Goal: Task Accomplishment & Management: Manage account settings

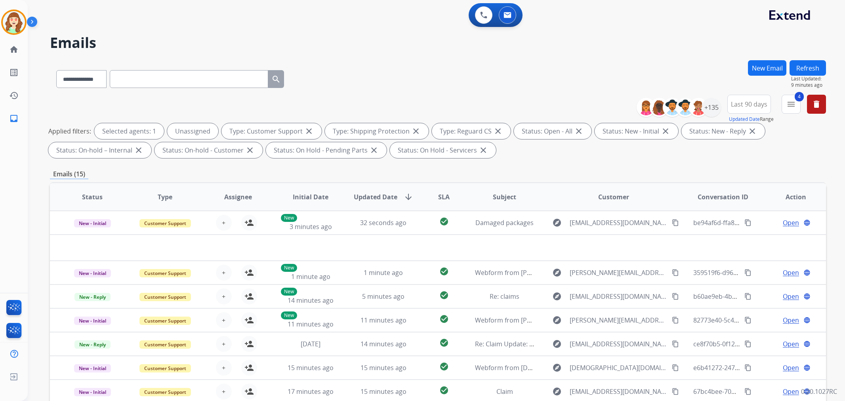
select select "**********"
click at [569, 75] on div "**********" at bounding box center [438, 77] width 776 height 34
click at [712, 108] on div "+135" at bounding box center [711, 107] width 19 height 19
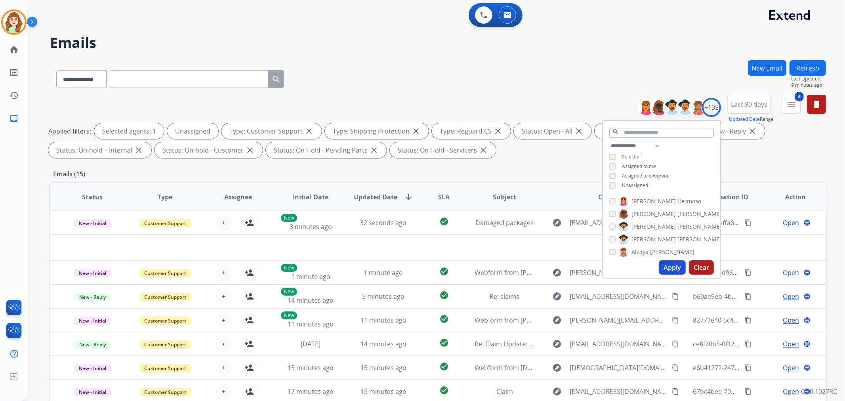
click at [661, 268] on button "Apply" at bounding box center [671, 267] width 27 height 14
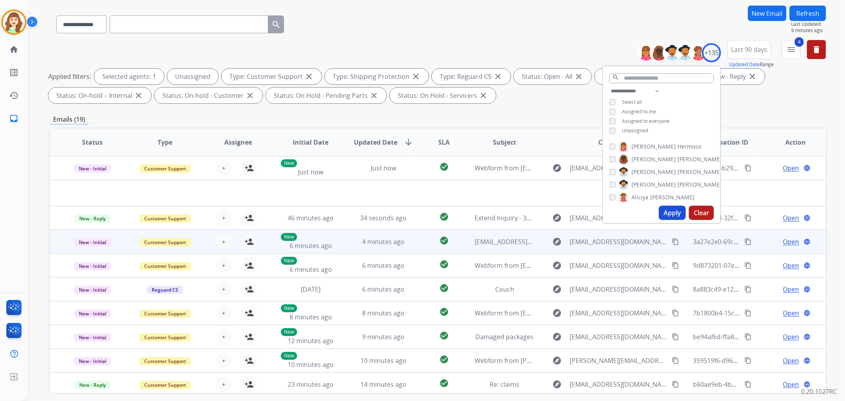
scroll to position [88, 0]
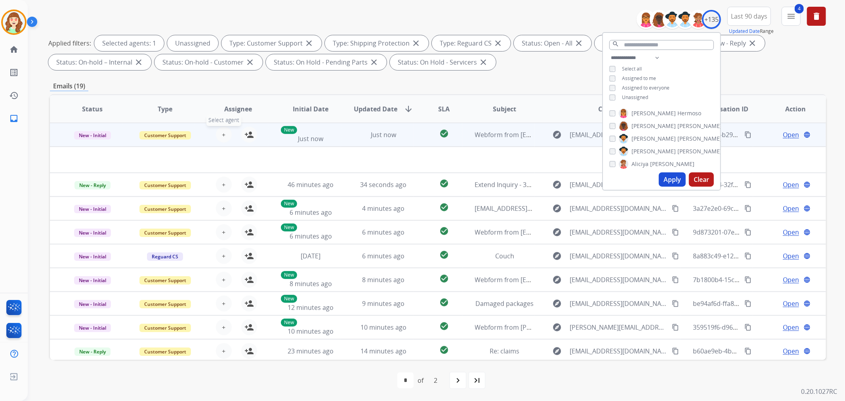
click at [224, 133] on button "+ Select agent" at bounding box center [224, 135] width 16 height 16
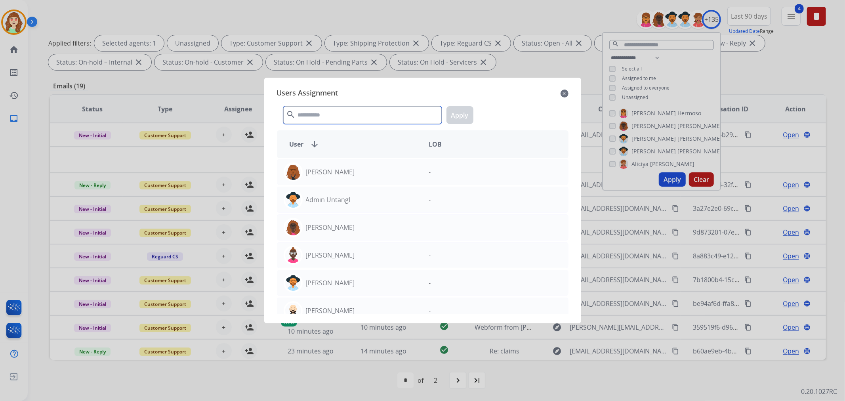
click at [362, 110] on input "text" at bounding box center [362, 115] width 158 height 18
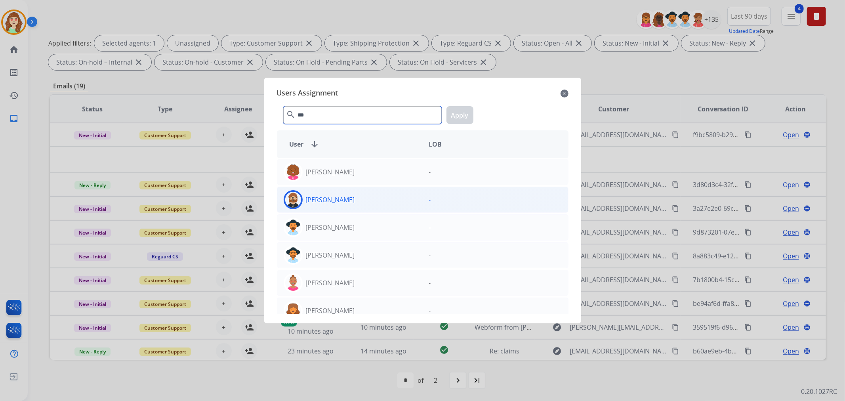
type input "***"
click at [346, 204] on div "[PERSON_NAME]" at bounding box center [349, 199] width 145 height 19
click at [460, 112] on button "Apply" at bounding box center [459, 115] width 27 height 18
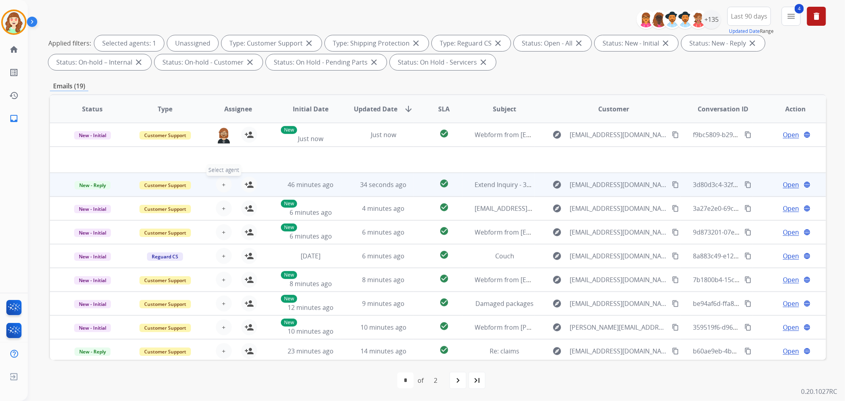
click at [222, 184] on span "+" at bounding box center [224, 185] width 4 height 10
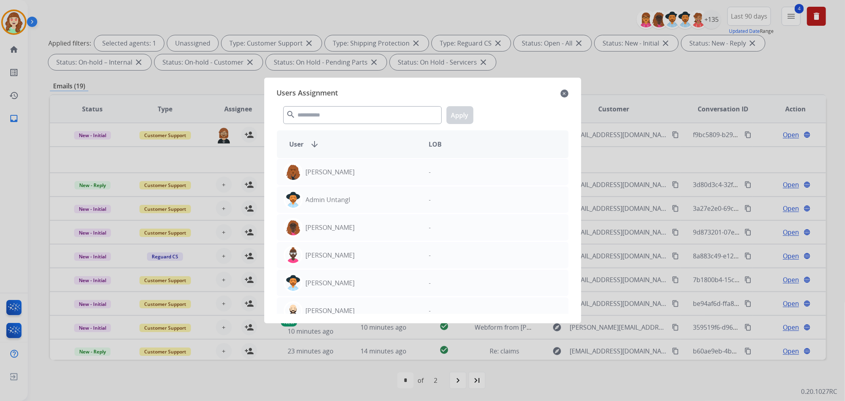
click at [565, 91] on mat-icon "close" at bounding box center [564, 94] width 8 height 10
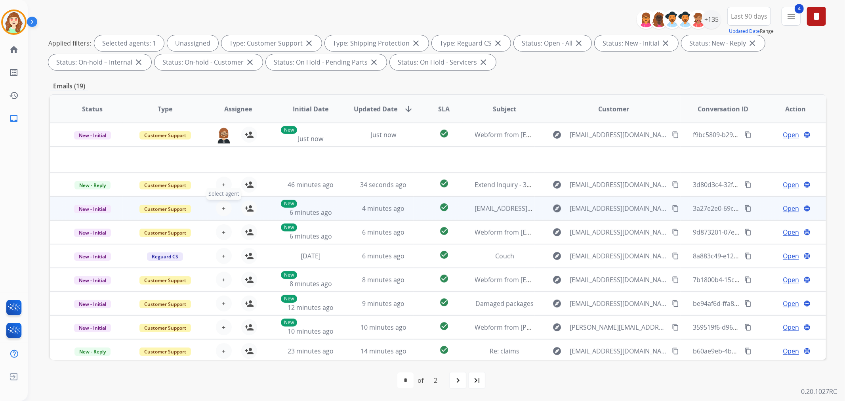
click at [224, 203] on button "+ Select agent" at bounding box center [224, 208] width 16 height 16
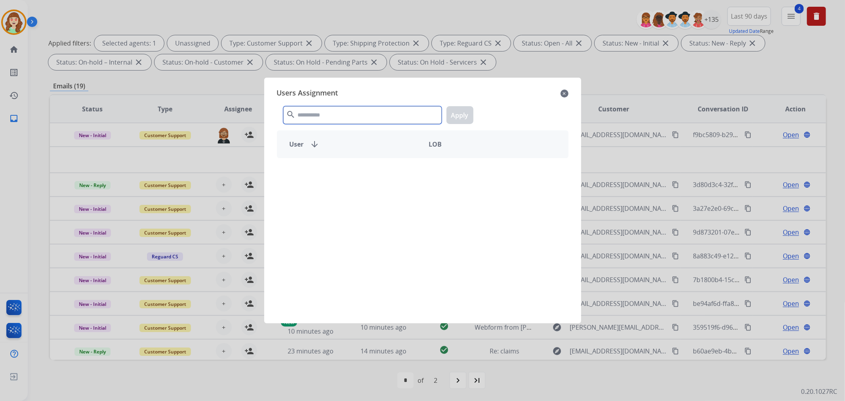
click at [345, 118] on input "text" at bounding box center [362, 115] width 158 height 18
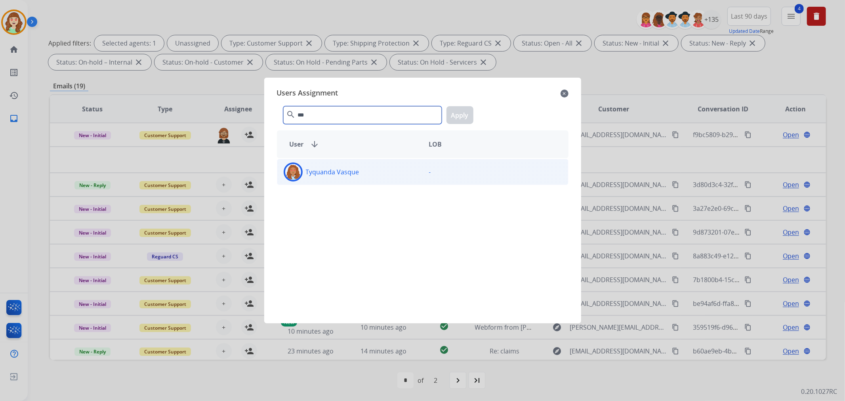
type input "***"
drag, startPoint x: 384, startPoint y: 168, endPoint x: 393, endPoint y: 165, distance: 9.4
click at [384, 169] on div "Tyquanda Vasque" at bounding box center [349, 171] width 145 height 19
click at [462, 114] on button "Apply" at bounding box center [459, 115] width 27 height 18
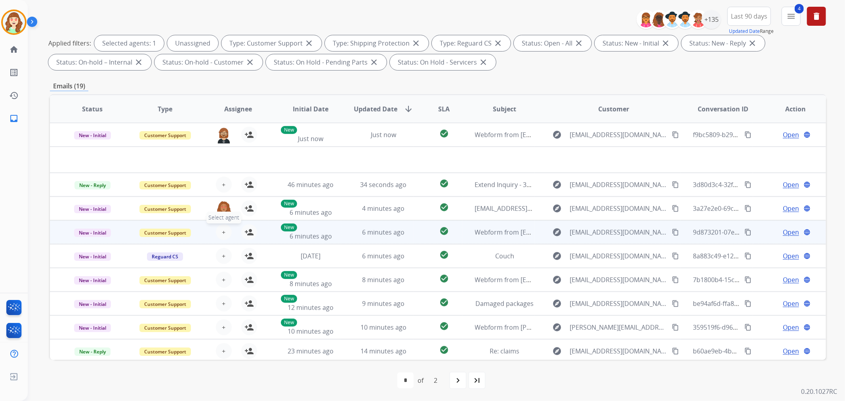
click at [222, 230] on span "+" at bounding box center [224, 232] width 4 height 10
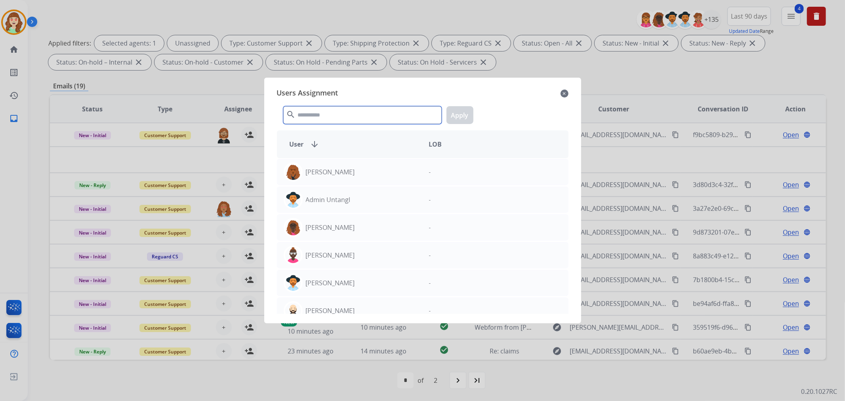
click at [320, 117] on input "text" at bounding box center [362, 115] width 158 height 18
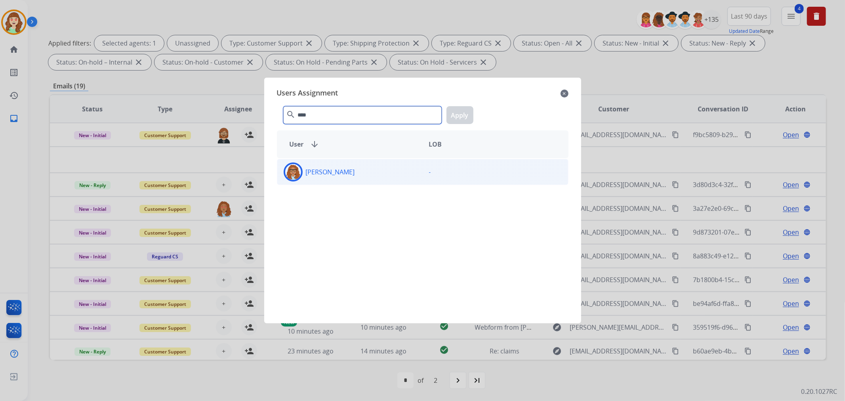
type input "****"
drag, startPoint x: 396, startPoint y: 173, endPoint x: 446, endPoint y: 129, distance: 66.2
click at [397, 173] on div "[PERSON_NAME]" at bounding box center [349, 171] width 145 height 19
click at [466, 120] on button "Apply" at bounding box center [459, 115] width 27 height 18
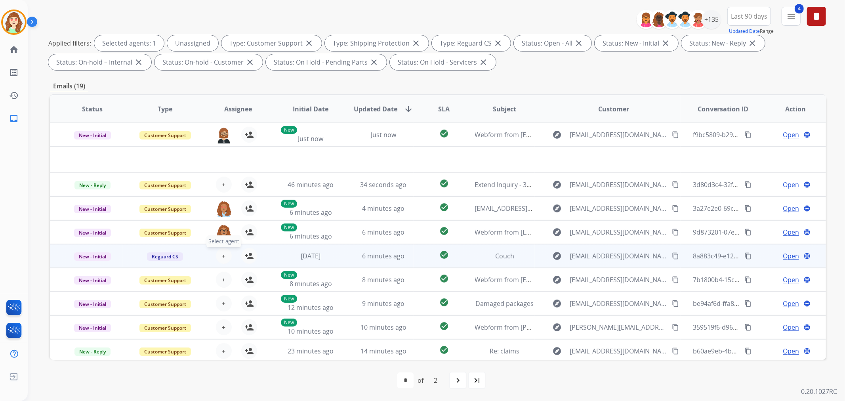
click at [219, 256] on button "+ Select agent" at bounding box center [224, 256] width 16 height 16
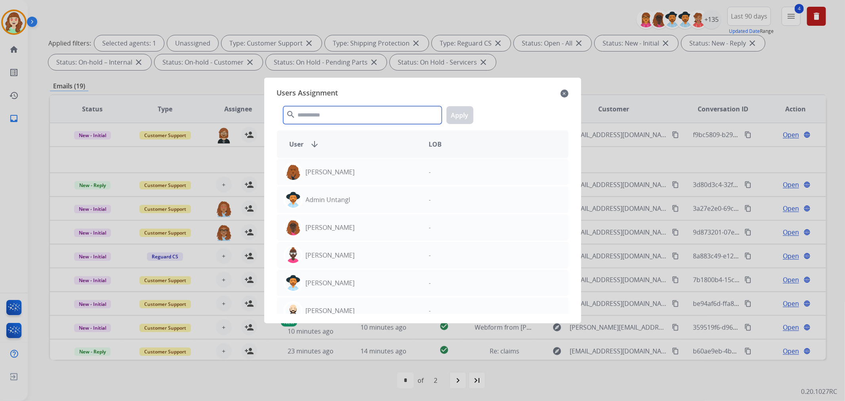
click at [341, 120] on input "text" at bounding box center [362, 115] width 158 height 18
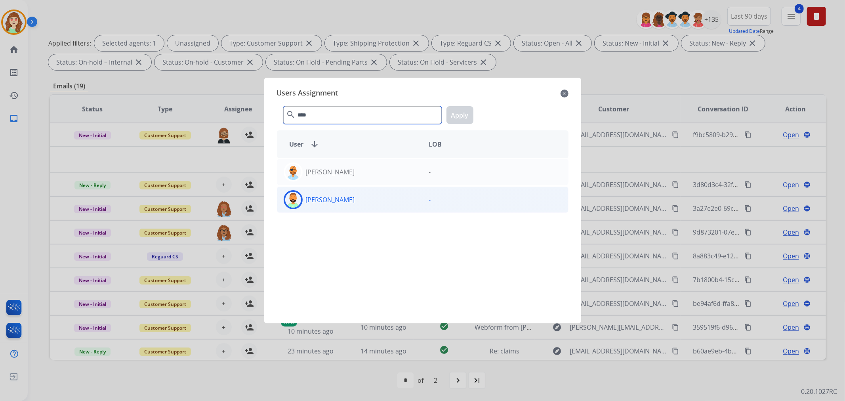
type input "****"
drag, startPoint x: 341, startPoint y: 206, endPoint x: 357, endPoint y: 203, distance: 16.1
click at [341, 205] on div "[PERSON_NAME]" at bounding box center [349, 199] width 145 height 19
click at [460, 115] on button "Apply" at bounding box center [459, 115] width 27 height 18
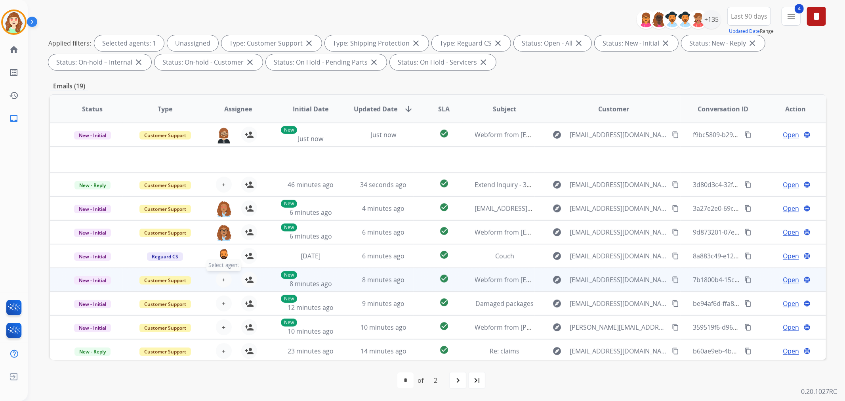
click at [222, 278] on span "+" at bounding box center [224, 280] width 4 height 10
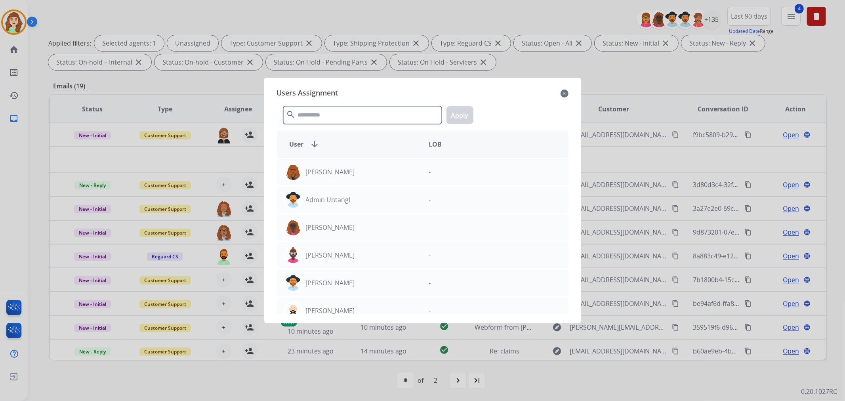
click at [361, 120] on input "text" at bounding box center [362, 115] width 158 height 18
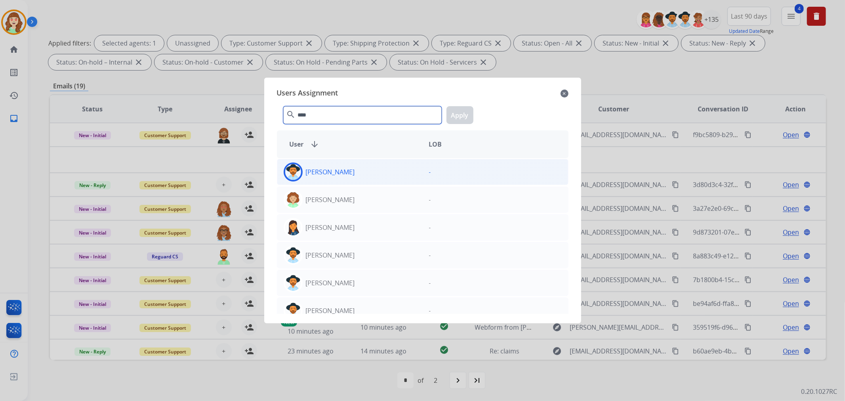
type input "****"
drag, startPoint x: 373, startPoint y: 174, endPoint x: 473, endPoint y: 127, distance: 110.0
click at [375, 171] on div "[PERSON_NAME]" at bounding box center [349, 171] width 145 height 19
click at [460, 113] on button "Apply" at bounding box center [459, 115] width 27 height 18
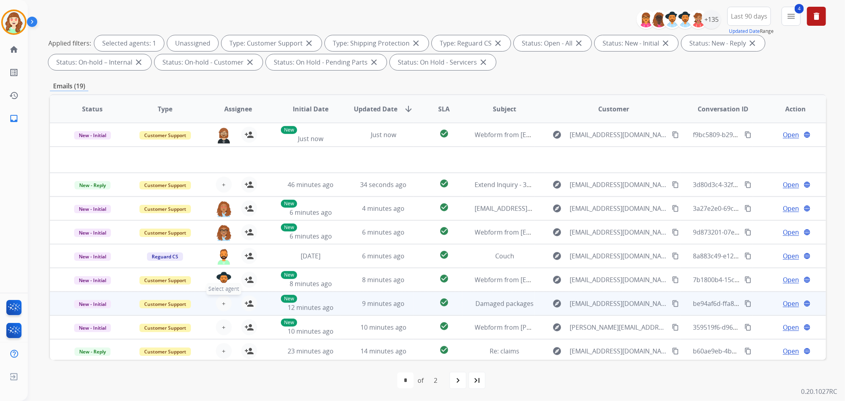
click at [220, 298] on button "+ Select agent" at bounding box center [224, 303] width 16 height 16
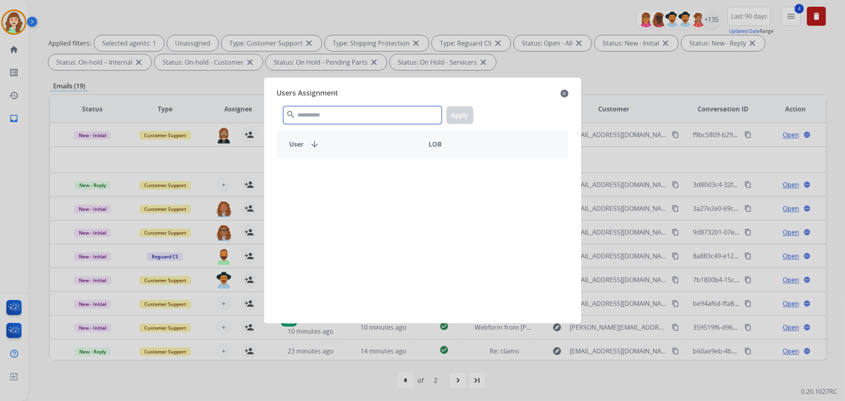
click at [339, 116] on input "text" at bounding box center [362, 115] width 158 height 18
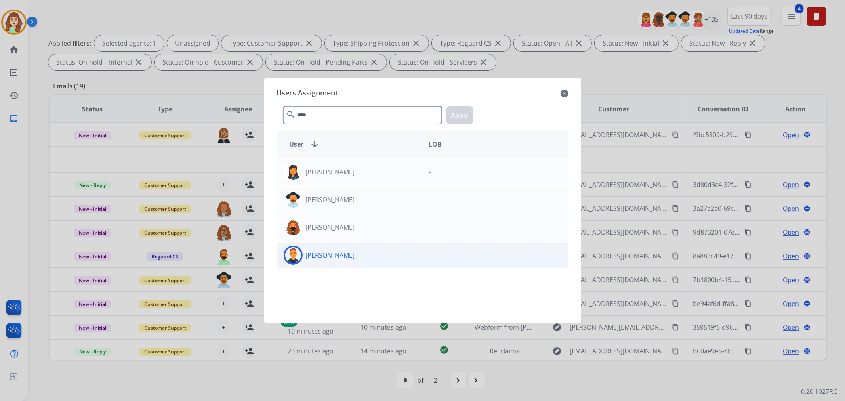
type input "****"
click at [359, 251] on div "[PERSON_NAME]" at bounding box center [349, 254] width 145 height 19
drag, startPoint x: 458, startPoint y: 111, endPoint x: 448, endPoint y: 116, distance: 11.0
click at [457, 112] on button "Apply" at bounding box center [459, 115] width 27 height 18
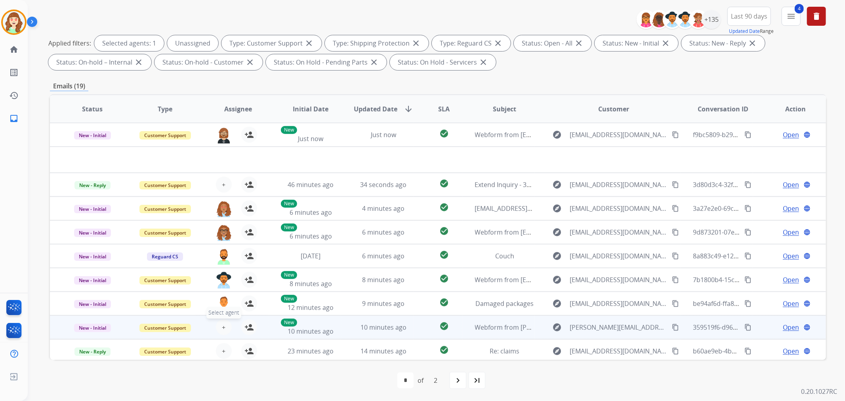
click at [223, 329] on span "+" at bounding box center [224, 327] width 4 height 10
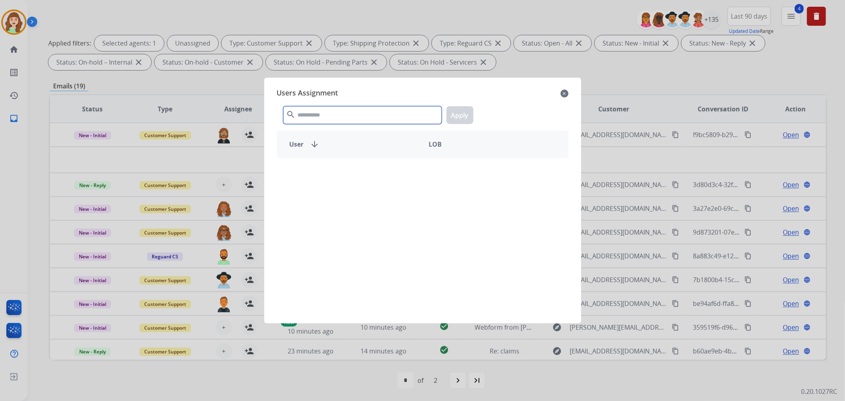
click at [341, 120] on input "text" at bounding box center [362, 115] width 158 height 18
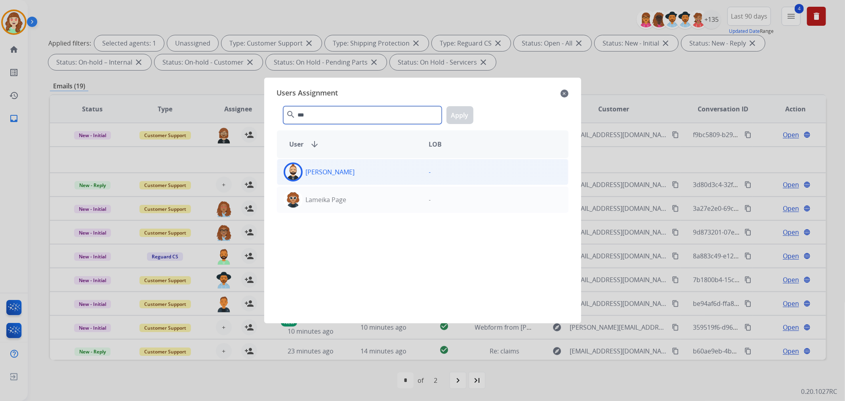
type input "***"
drag, startPoint x: 357, startPoint y: 169, endPoint x: 390, endPoint y: 161, distance: 34.0
click at [363, 167] on div "[PERSON_NAME]" at bounding box center [349, 171] width 145 height 19
click at [464, 115] on button "Apply" at bounding box center [459, 115] width 27 height 18
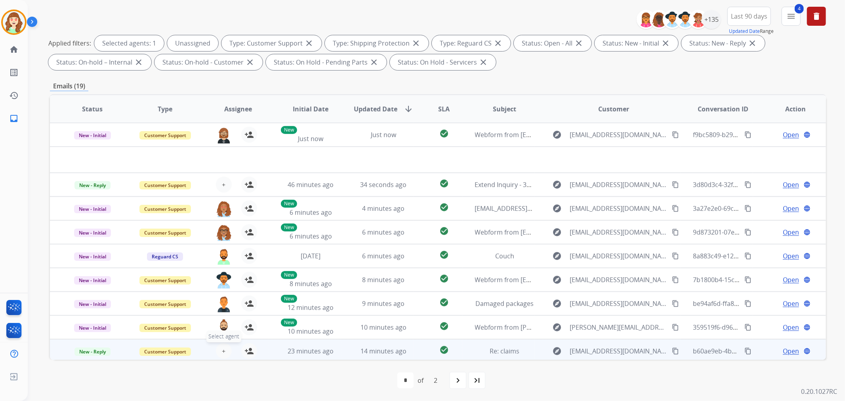
click at [222, 348] on span "+" at bounding box center [224, 351] width 4 height 10
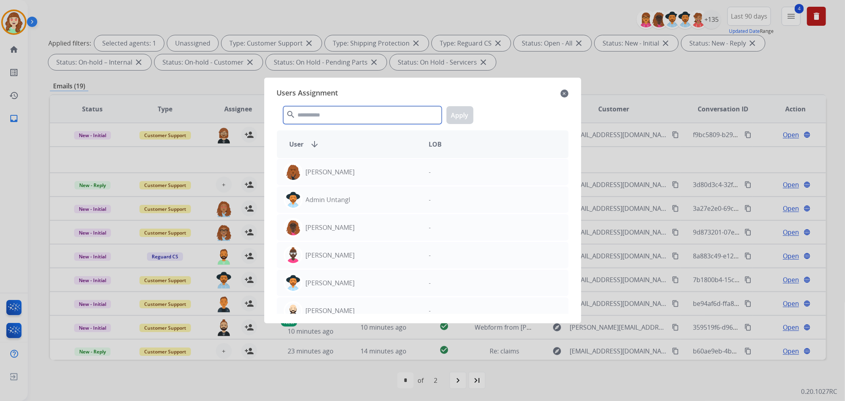
click at [339, 116] on input "text" at bounding box center [362, 115] width 158 height 18
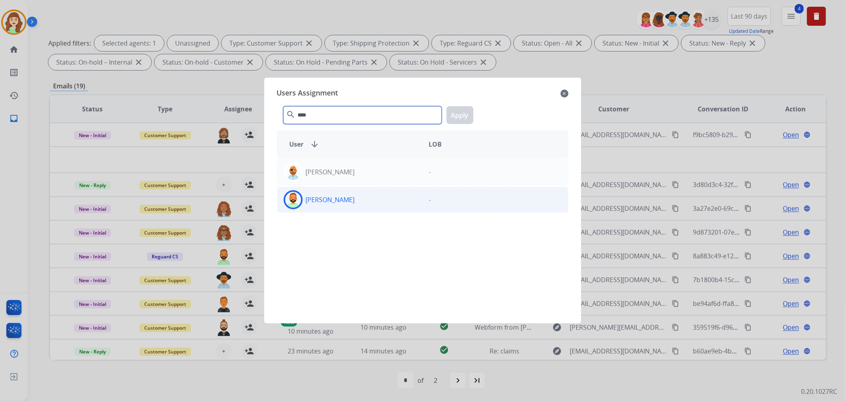
type input "****"
click at [363, 200] on div "[PERSON_NAME]" at bounding box center [349, 199] width 145 height 19
click at [464, 111] on button "Apply" at bounding box center [459, 115] width 27 height 18
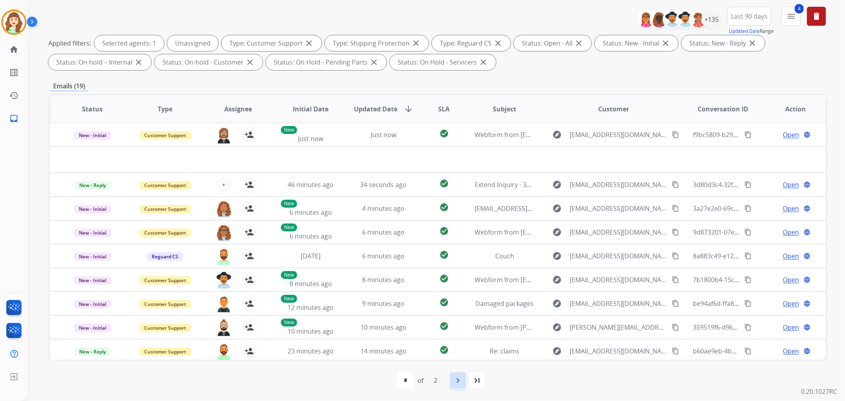
click at [460, 385] on div "navigate_next" at bounding box center [457, 379] width 17 height 17
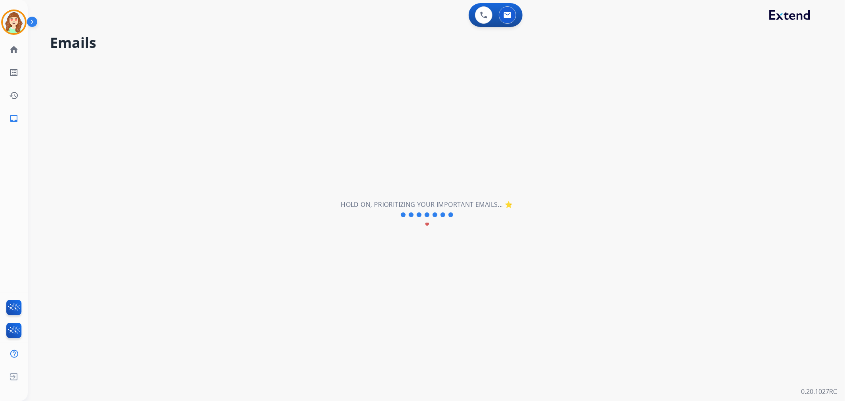
scroll to position [0, 0]
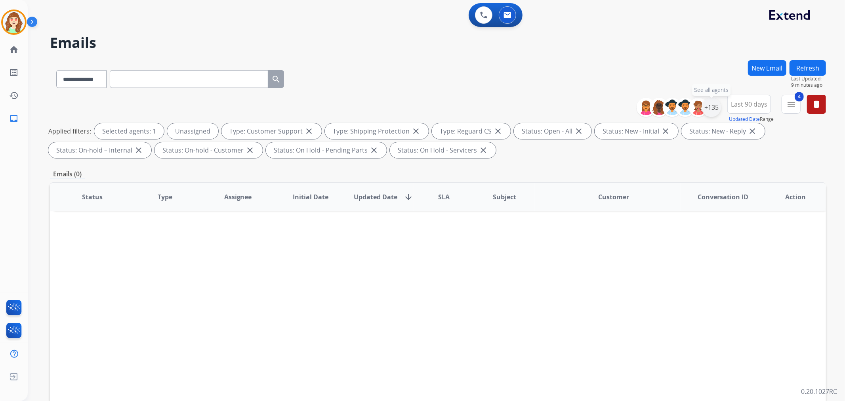
click at [714, 108] on div "+135" at bounding box center [711, 107] width 19 height 19
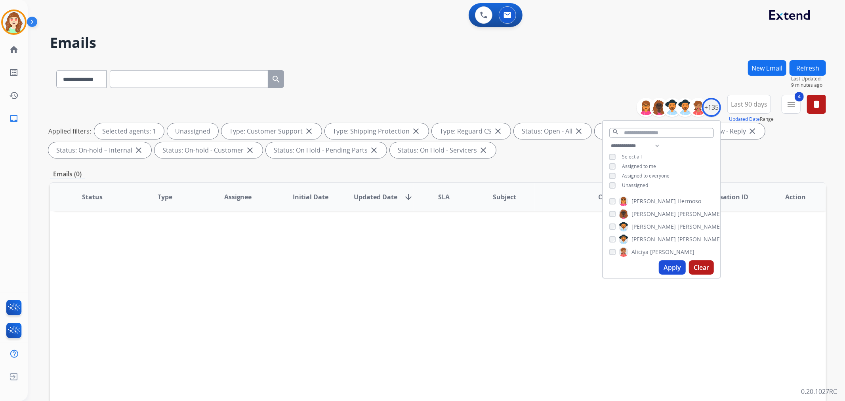
click at [667, 266] on button "Apply" at bounding box center [671, 267] width 27 height 14
select select "*"
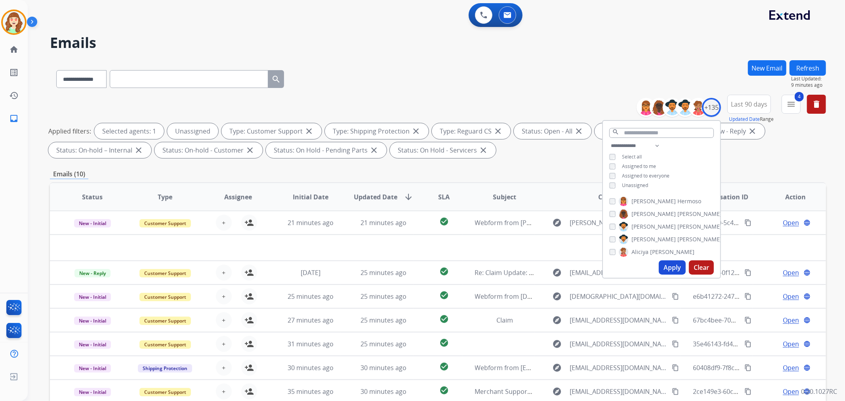
click at [533, 70] on div "**********" at bounding box center [438, 77] width 776 height 34
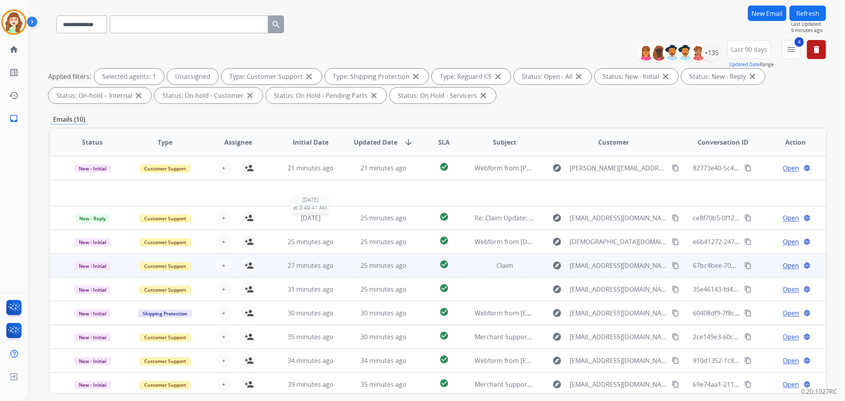
scroll to position [88, 0]
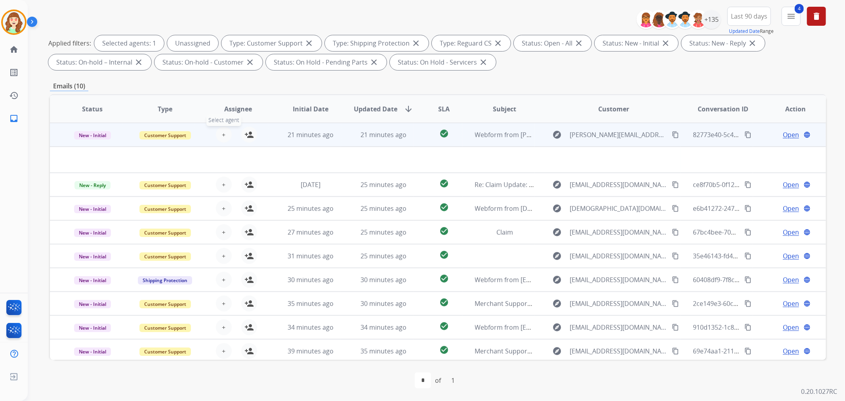
click at [217, 131] on button "+ Select agent" at bounding box center [224, 135] width 16 height 16
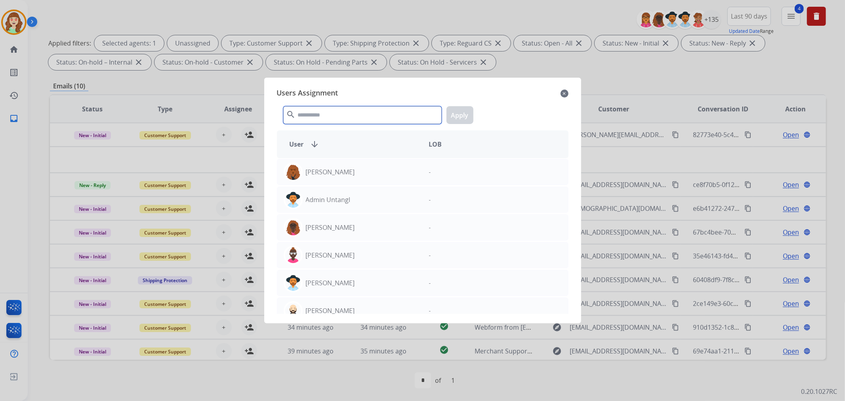
click at [329, 112] on input "text" at bounding box center [362, 115] width 158 height 18
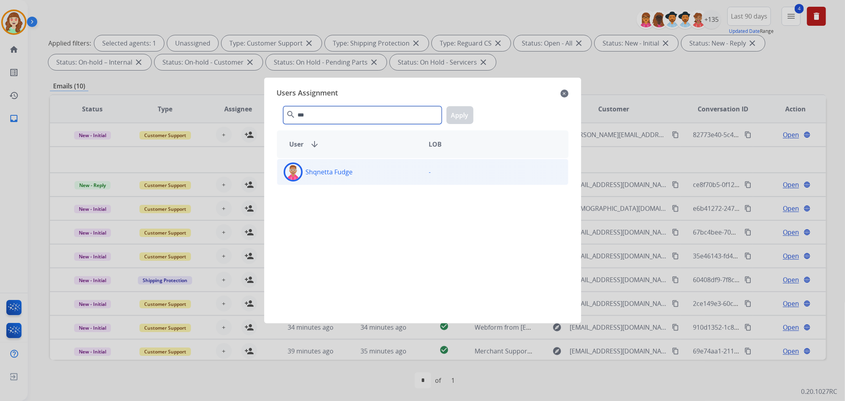
type input "***"
drag, startPoint x: 407, startPoint y: 171, endPoint x: 417, endPoint y: 160, distance: 15.1
click at [407, 169] on div "Shqnetta Fudge" at bounding box center [349, 171] width 145 height 19
click at [458, 114] on button "Apply" at bounding box center [459, 115] width 27 height 18
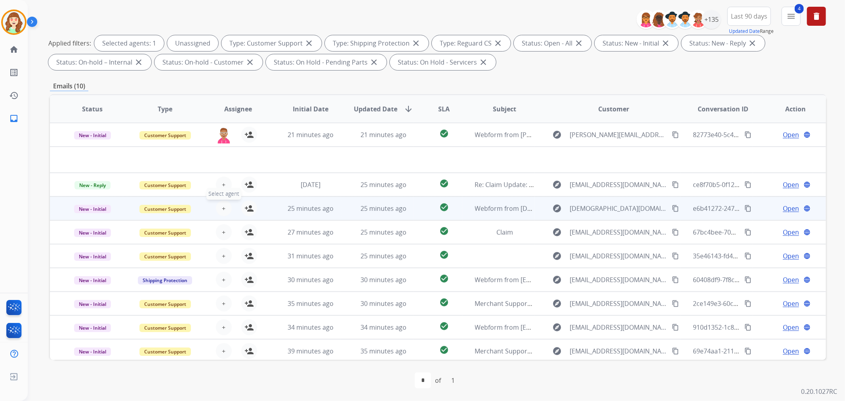
click at [219, 207] on button "+ Select agent" at bounding box center [224, 208] width 16 height 16
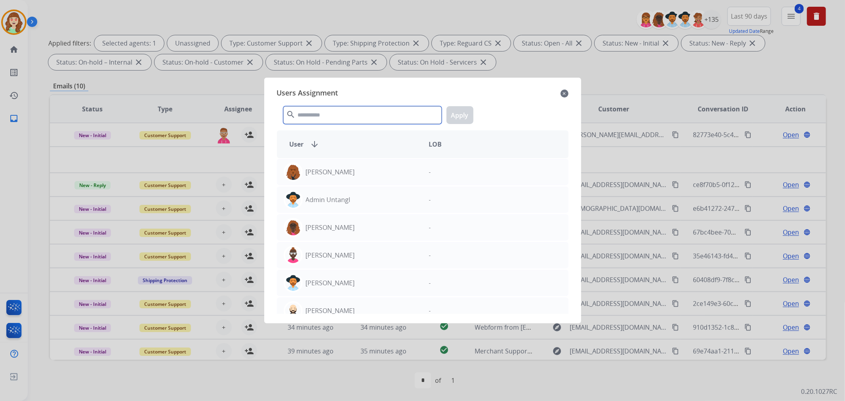
click at [344, 111] on input "text" at bounding box center [362, 115] width 158 height 18
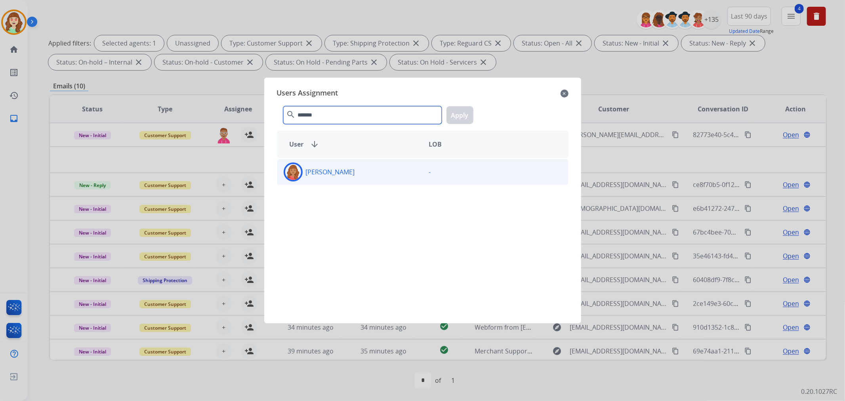
type input "*******"
drag, startPoint x: 356, startPoint y: 171, endPoint x: 465, endPoint y: 131, distance: 116.5
click at [357, 171] on div "[PERSON_NAME]" at bounding box center [349, 171] width 145 height 19
click at [462, 116] on button "Apply" at bounding box center [459, 115] width 27 height 18
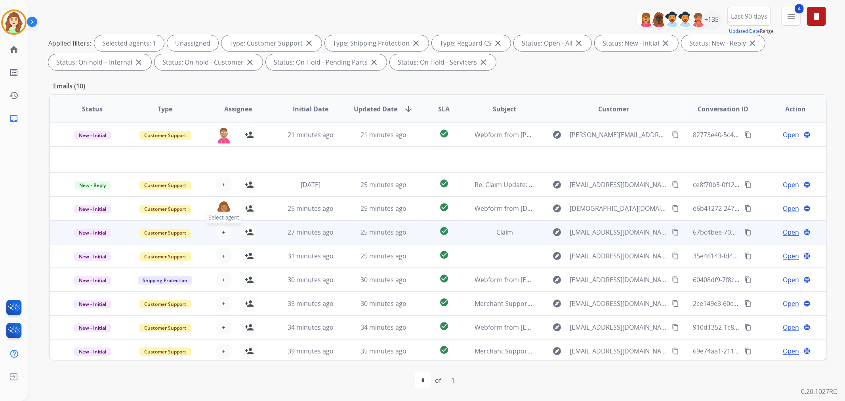
click at [222, 230] on span "+" at bounding box center [224, 232] width 4 height 10
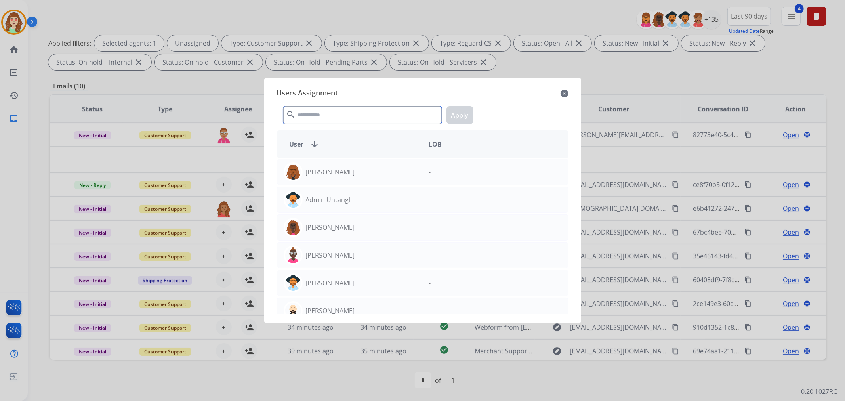
click at [327, 117] on input "text" at bounding box center [362, 115] width 158 height 18
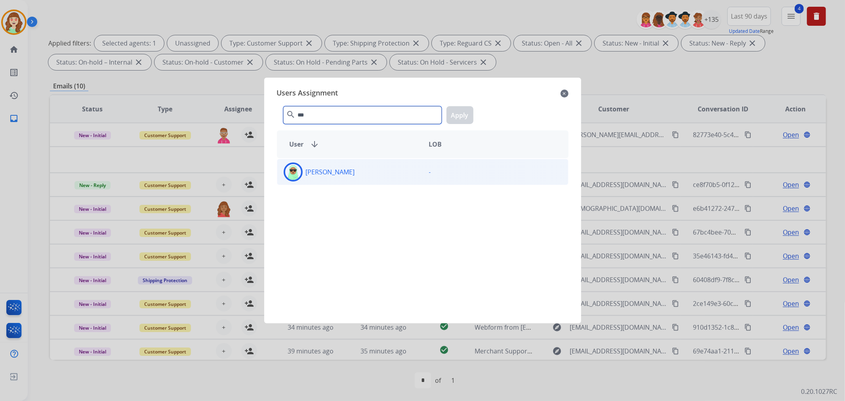
type input "***"
click at [353, 167] on div "[PERSON_NAME]" at bounding box center [349, 171] width 145 height 19
click at [458, 117] on button "Apply" at bounding box center [459, 115] width 27 height 18
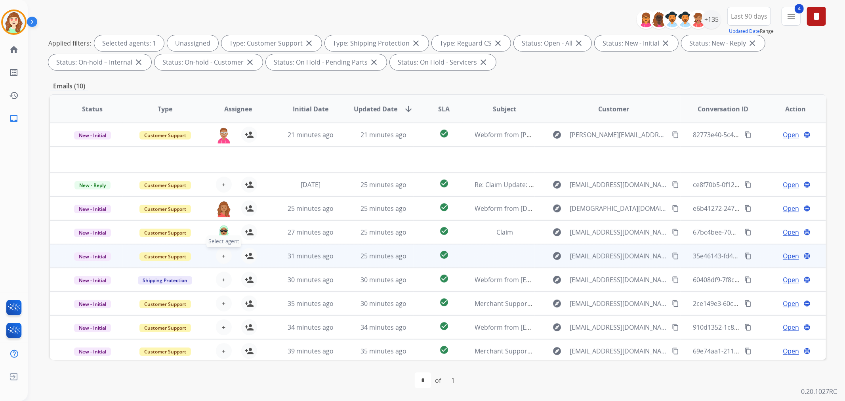
click at [222, 253] on span "+" at bounding box center [224, 256] width 4 height 10
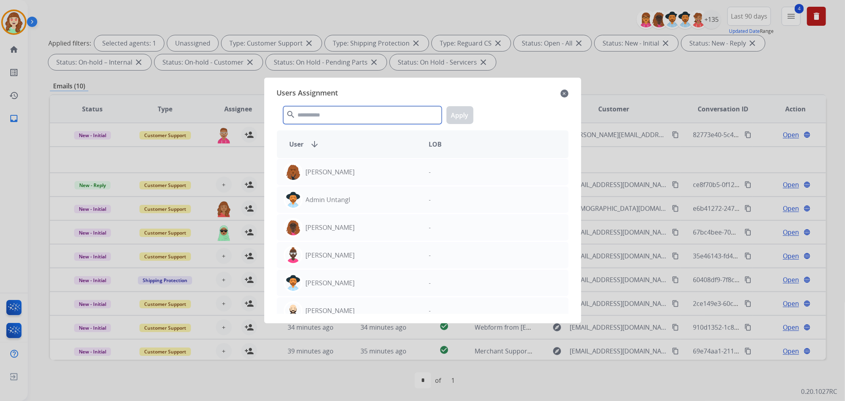
click at [325, 118] on input "text" at bounding box center [362, 115] width 158 height 18
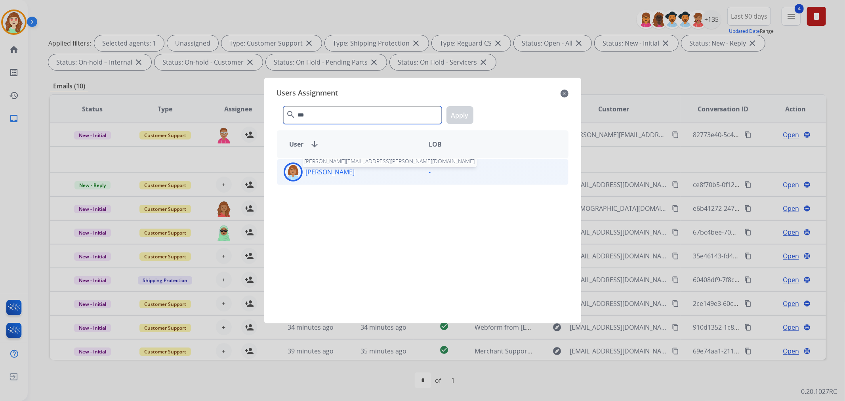
type input "***"
click at [355, 175] on p "[PERSON_NAME]" at bounding box center [330, 172] width 49 height 10
click at [459, 113] on button "Apply" at bounding box center [459, 115] width 27 height 18
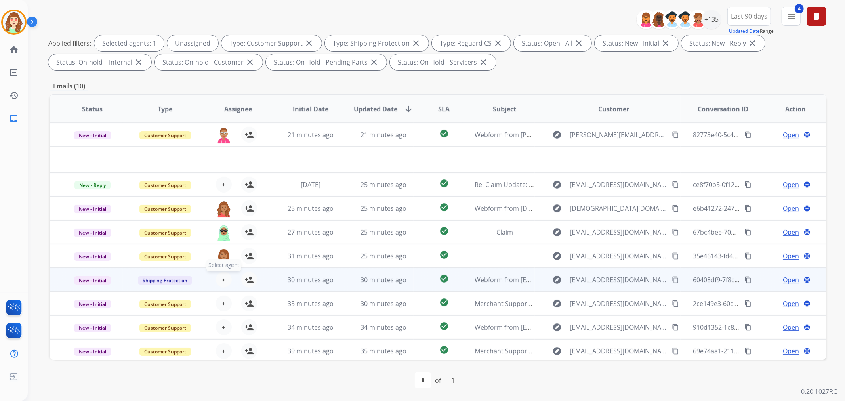
click at [224, 280] on button "+ Select agent" at bounding box center [224, 280] width 16 height 16
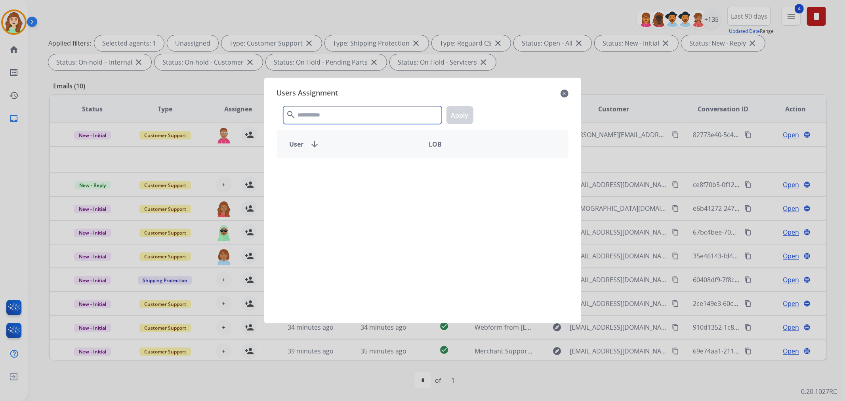
click at [338, 113] on input "text" at bounding box center [362, 115] width 158 height 18
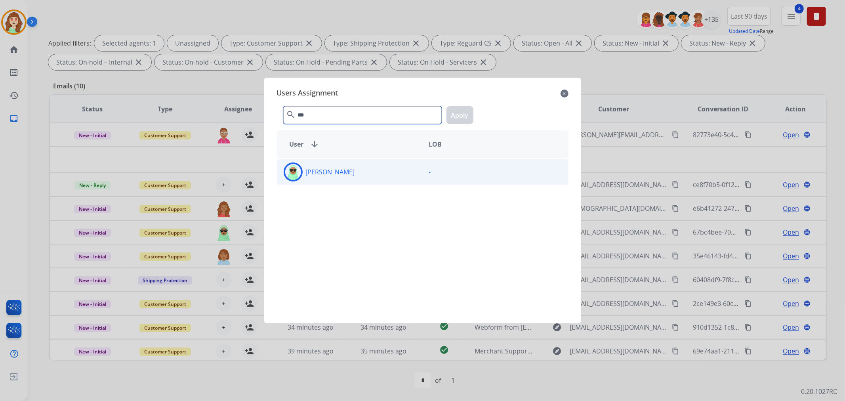
type input "***"
click at [356, 171] on div "[PERSON_NAME]" at bounding box center [349, 171] width 145 height 19
click at [465, 111] on button "Apply" at bounding box center [459, 115] width 27 height 18
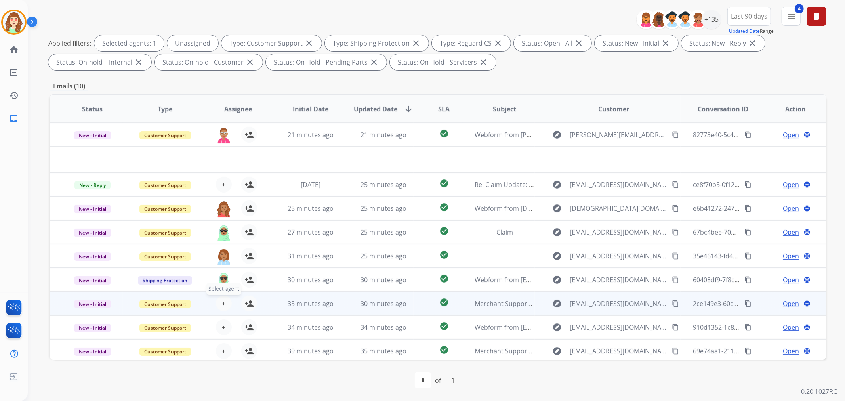
click at [225, 299] on button "+ Select agent" at bounding box center [224, 303] width 16 height 16
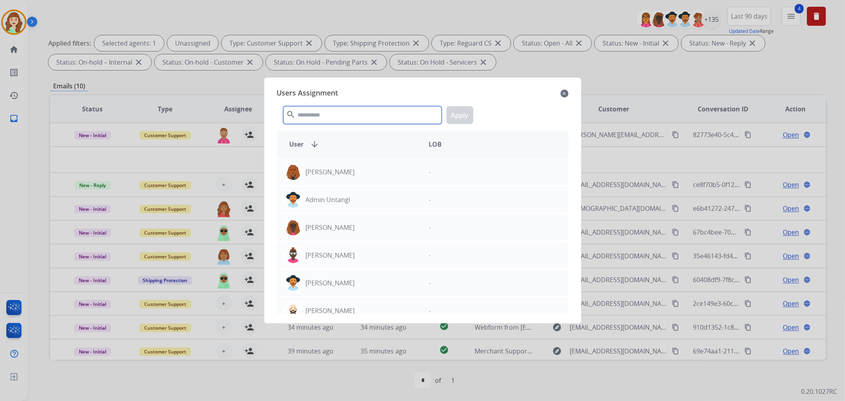
click at [343, 113] on input "text" at bounding box center [362, 115] width 158 height 18
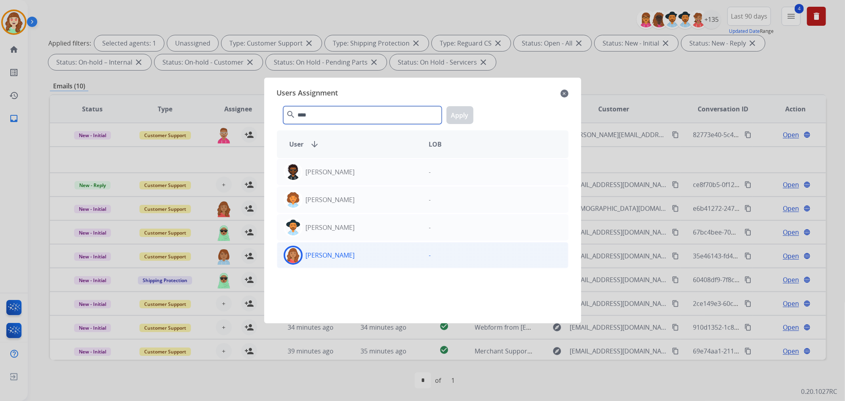
type input "****"
click at [380, 256] on div "[PERSON_NAME]" at bounding box center [349, 254] width 145 height 19
click at [461, 113] on button "Apply" at bounding box center [459, 115] width 27 height 18
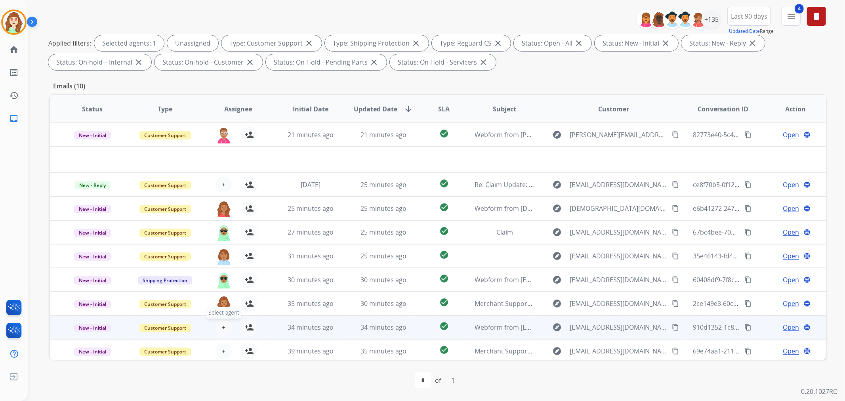
click at [224, 327] on button "+ Select agent" at bounding box center [224, 327] width 16 height 16
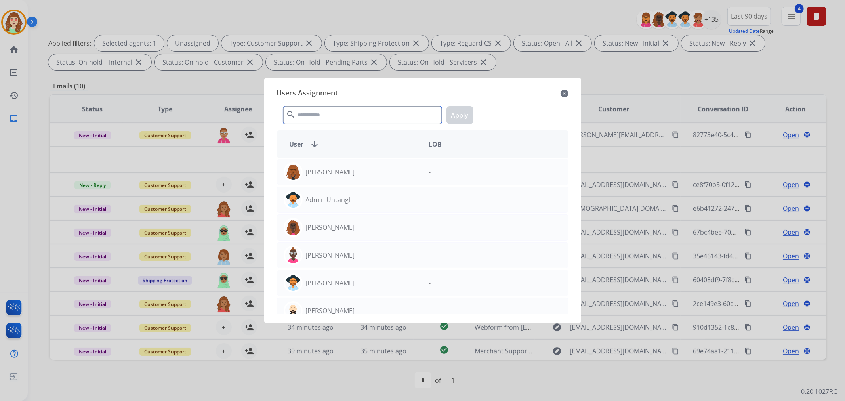
click at [339, 116] on input "text" at bounding box center [362, 115] width 158 height 18
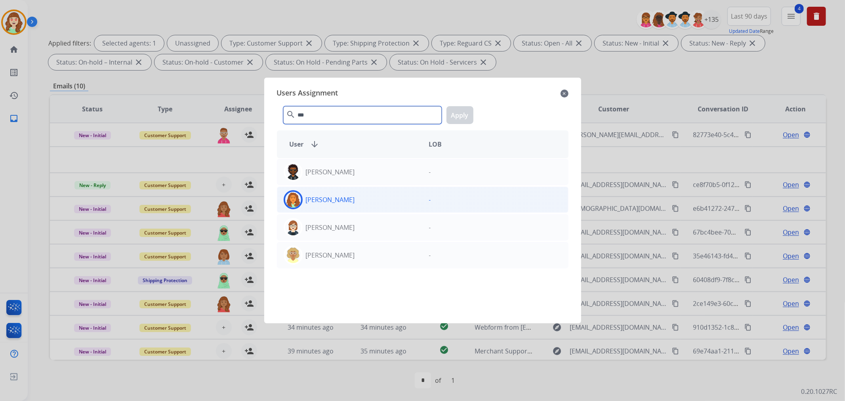
type input "***"
click at [378, 200] on div "[PERSON_NAME]" at bounding box center [349, 199] width 145 height 19
click at [458, 115] on button "Apply" at bounding box center [459, 115] width 27 height 18
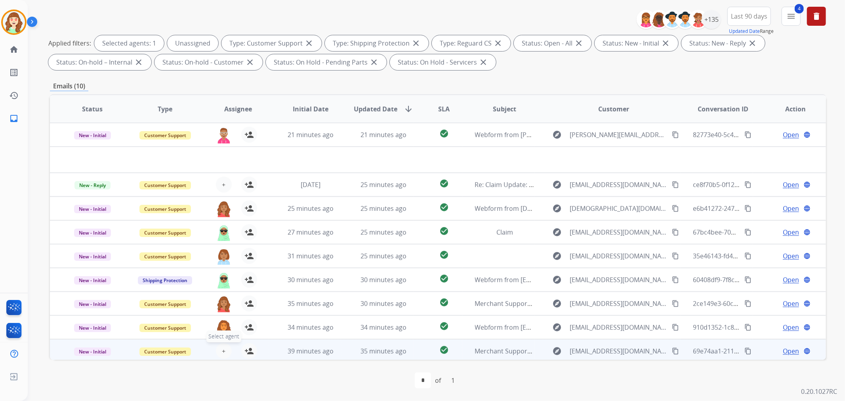
click at [226, 350] on button "+ Select agent" at bounding box center [224, 351] width 16 height 16
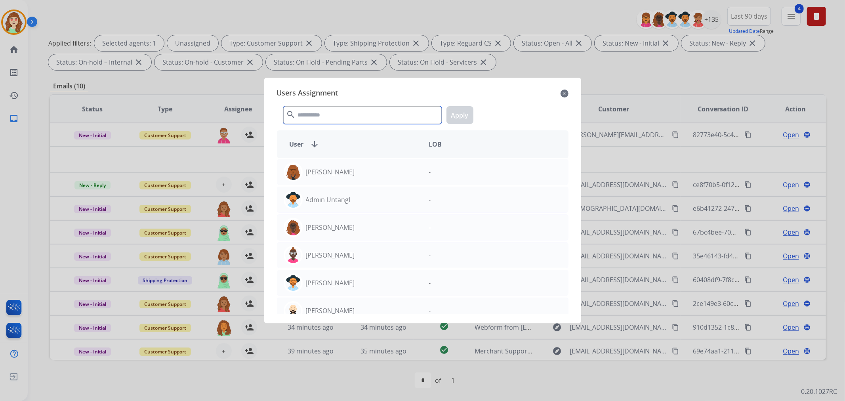
click at [325, 111] on input "text" at bounding box center [362, 115] width 158 height 18
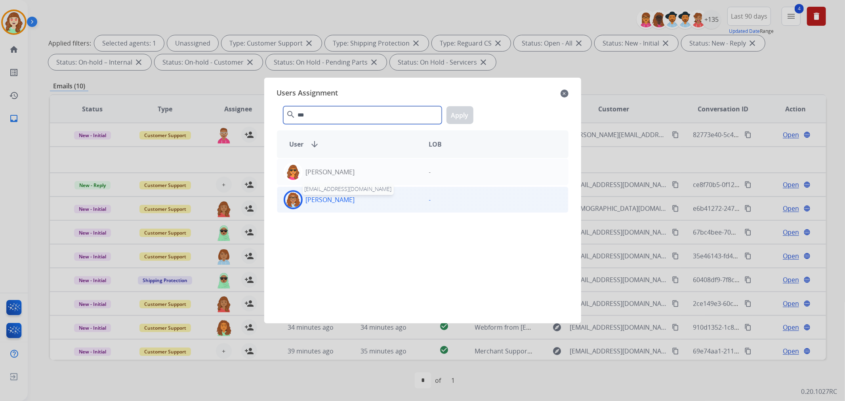
type input "***"
click at [315, 201] on p "[PERSON_NAME]" at bounding box center [330, 200] width 49 height 10
click at [453, 112] on button "Apply" at bounding box center [459, 115] width 27 height 18
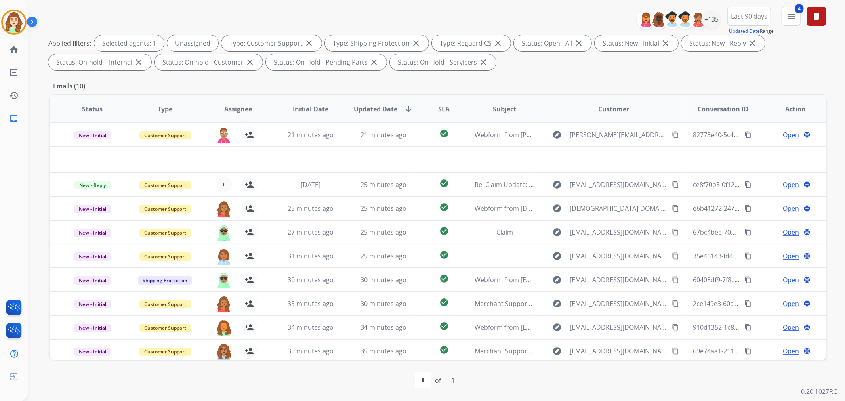
scroll to position [0, 0]
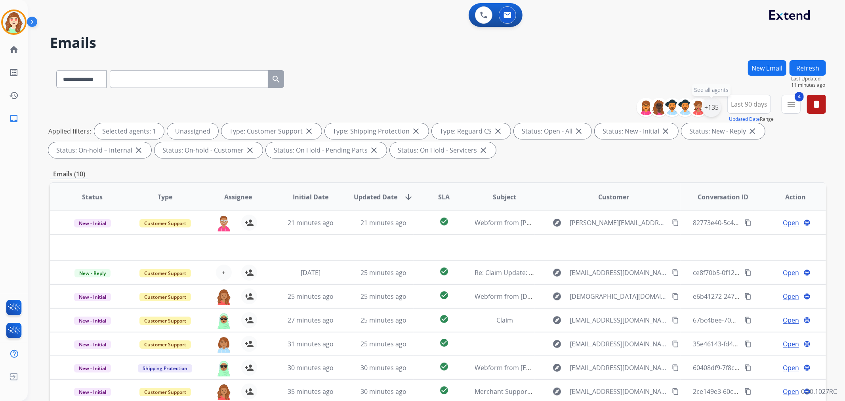
click at [713, 104] on div "+135" at bounding box center [711, 107] width 19 height 19
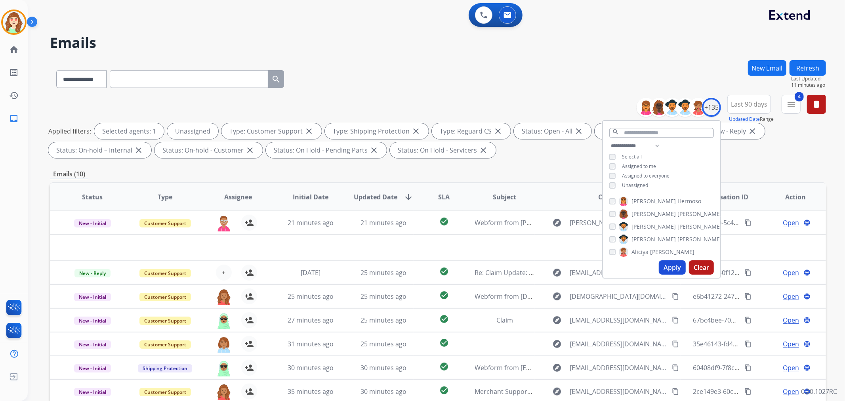
click at [672, 268] on button "Apply" at bounding box center [671, 267] width 27 height 14
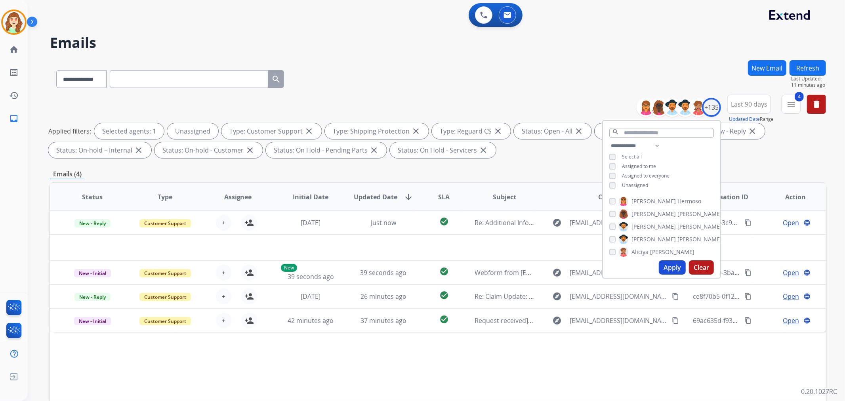
click at [411, 72] on div "**********" at bounding box center [438, 77] width 776 height 34
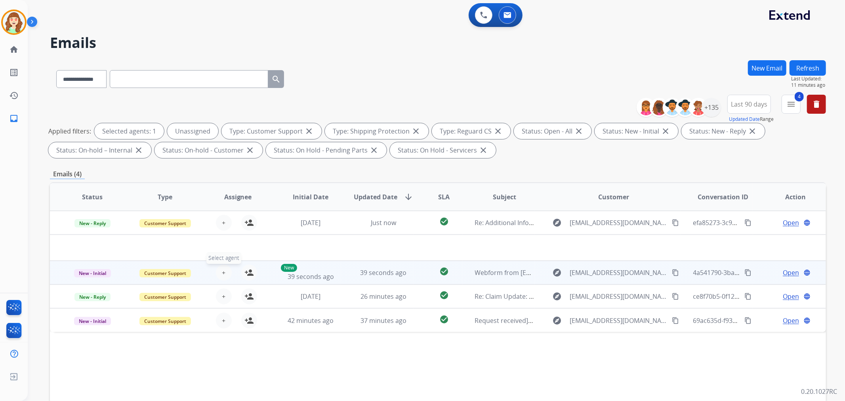
click at [223, 271] on span "+" at bounding box center [224, 273] width 4 height 10
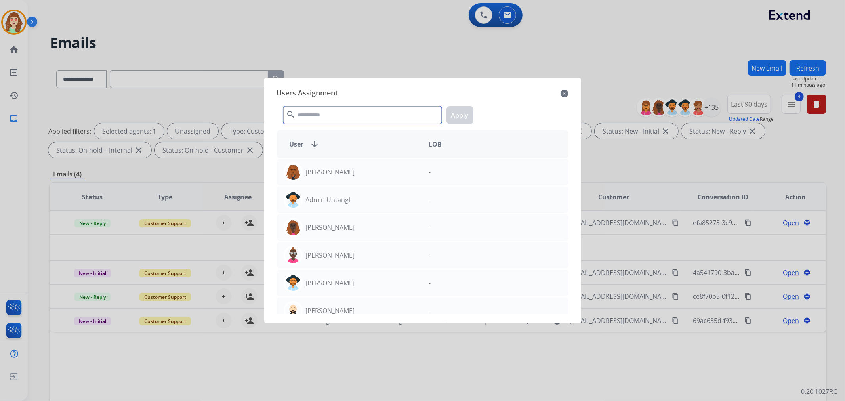
click at [335, 116] on input "text" at bounding box center [362, 115] width 158 height 18
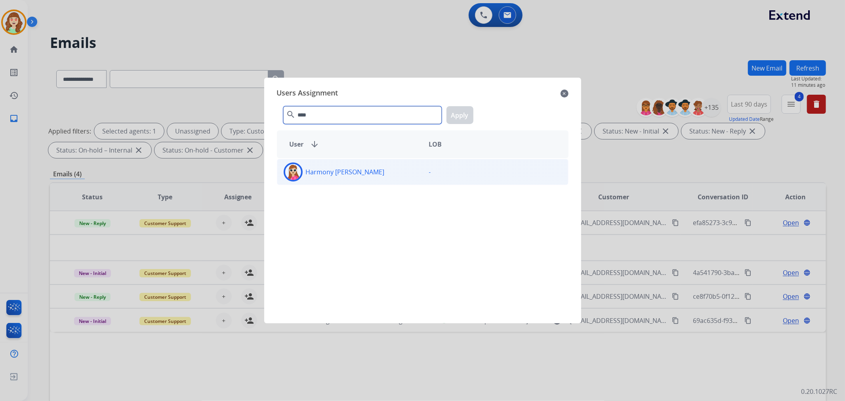
type input "****"
click at [343, 177] on div "Harmony [PERSON_NAME]" at bounding box center [349, 171] width 145 height 19
click at [456, 115] on button "Apply" at bounding box center [459, 115] width 27 height 18
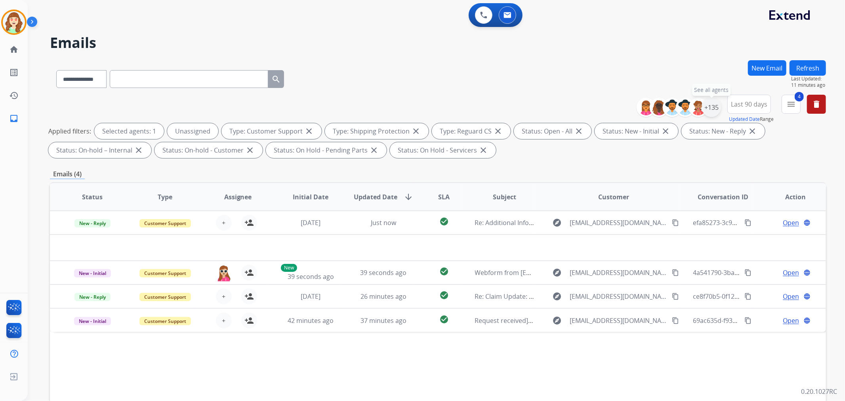
click at [710, 106] on div "+135" at bounding box center [711, 107] width 19 height 19
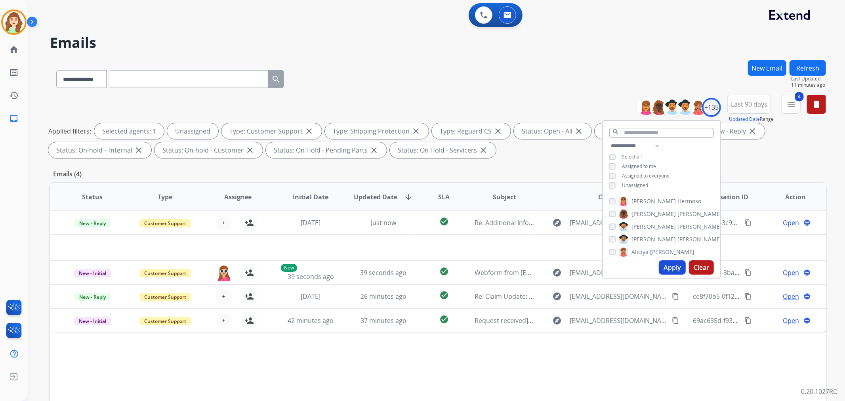
click at [666, 266] on button "Apply" at bounding box center [671, 267] width 27 height 14
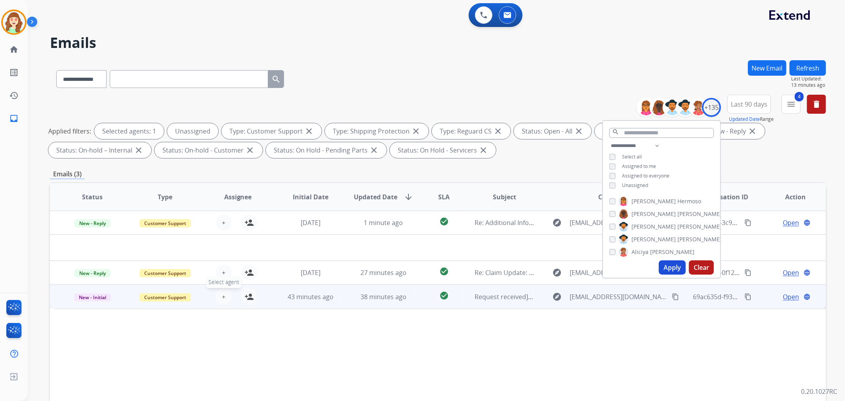
click at [223, 294] on span "+" at bounding box center [224, 297] width 4 height 10
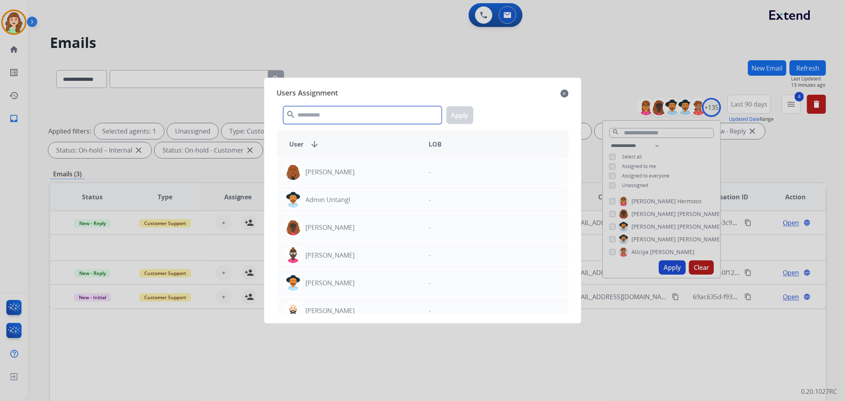
click at [379, 119] on input "text" at bounding box center [362, 115] width 158 height 18
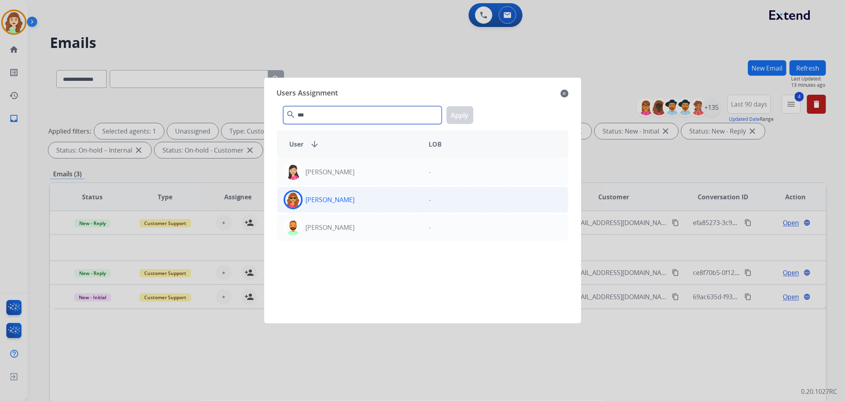
type input "***"
drag, startPoint x: 351, startPoint y: 205, endPoint x: 473, endPoint y: 121, distance: 147.8
click at [355, 203] on div "[PERSON_NAME]" at bounding box center [349, 199] width 145 height 19
click at [450, 118] on button "Apply" at bounding box center [459, 115] width 27 height 18
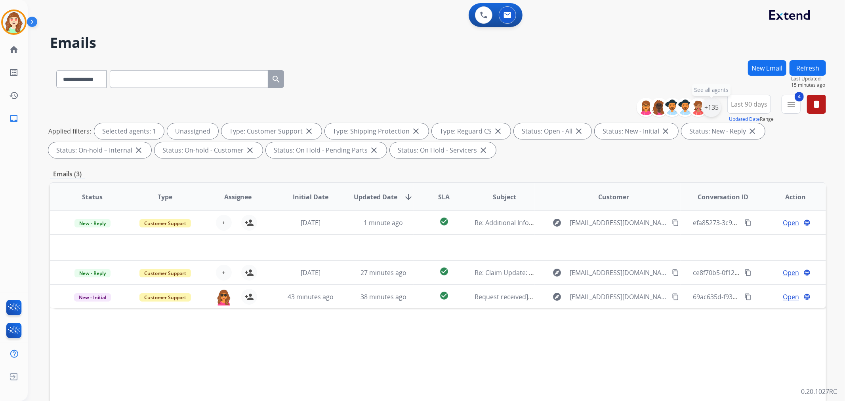
click at [715, 105] on div "+135" at bounding box center [711, 107] width 19 height 19
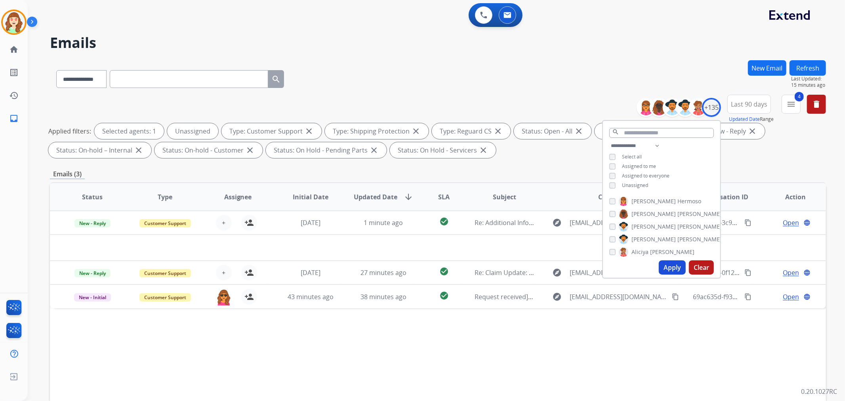
click at [666, 268] on button "Apply" at bounding box center [671, 267] width 27 height 14
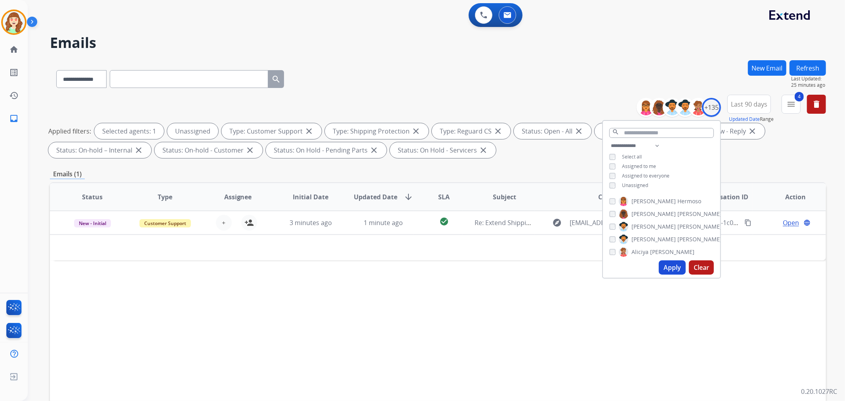
click at [673, 266] on button "Apply" at bounding box center [671, 267] width 27 height 14
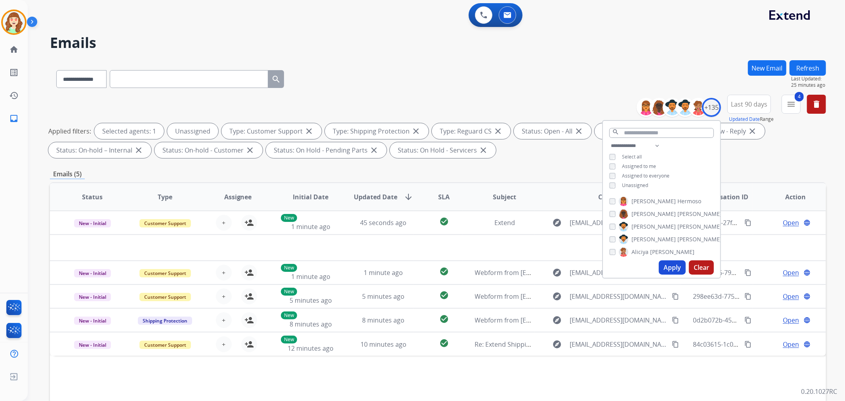
click at [402, 68] on div "**********" at bounding box center [438, 77] width 776 height 34
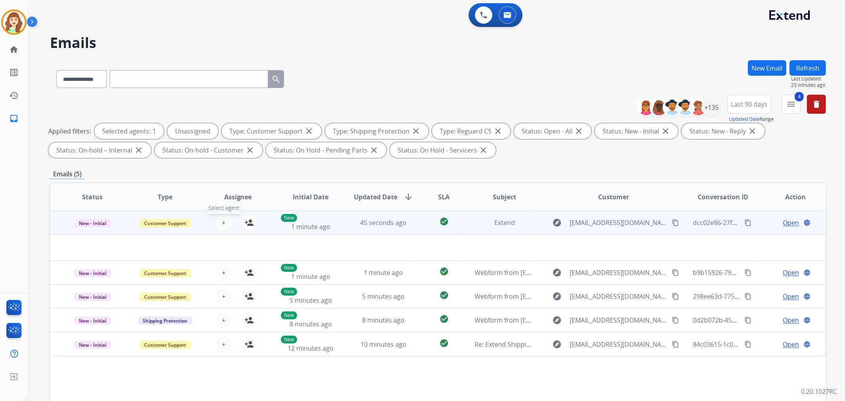
click at [223, 221] on span "+" at bounding box center [224, 223] width 4 height 10
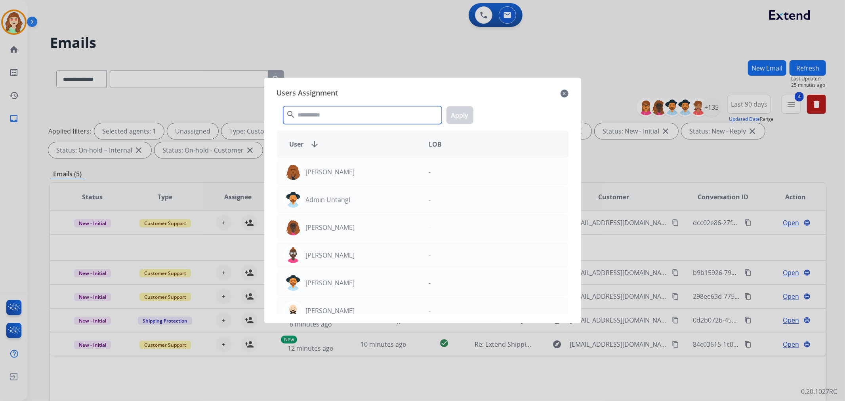
click at [369, 110] on input "text" at bounding box center [362, 115] width 158 height 18
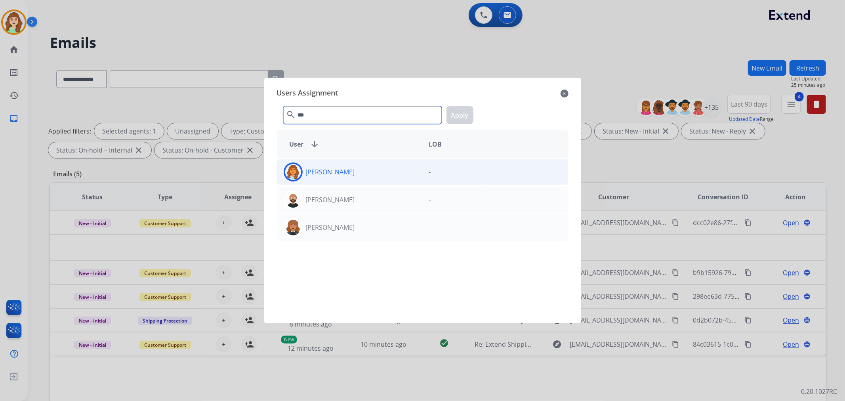
type input "***"
click at [424, 169] on div "-" at bounding box center [494, 171] width 145 height 19
click at [454, 115] on button "Apply" at bounding box center [459, 115] width 27 height 18
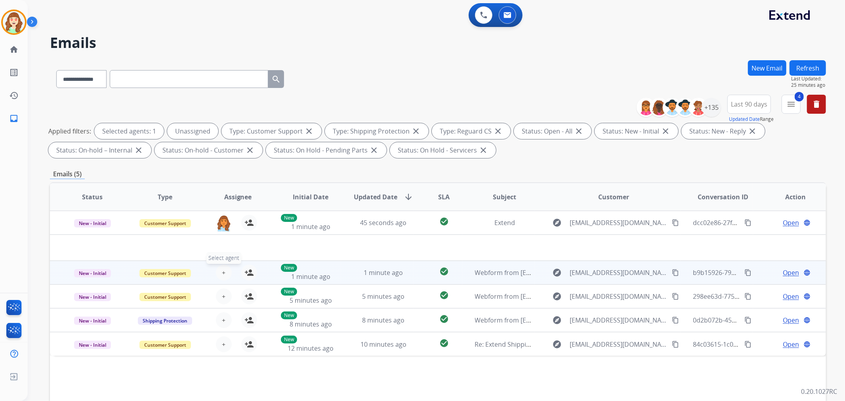
click at [219, 273] on button "+ Select agent" at bounding box center [224, 273] width 16 height 16
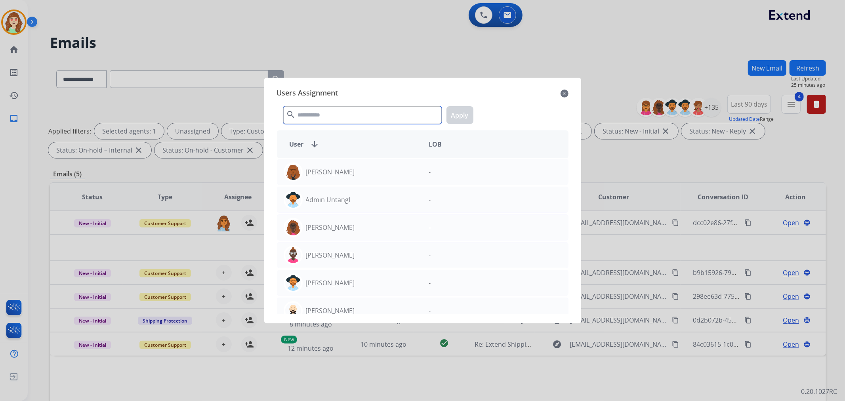
click at [341, 117] on input "text" at bounding box center [362, 115] width 158 height 18
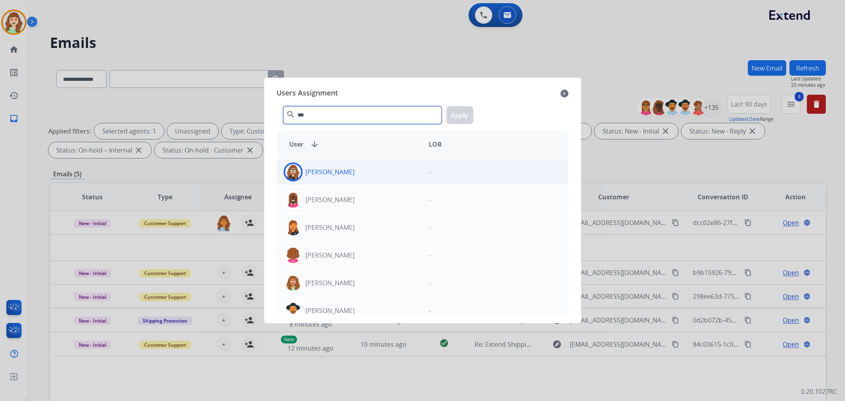
type input "***"
drag, startPoint x: 380, startPoint y: 172, endPoint x: 430, endPoint y: 138, distance: 60.1
click at [392, 171] on div "[PERSON_NAME]" at bounding box center [349, 171] width 145 height 19
click at [453, 119] on button "Apply" at bounding box center [459, 115] width 27 height 18
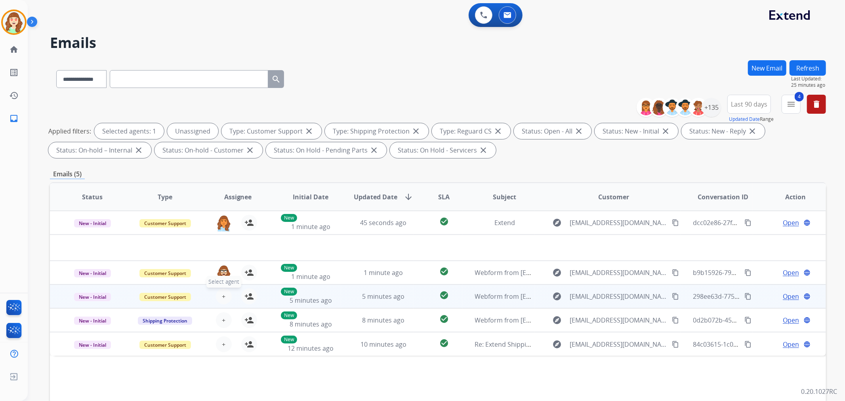
click at [222, 294] on span "+" at bounding box center [224, 296] width 4 height 10
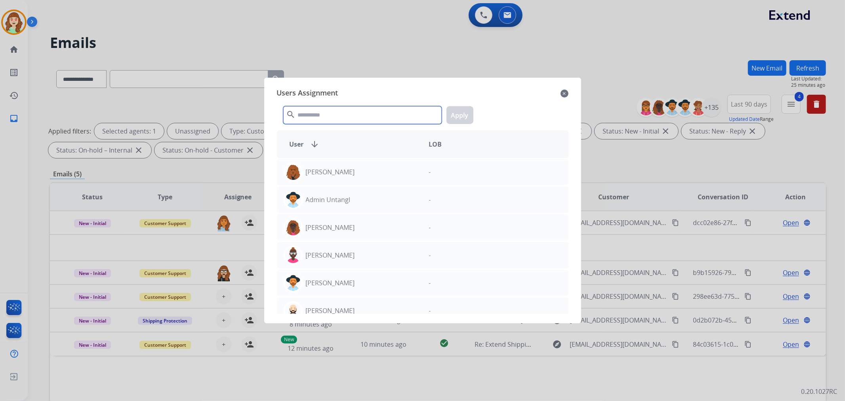
click at [338, 112] on input "text" at bounding box center [362, 115] width 158 height 18
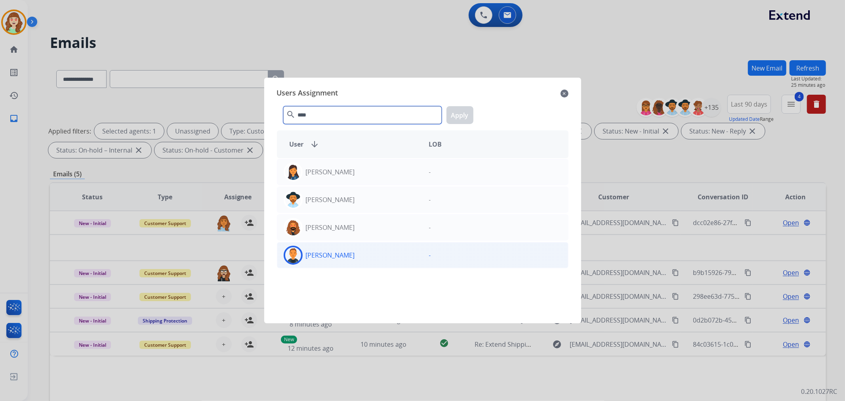
type input "****"
drag, startPoint x: 373, startPoint y: 256, endPoint x: 425, endPoint y: 172, distance: 99.1
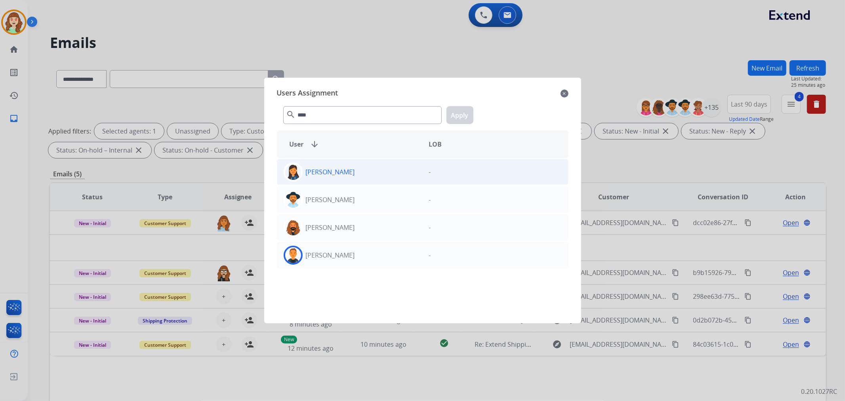
click at [373, 255] on div "[PERSON_NAME]" at bounding box center [349, 254] width 145 height 19
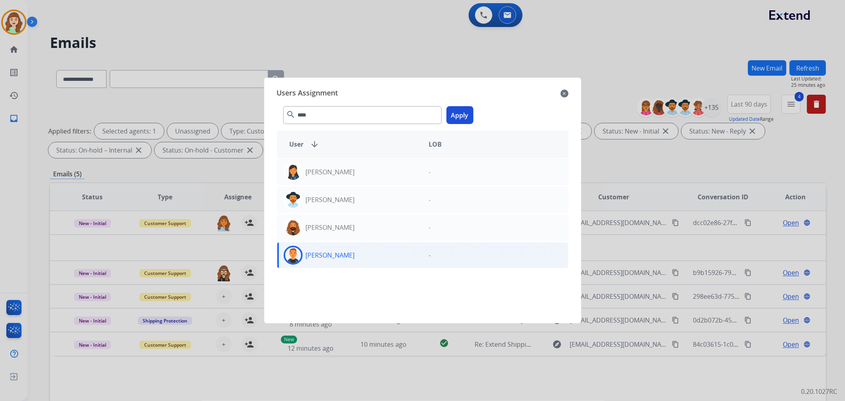
click at [458, 120] on button "Apply" at bounding box center [459, 115] width 27 height 18
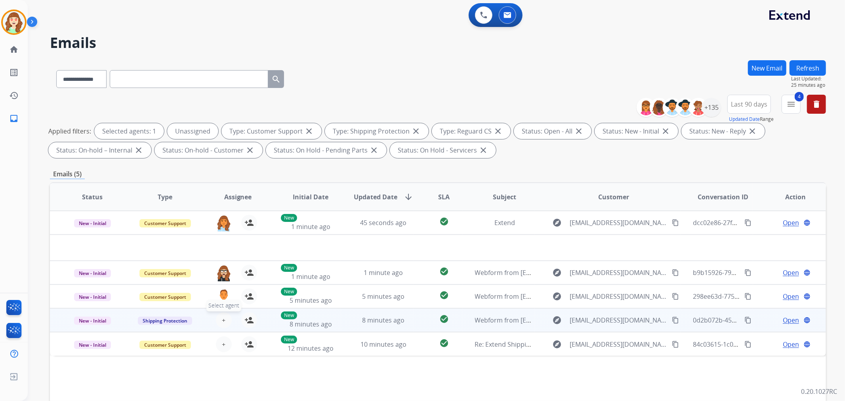
click at [225, 314] on button "+ Select agent" at bounding box center [224, 320] width 16 height 16
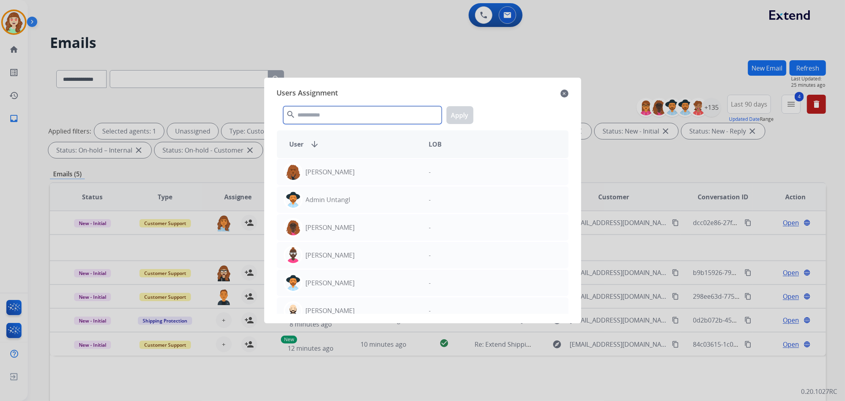
click at [330, 116] on input "text" at bounding box center [362, 115] width 158 height 18
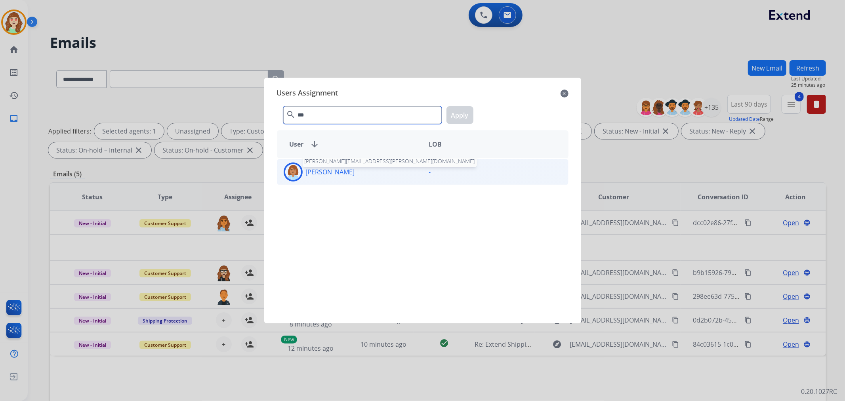
type input "***"
drag, startPoint x: 361, startPoint y: 176, endPoint x: 446, endPoint y: 126, distance: 98.9
click at [375, 170] on div "[PERSON_NAME] [PERSON_NAME][EMAIL_ADDRESS][PERSON_NAME][DOMAIN_NAME]" at bounding box center [349, 171] width 145 height 19
click at [460, 113] on button "Apply" at bounding box center [459, 115] width 27 height 18
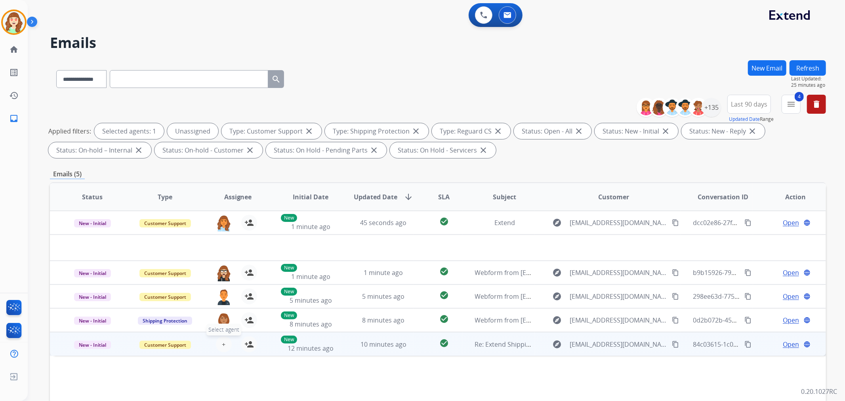
click at [225, 341] on button "+ Select agent" at bounding box center [224, 344] width 16 height 16
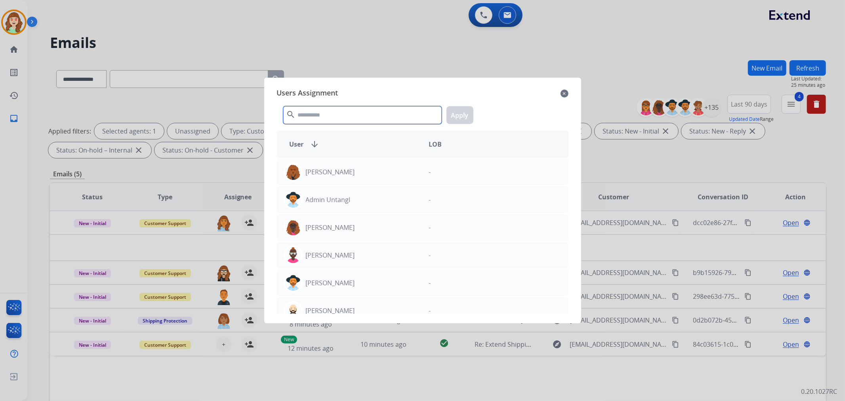
click at [343, 113] on input "text" at bounding box center [362, 115] width 158 height 18
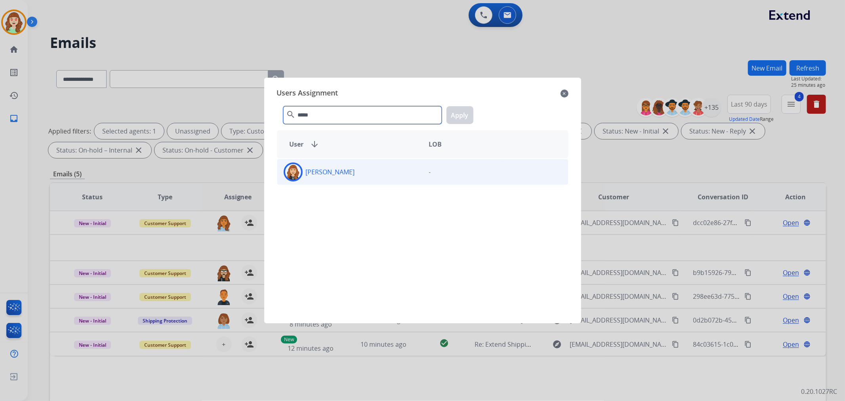
type input "*****"
click at [363, 173] on div "[PERSON_NAME]" at bounding box center [349, 171] width 145 height 19
click at [462, 113] on button "Apply" at bounding box center [459, 115] width 27 height 18
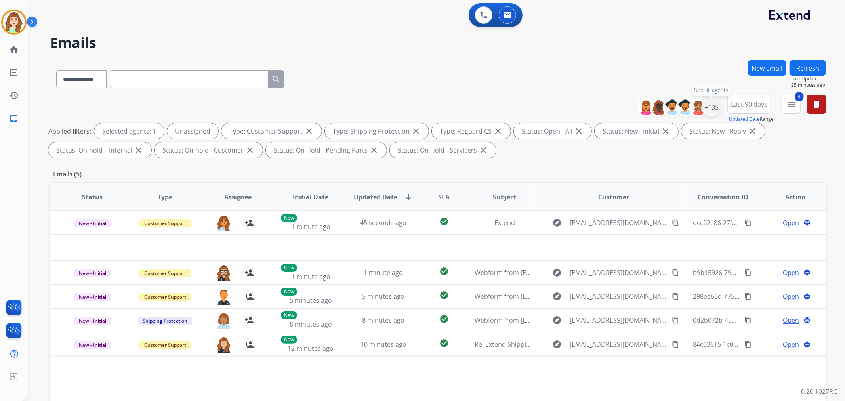
click at [715, 109] on div "+135" at bounding box center [711, 107] width 19 height 19
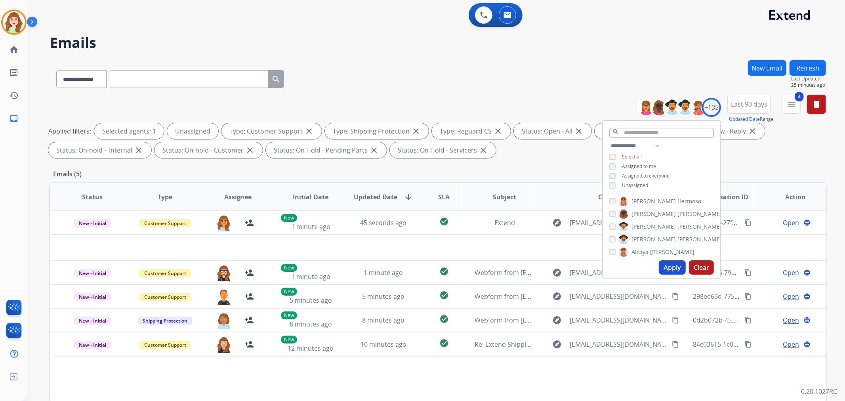
click at [669, 267] on button "Apply" at bounding box center [671, 267] width 27 height 14
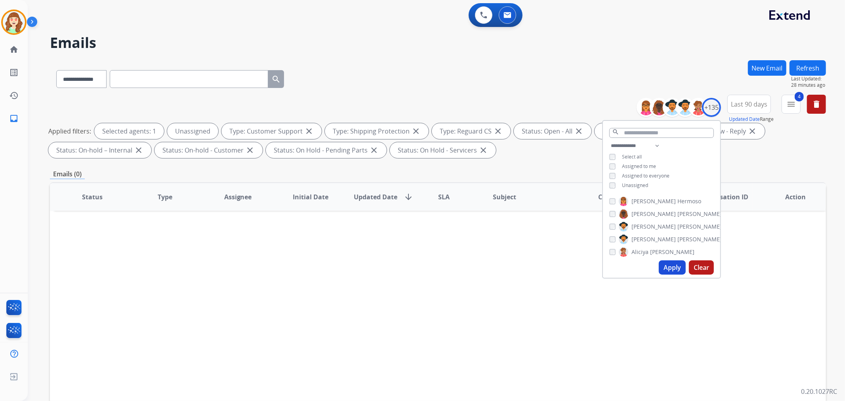
click at [634, 63] on div "**********" at bounding box center [438, 77] width 776 height 34
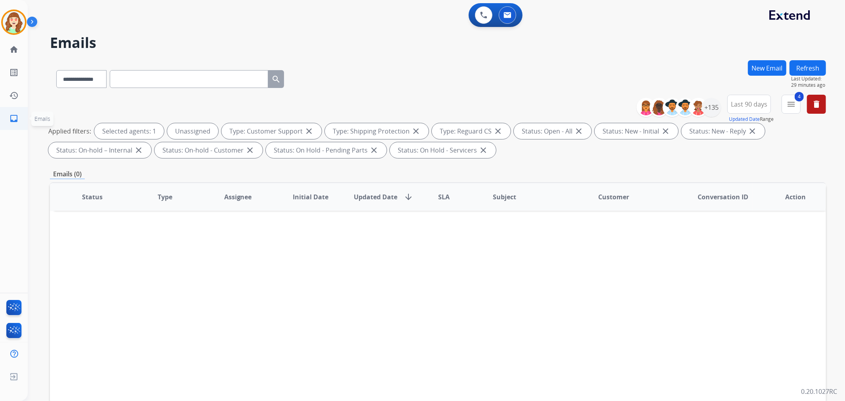
click at [11, 118] on mat-icon "inbox" at bounding box center [14, 119] width 10 height 10
click at [19, 92] on link "history Interaction Log" at bounding box center [14, 95] width 22 height 22
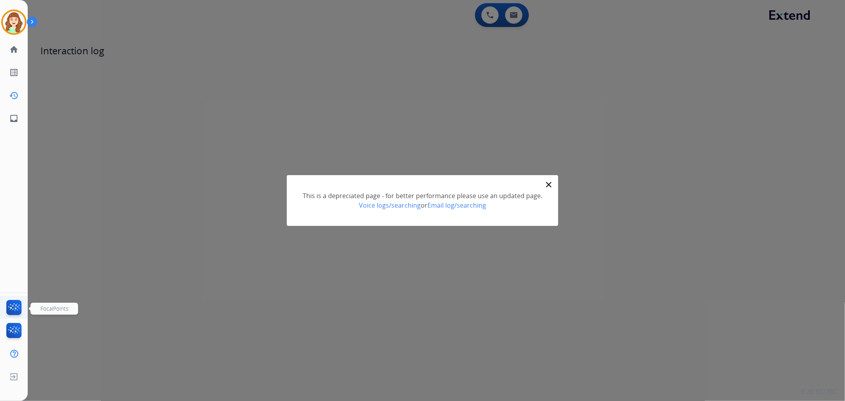
click at [16, 302] on img at bounding box center [14, 309] width 19 height 18
click at [545, 181] on mat-icon "close" at bounding box center [549, 185] width 10 height 10
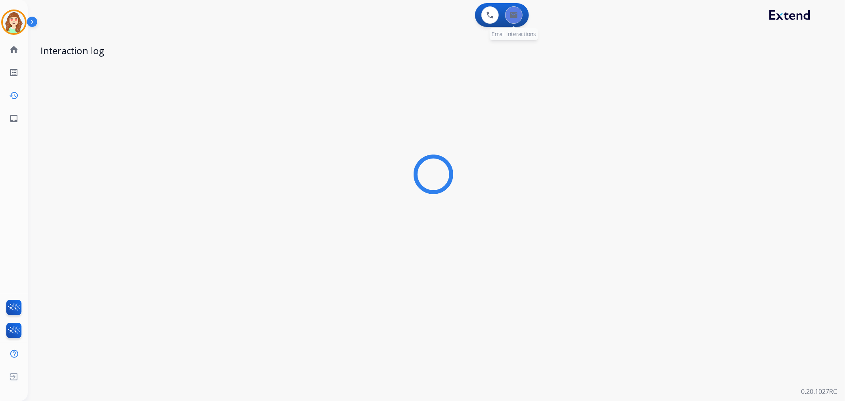
click at [21, 21] on img at bounding box center [14, 22] width 22 height 22
click at [16, 18] on img at bounding box center [14, 22] width 22 height 22
click at [518, 11] on button at bounding box center [513, 14] width 17 height 17
select select "**********"
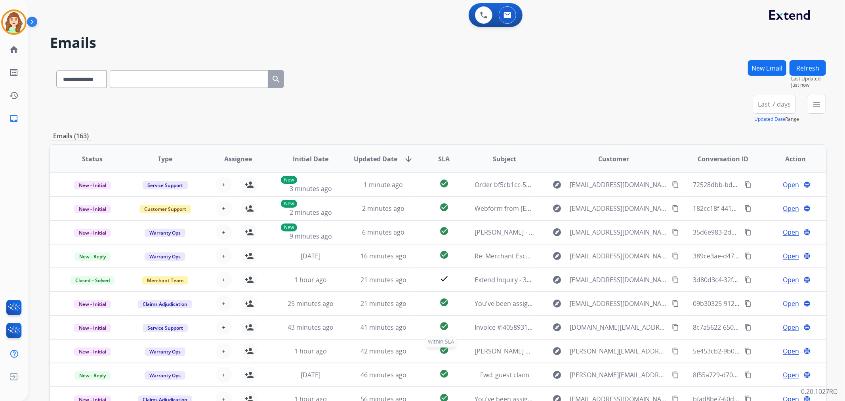
click at [814, 112] on button "menu" at bounding box center [816, 104] width 19 height 19
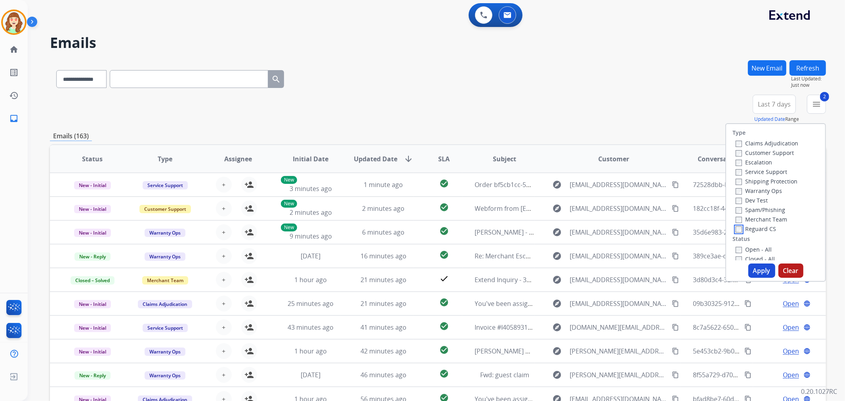
click at [735, 225] on label "Reguard CS" at bounding box center [755, 229] width 40 height 8
click at [762, 268] on button "Apply" at bounding box center [761, 270] width 27 height 14
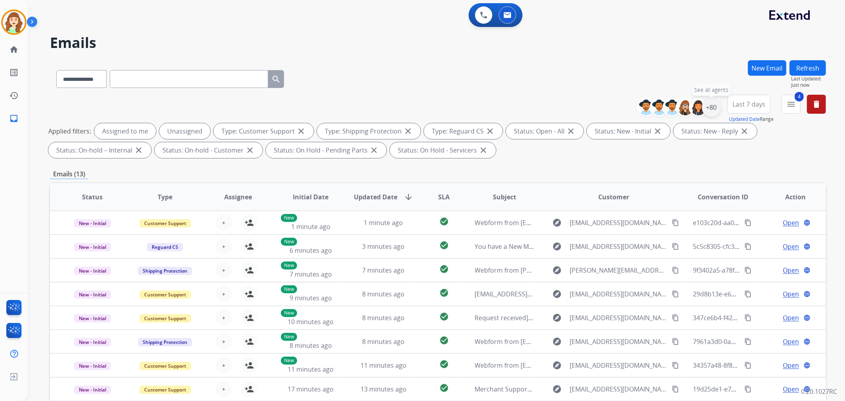
click at [706, 105] on div "+80" at bounding box center [711, 107] width 19 height 19
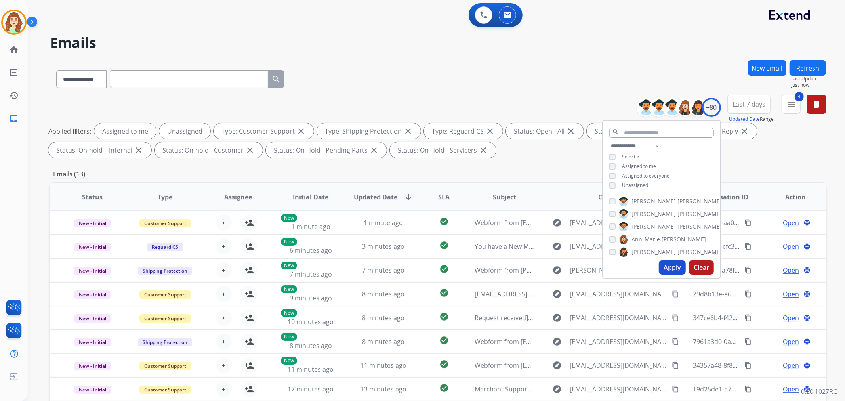
click at [670, 267] on button "Apply" at bounding box center [671, 267] width 27 height 14
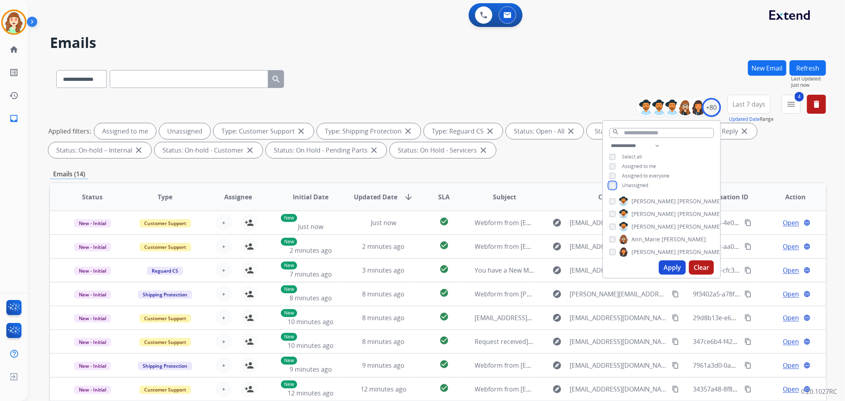
click at [609, 176] on div "**********" at bounding box center [661, 166] width 117 height 51
click at [624, 143] on select "**********" at bounding box center [636, 146] width 55 height 10
select select "**********"
click at [609, 141] on select "**********" at bounding box center [636, 146] width 55 height 10
drag, startPoint x: 674, startPoint y: 271, endPoint x: 39, endPoint y: 360, distance: 641.3
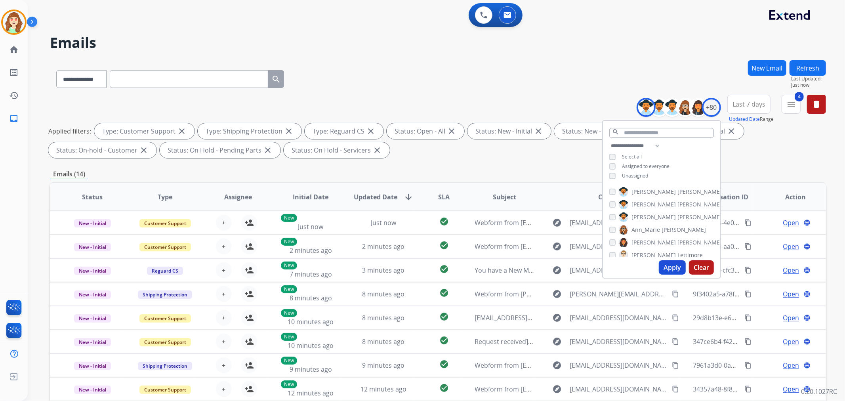
click at [674, 270] on button "Apply" at bounding box center [671, 267] width 27 height 14
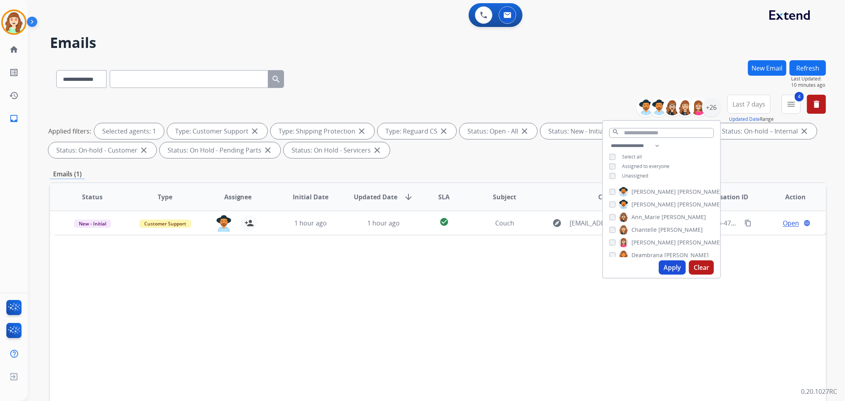
paste input "**********"
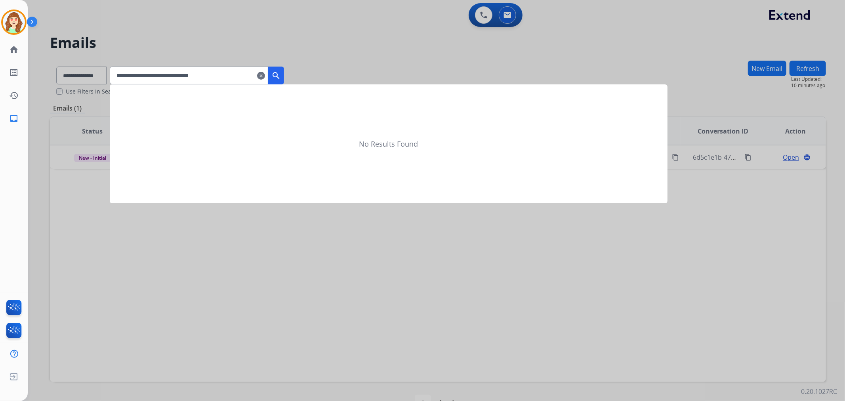
type input "**********"
click at [281, 72] on mat-icon "search" at bounding box center [276, 76] width 10 height 10
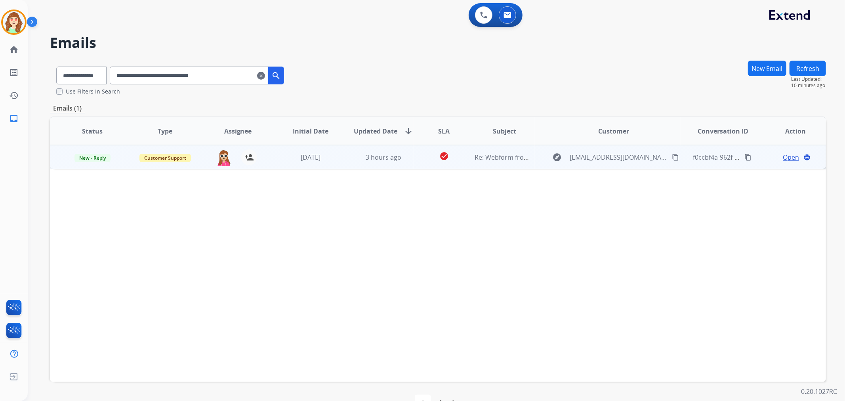
click at [791, 155] on span "Open" at bounding box center [790, 157] width 16 height 10
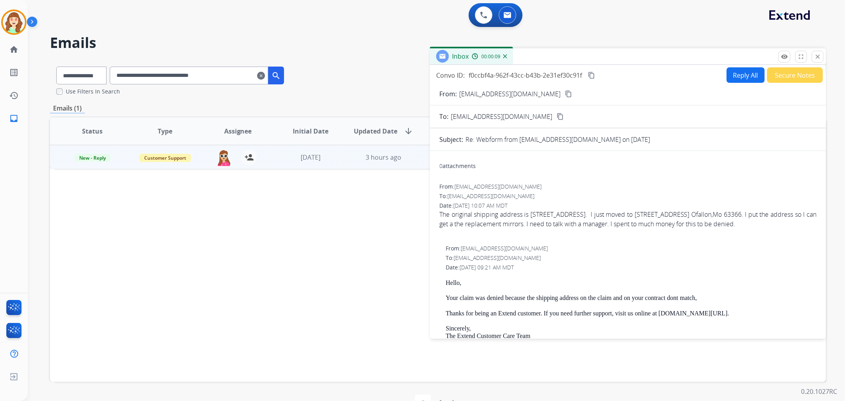
click at [565, 92] on mat-icon "content_copy" at bounding box center [568, 93] width 7 height 7
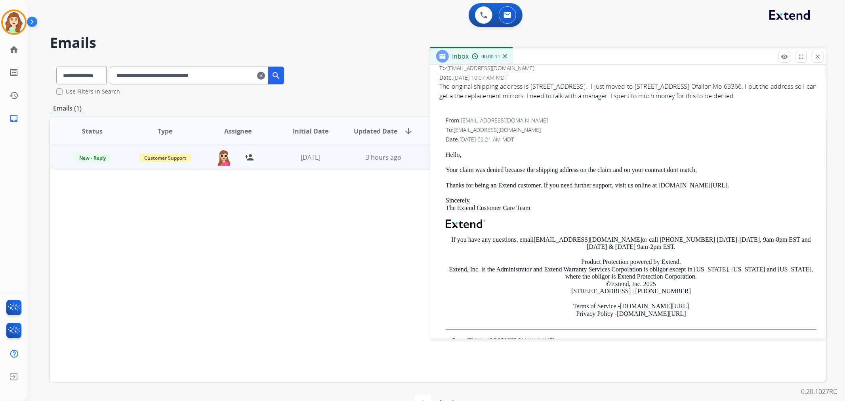
scroll to position [132, 0]
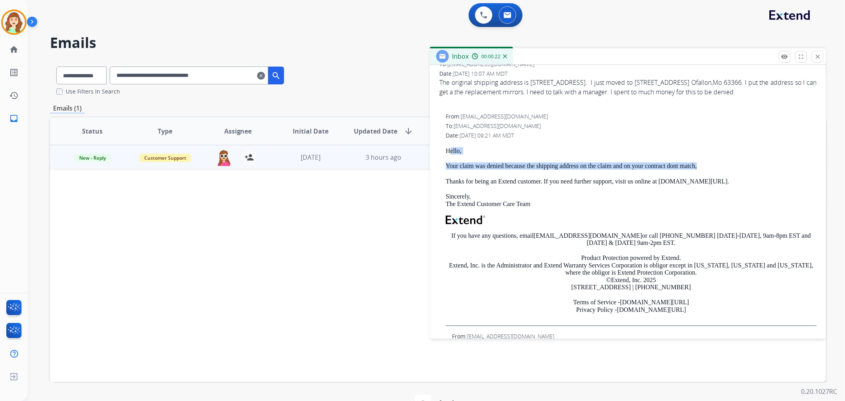
drag, startPoint x: 699, startPoint y: 173, endPoint x: 567, endPoint y: 198, distance: 133.8
click at [452, 160] on div "Hello, Your claim was denied because the shipping address on the claim and on y…" at bounding box center [630, 236] width 371 height 179
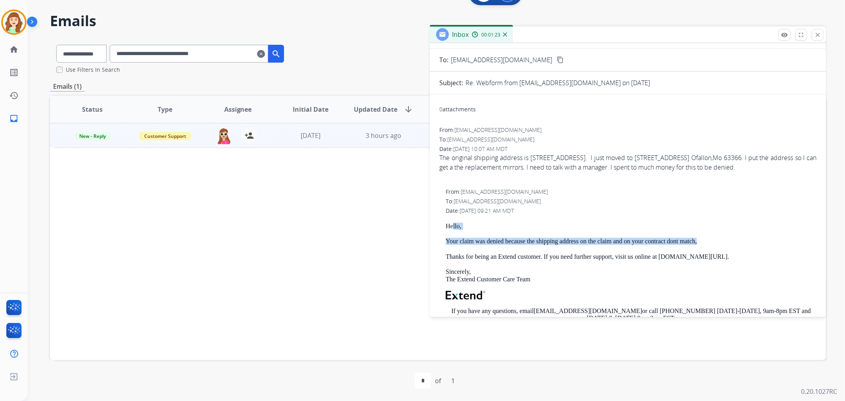
scroll to position [0, 0]
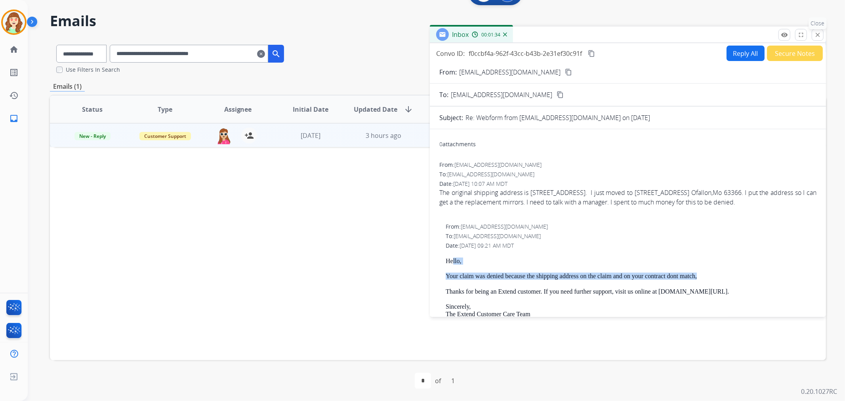
click at [813, 35] on button "close Close" at bounding box center [817, 35] width 12 height 12
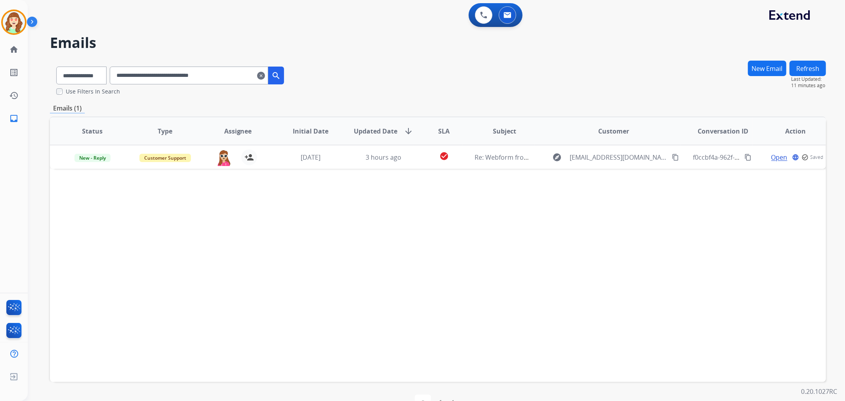
click at [268, 76] on input "**********" at bounding box center [189, 76] width 158 height 18
click at [265, 76] on mat-icon "clear" at bounding box center [261, 76] width 8 height 10
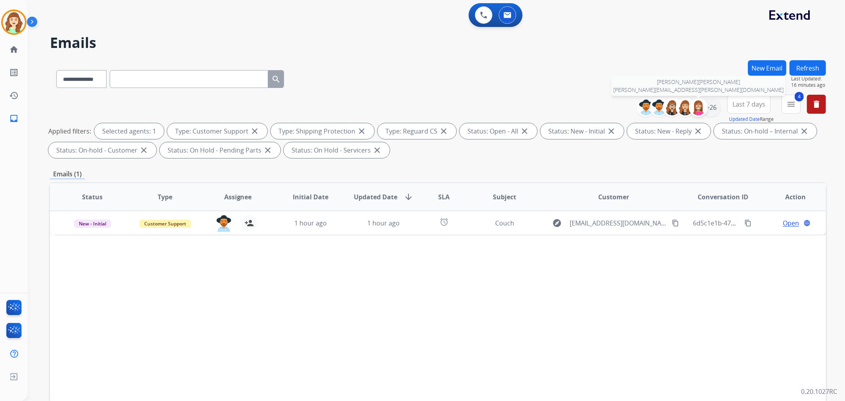
click at [703, 102] on img at bounding box center [698, 107] width 16 height 16
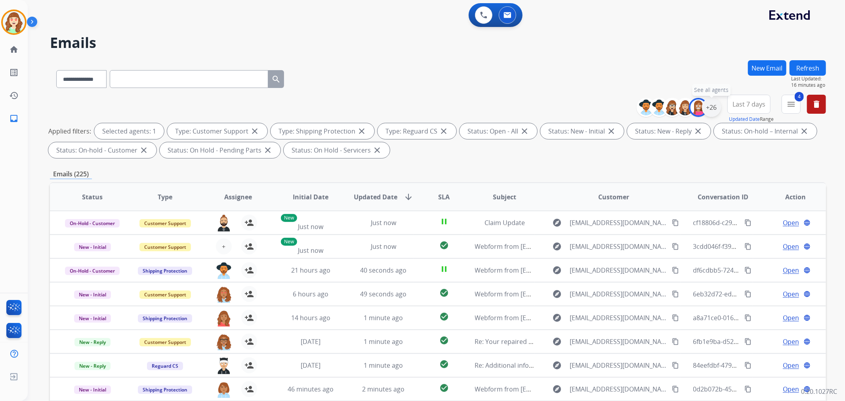
click at [708, 104] on div "+26" at bounding box center [711, 107] width 19 height 19
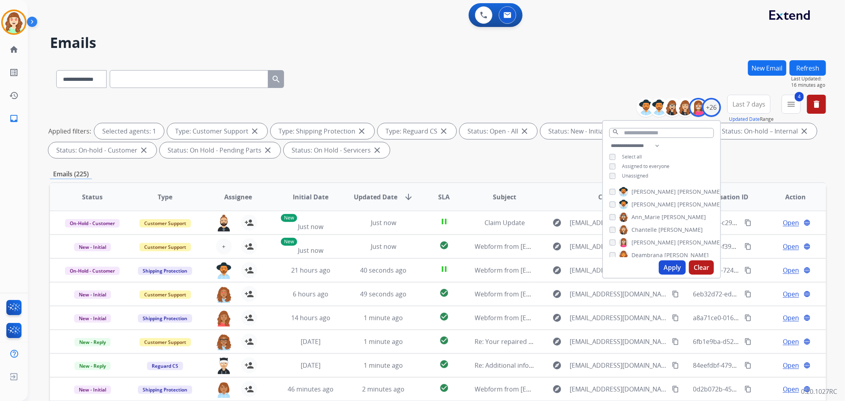
click at [700, 268] on button "Clear" at bounding box center [701, 267] width 25 height 14
paste input "**********"
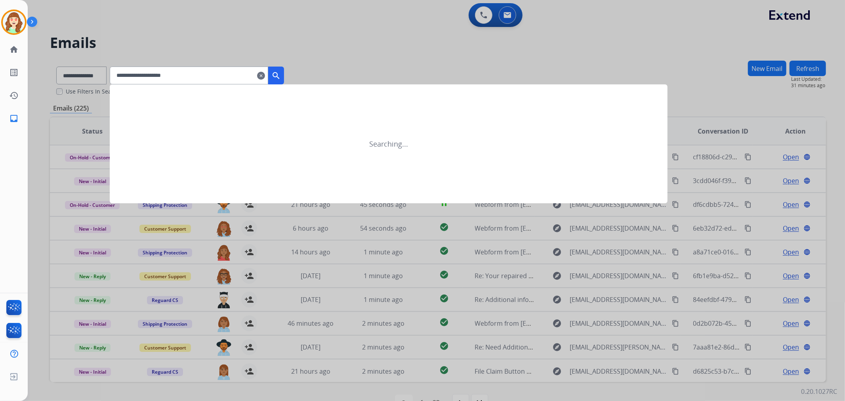
type input "**********"
click at [85, 67] on div at bounding box center [422, 200] width 845 height 401
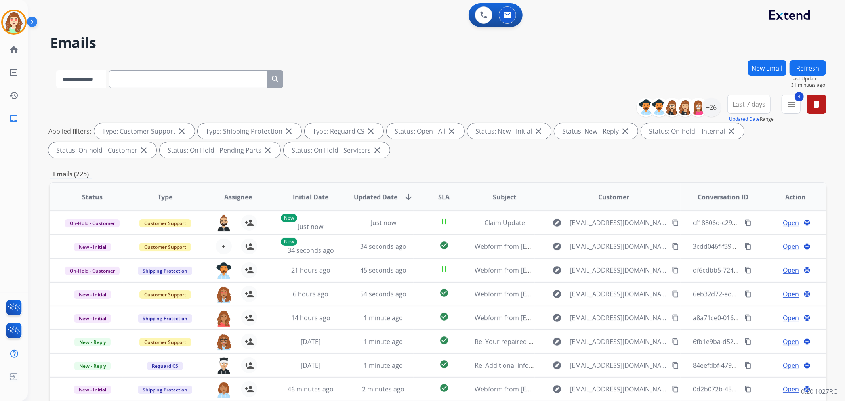
click at [86, 70] on select "**********" at bounding box center [80, 79] width 49 height 18
select select "**********"
click at [56, 70] on select "**********" at bounding box center [80, 79] width 49 height 18
paste input "**********"
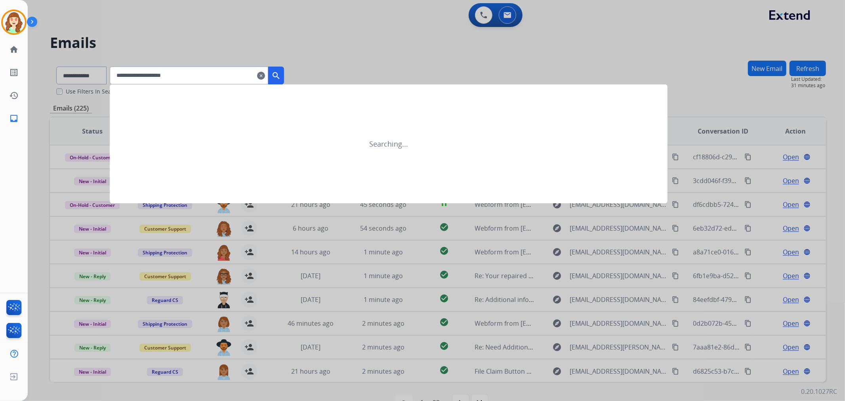
type input "**********"
click at [281, 77] on mat-icon "search" at bounding box center [276, 76] width 10 height 10
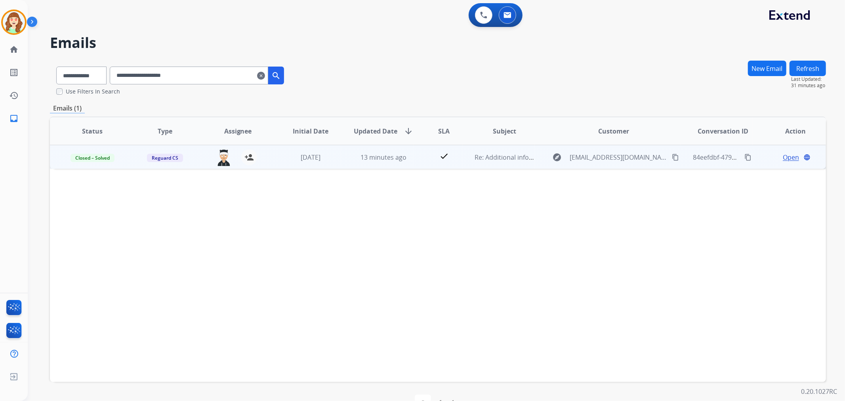
click at [784, 155] on span "Open" at bounding box center [790, 157] width 16 height 10
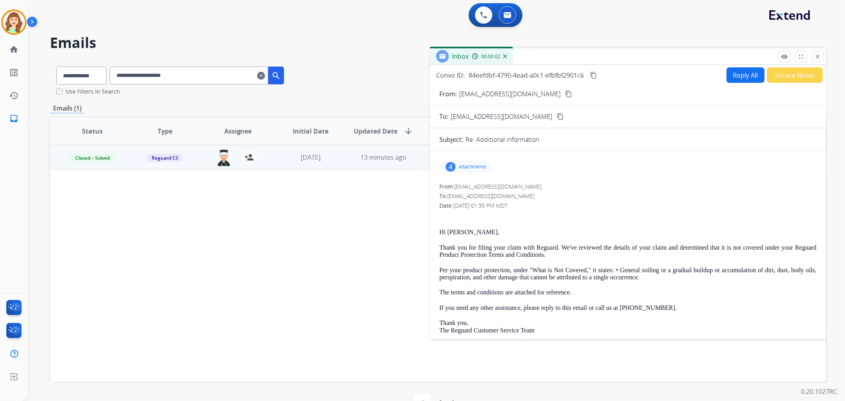
click at [456, 168] on div "4 attachments" at bounding box center [466, 166] width 50 height 13
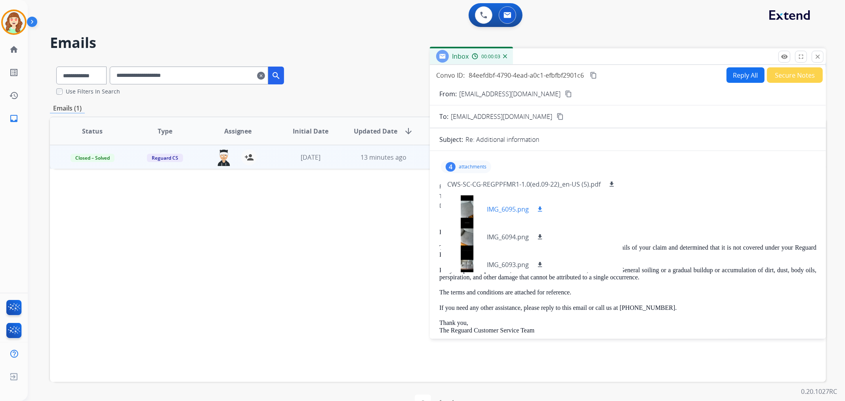
click at [461, 206] on div at bounding box center [467, 209] width 40 height 28
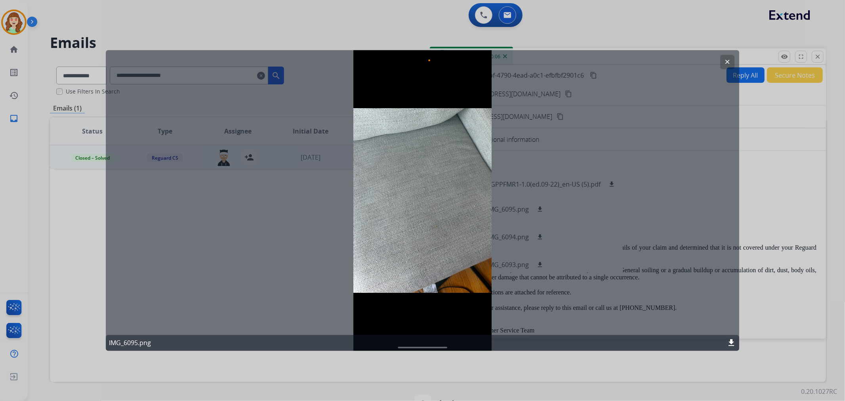
click at [724, 62] on mat-icon "clear" at bounding box center [726, 62] width 7 height 7
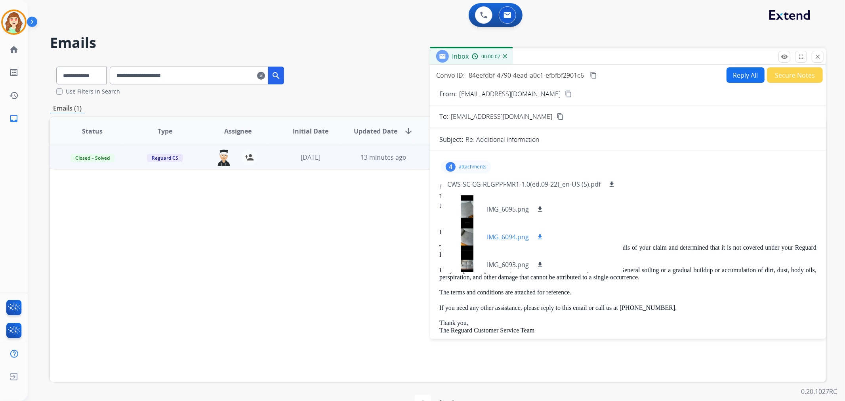
click at [464, 234] on div at bounding box center [467, 237] width 40 height 28
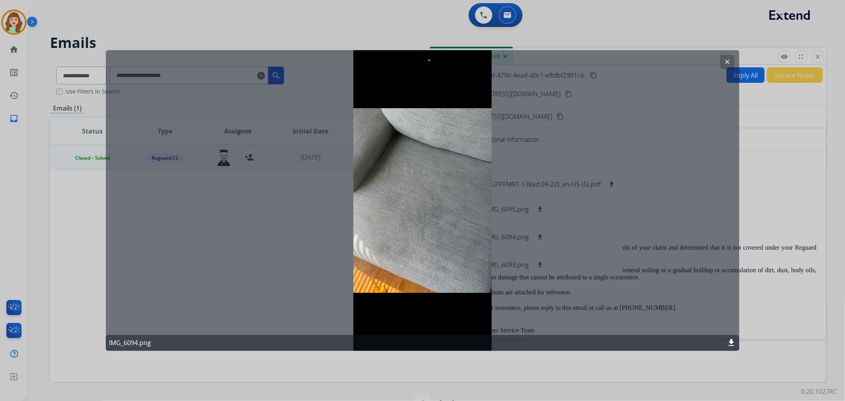
drag, startPoint x: 725, startPoint y: 60, endPoint x: 655, endPoint y: 89, distance: 76.0
click at [725, 61] on mat-icon "clear" at bounding box center [726, 62] width 7 height 7
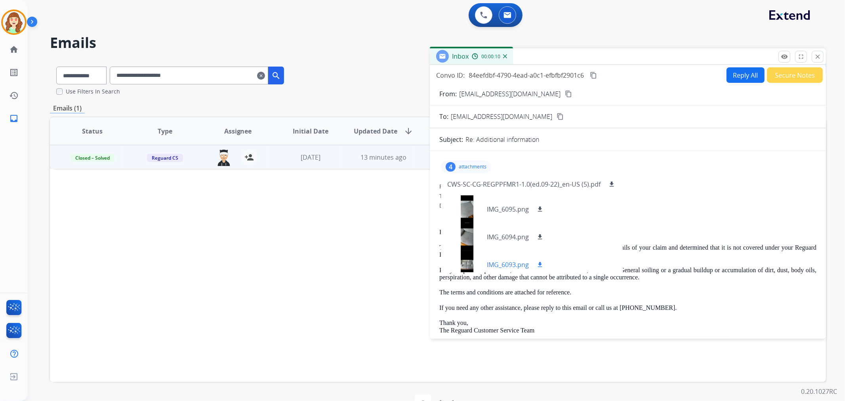
click at [463, 260] on div at bounding box center [467, 265] width 40 height 28
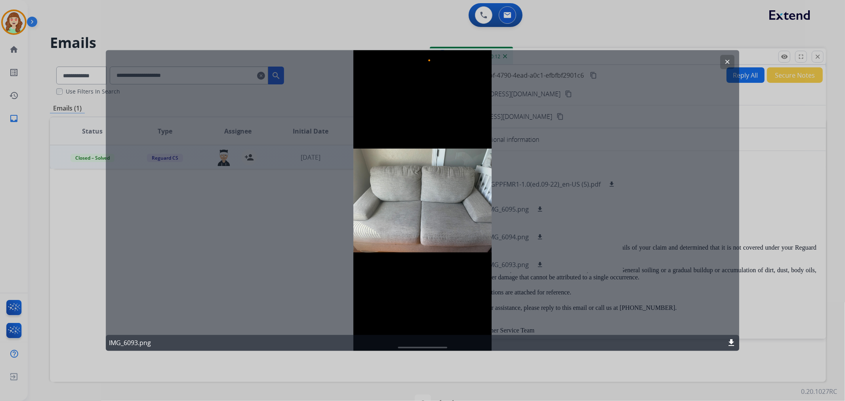
click at [725, 61] on mat-icon "clear" at bounding box center [726, 62] width 7 height 7
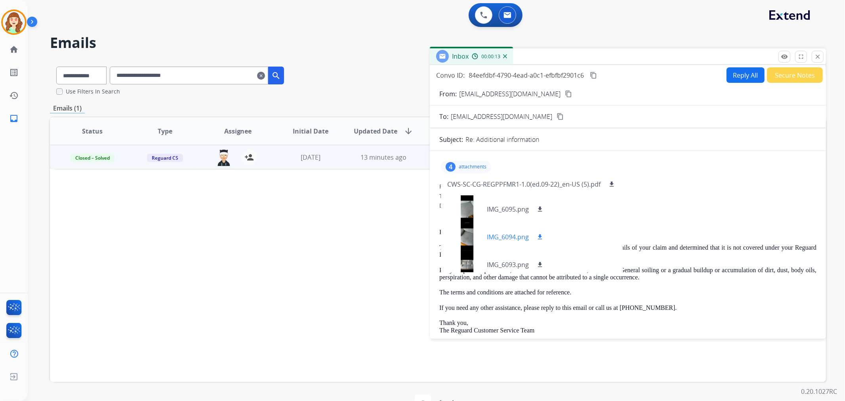
scroll to position [6, 0]
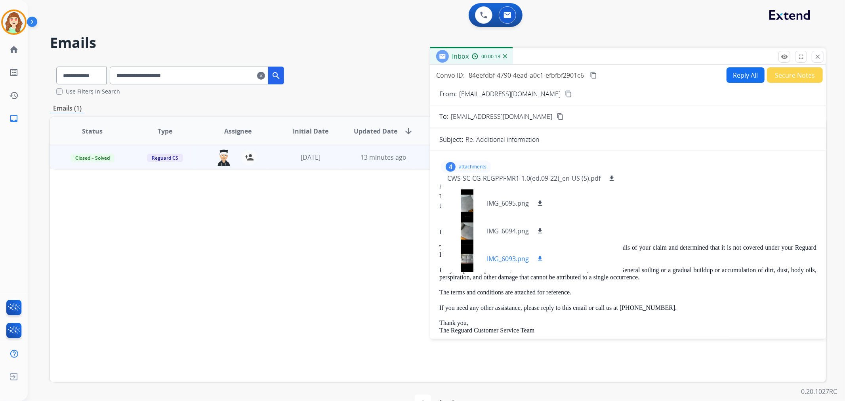
click at [467, 260] on div at bounding box center [467, 259] width 40 height 28
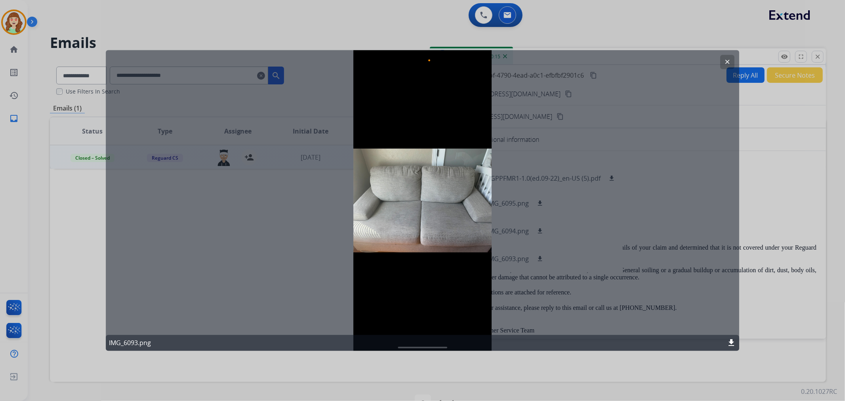
click at [725, 56] on button "clear" at bounding box center [727, 62] width 14 height 14
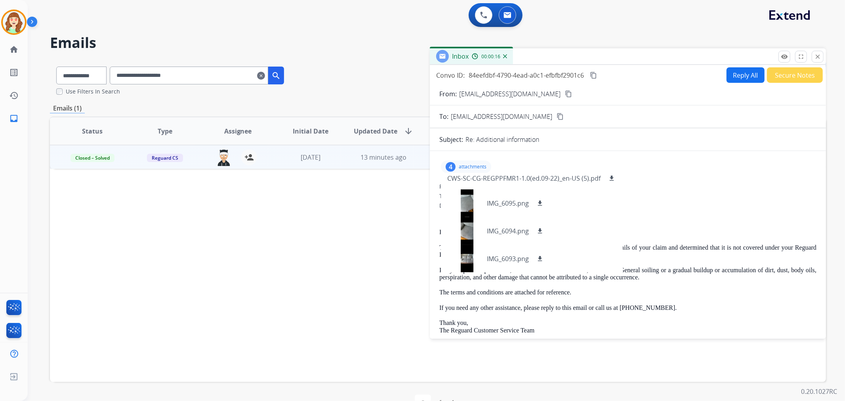
drag, startPoint x: 710, startPoint y: 196, endPoint x: 523, endPoint y: 193, distance: 186.9
click at [710, 196] on div "To: [EMAIL_ADDRESS][DOMAIN_NAME]" at bounding box center [627, 196] width 377 height 8
click at [476, 169] on p "attachments" at bounding box center [473, 167] width 28 height 6
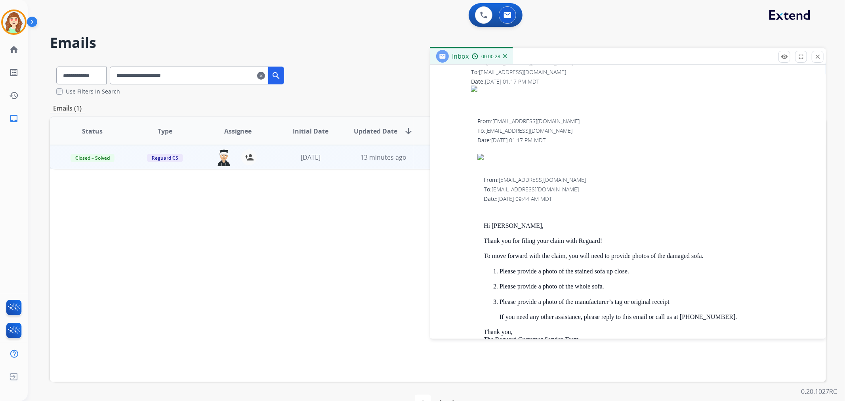
scroll to position [507, 0]
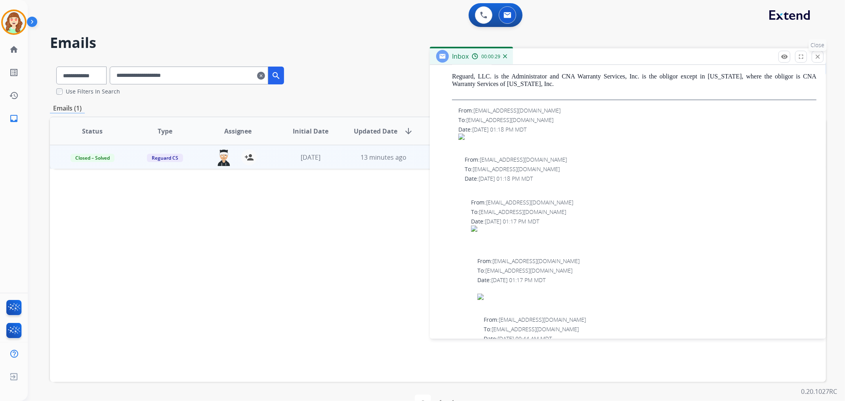
click at [818, 61] on button "close Close" at bounding box center [817, 57] width 12 height 12
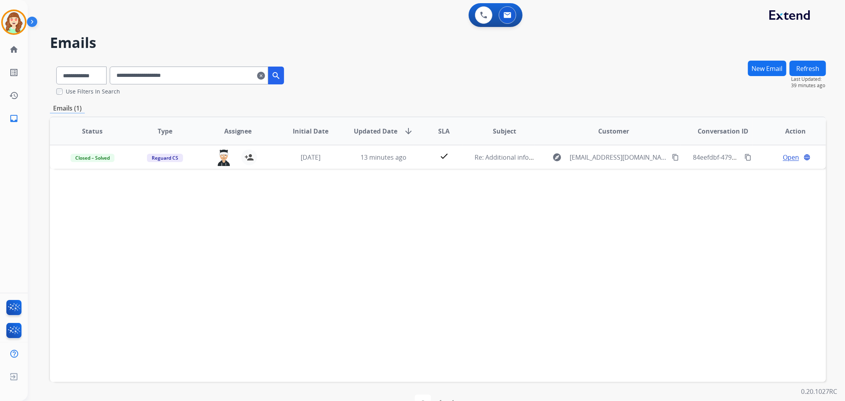
click at [265, 78] on mat-icon "clear" at bounding box center [261, 76] width 8 height 10
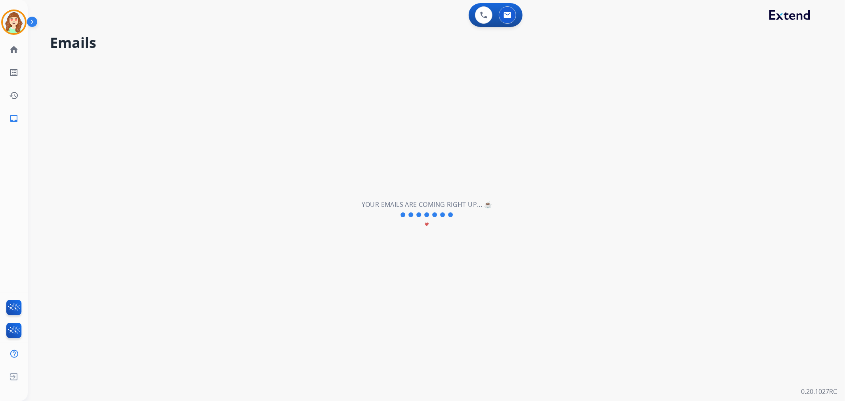
select select "**********"
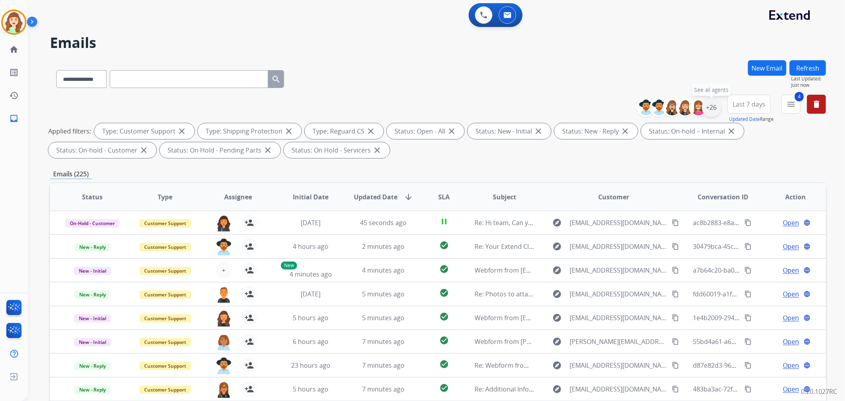
click at [710, 104] on div "+26" at bounding box center [711, 107] width 19 height 19
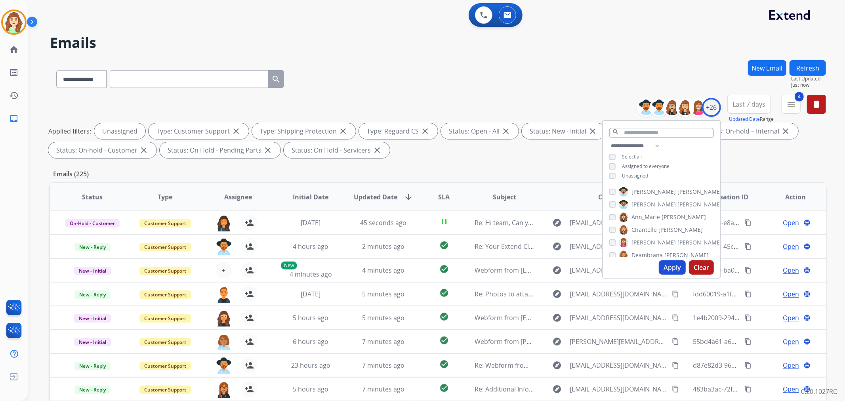
click at [672, 268] on button "Apply" at bounding box center [671, 267] width 27 height 14
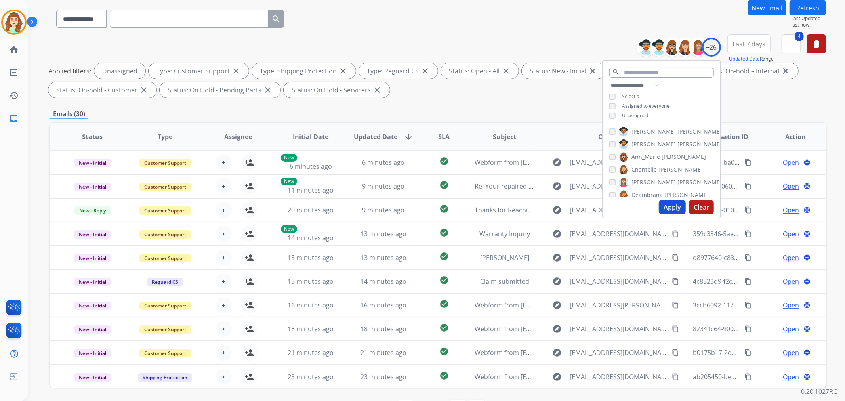
scroll to position [88, 0]
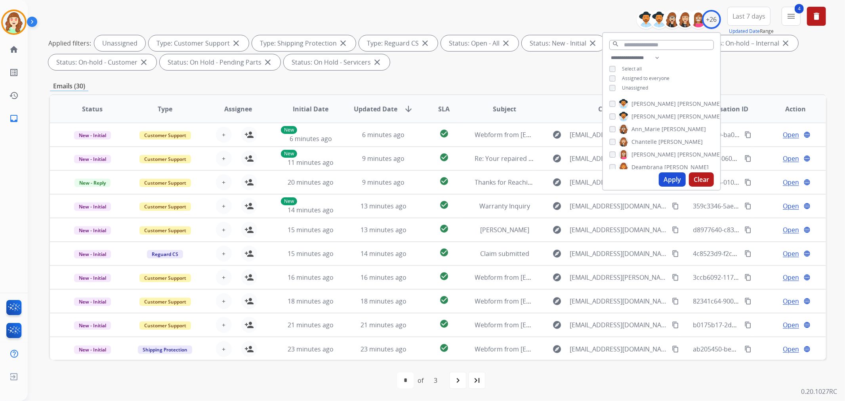
click at [440, 108] on span "SLA" at bounding box center [443, 109] width 11 height 10
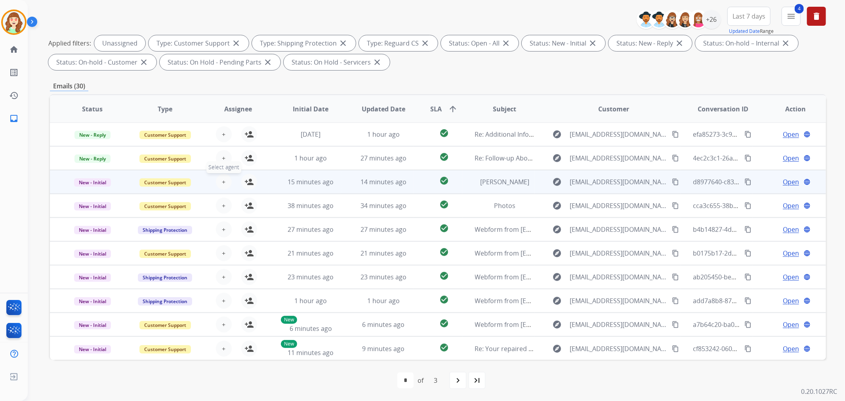
click at [219, 180] on button "+ Select agent" at bounding box center [224, 182] width 16 height 16
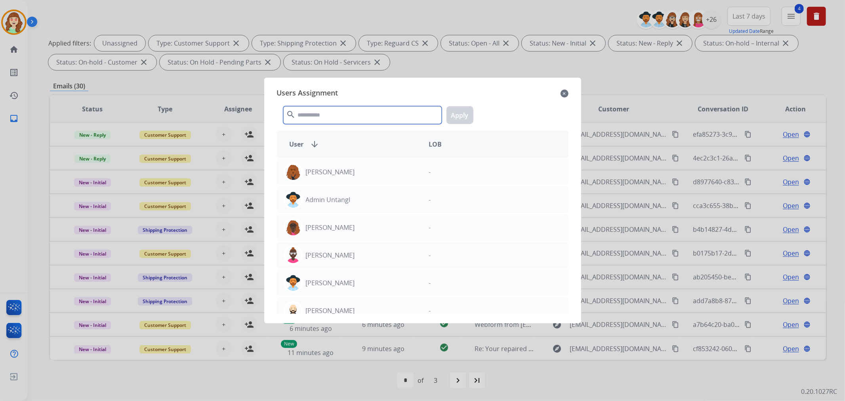
click at [346, 112] on input "text" at bounding box center [362, 115] width 158 height 18
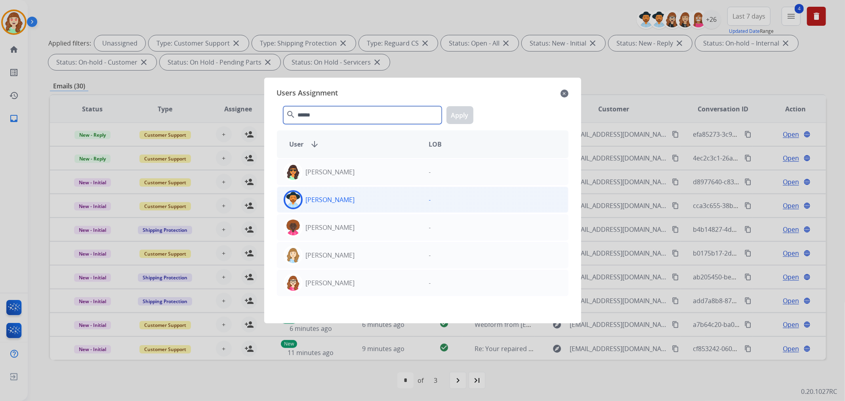
type input "******"
drag, startPoint x: 370, startPoint y: 204, endPoint x: 457, endPoint y: 145, distance: 104.3
click at [375, 204] on div "[PERSON_NAME]" at bounding box center [349, 199] width 145 height 19
click at [464, 114] on button "Apply" at bounding box center [459, 115] width 27 height 18
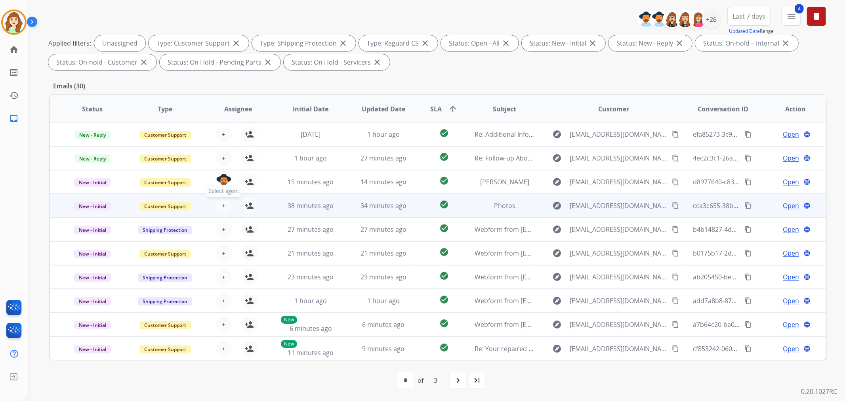
click at [222, 203] on span "+" at bounding box center [224, 206] width 4 height 10
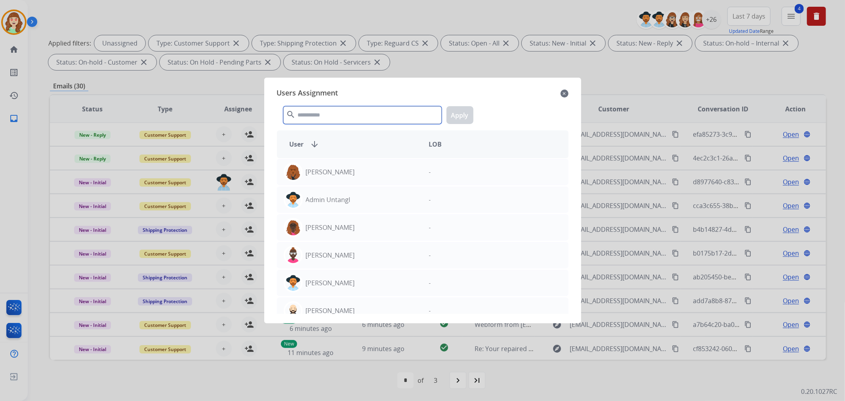
click at [320, 108] on input "text" at bounding box center [362, 115] width 158 height 18
type input "****"
click at [365, 310] on div "[PERSON_NAME]" at bounding box center [349, 310] width 145 height 19
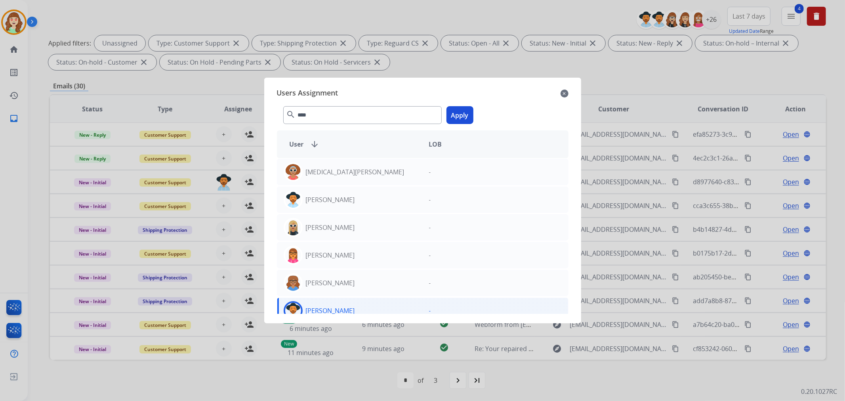
click at [464, 114] on button "Apply" at bounding box center [459, 115] width 27 height 18
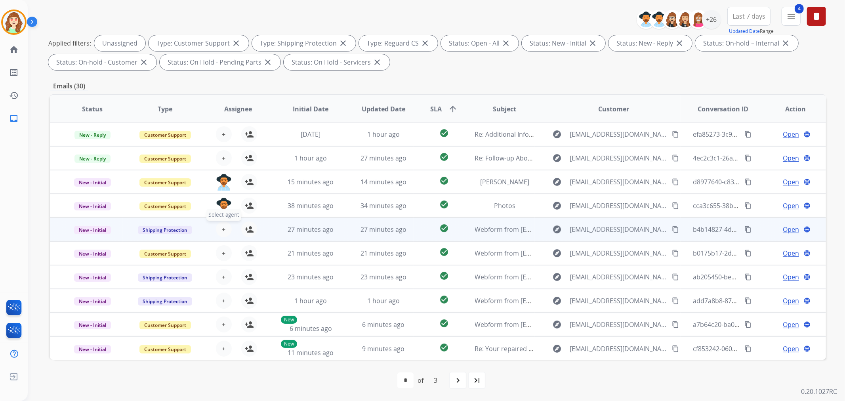
click at [223, 230] on span "+" at bounding box center [224, 230] width 4 height 10
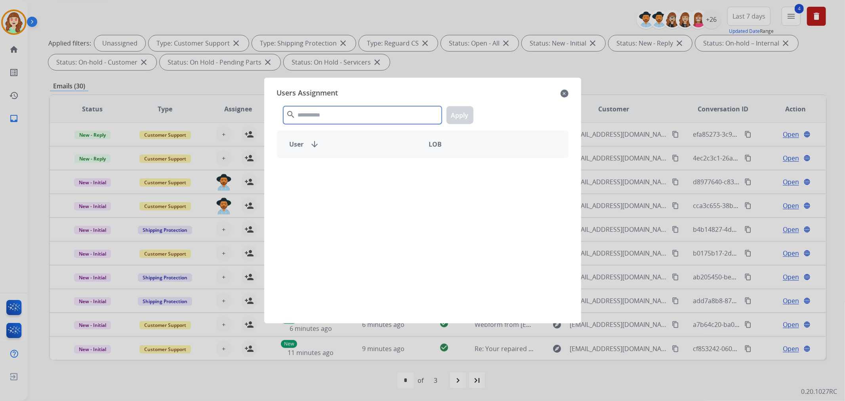
click at [364, 118] on input "text" at bounding box center [362, 115] width 158 height 18
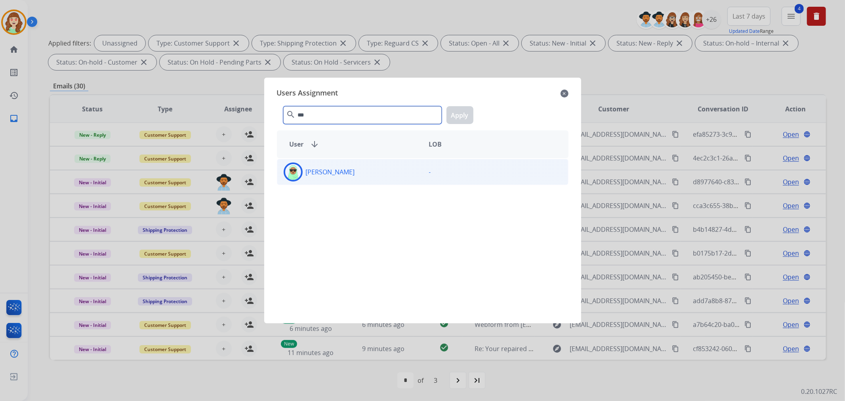
type input "***"
drag, startPoint x: 359, startPoint y: 175, endPoint x: 446, endPoint y: 129, distance: 98.3
click at [365, 173] on div "[PERSON_NAME]" at bounding box center [349, 171] width 145 height 19
drag, startPoint x: 459, startPoint y: 112, endPoint x: 452, endPoint y: 118, distance: 8.5
click at [457, 113] on button "Apply" at bounding box center [459, 115] width 27 height 18
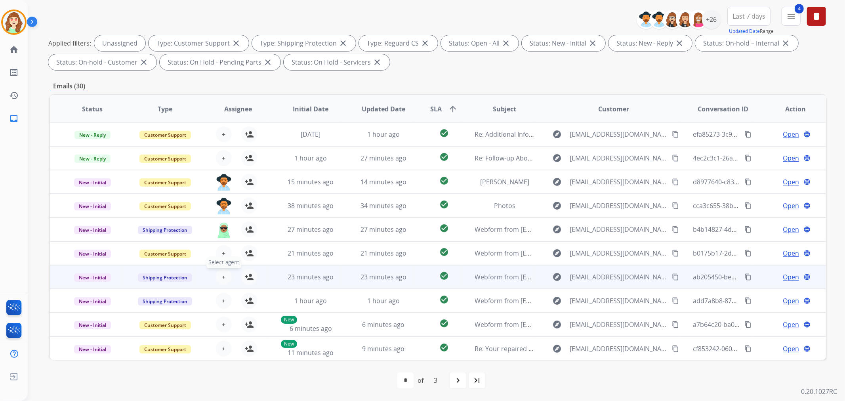
click at [219, 271] on button "+ Select agent" at bounding box center [224, 277] width 16 height 16
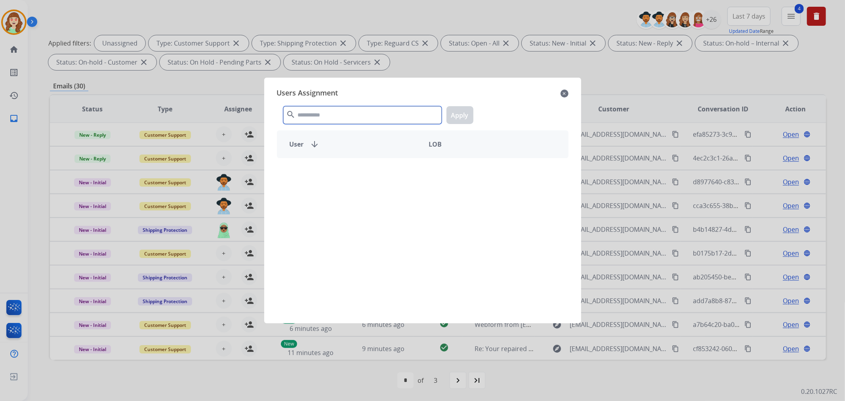
click at [334, 115] on input "text" at bounding box center [362, 115] width 158 height 18
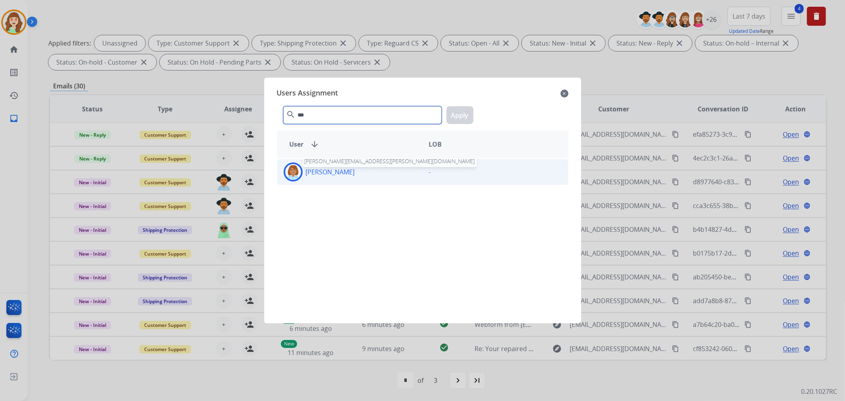
type input "***"
drag, startPoint x: 354, startPoint y: 167, endPoint x: 476, endPoint y: 127, distance: 128.3
click at [354, 167] on p "[PERSON_NAME]" at bounding box center [330, 172] width 49 height 10
click at [468, 111] on button "Apply" at bounding box center [459, 115] width 27 height 18
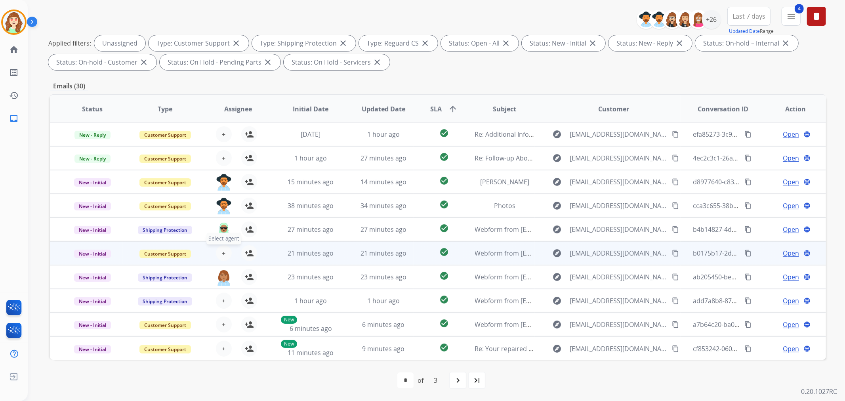
click at [220, 253] on button "+ Select agent" at bounding box center [224, 253] width 16 height 16
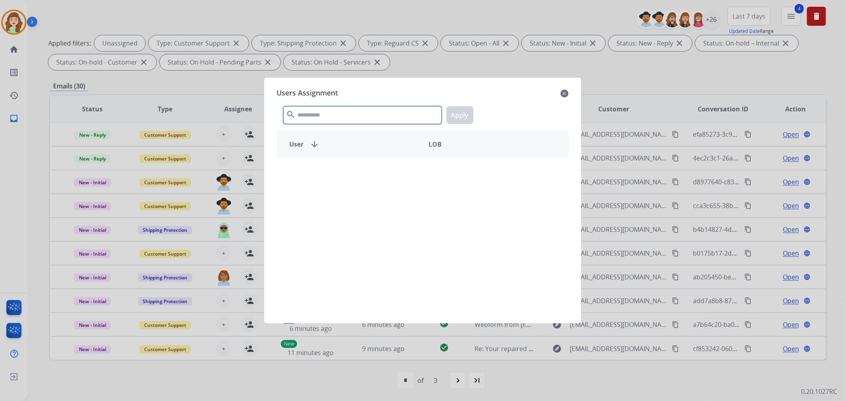
click at [322, 113] on input "text" at bounding box center [362, 115] width 158 height 18
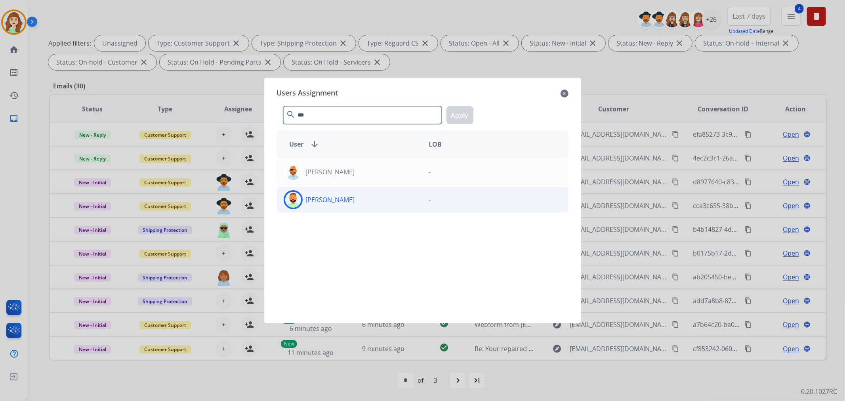
type input "***"
click at [346, 202] on div "[PERSON_NAME]" at bounding box center [349, 199] width 145 height 19
click at [458, 115] on button "Apply" at bounding box center [459, 115] width 27 height 18
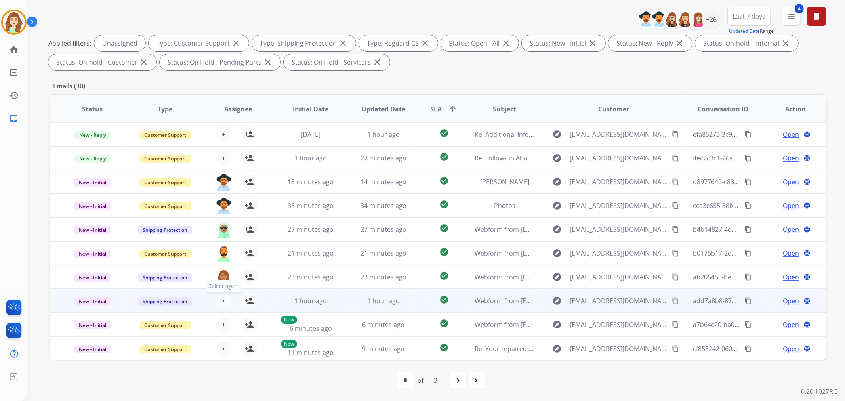
click at [226, 300] on button "+ Select agent" at bounding box center [224, 301] width 16 height 16
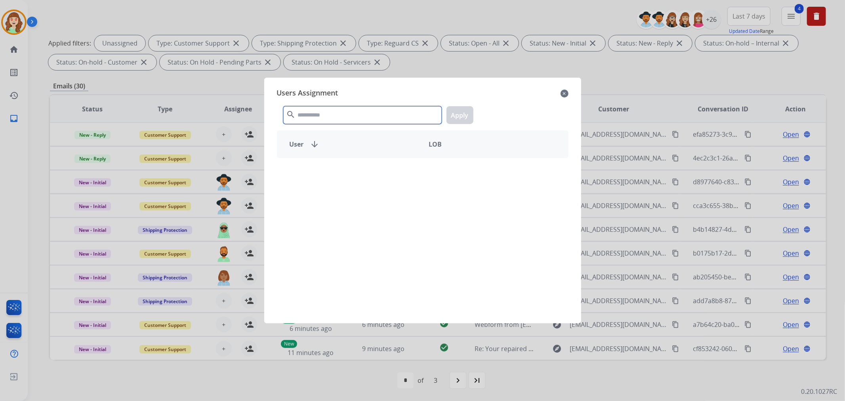
click at [362, 116] on input "text" at bounding box center [362, 115] width 158 height 18
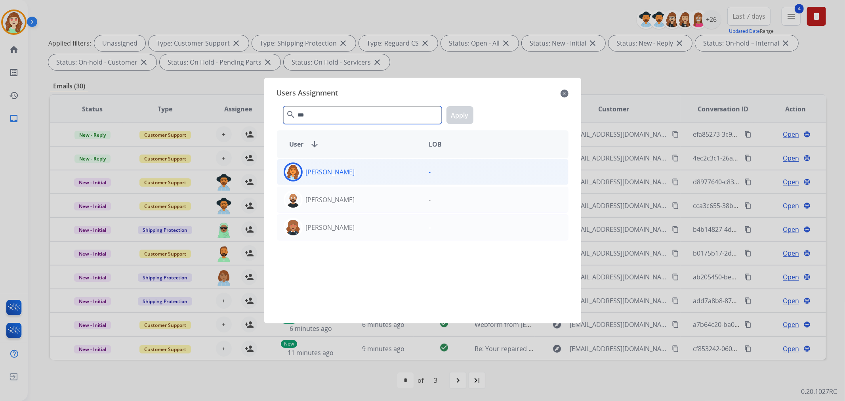
type input "***"
click at [365, 171] on div "[PERSON_NAME]" at bounding box center [349, 171] width 145 height 19
drag, startPoint x: 466, startPoint y: 114, endPoint x: 424, endPoint y: 147, distance: 53.8
click at [463, 116] on button "Apply" at bounding box center [459, 115] width 27 height 18
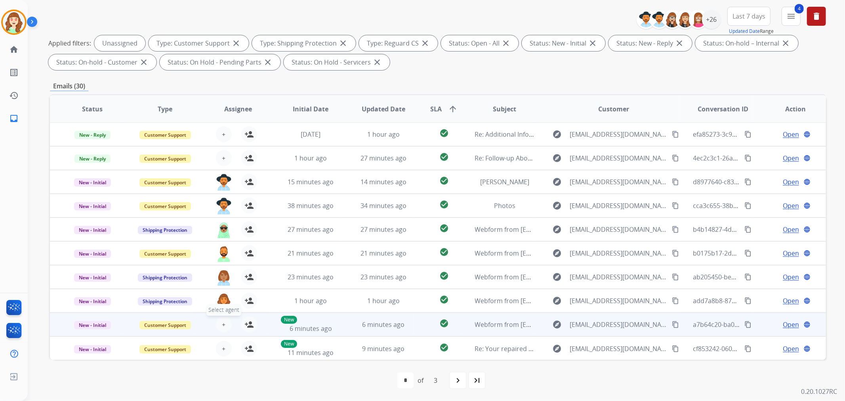
click at [223, 320] on span "+" at bounding box center [224, 325] width 4 height 10
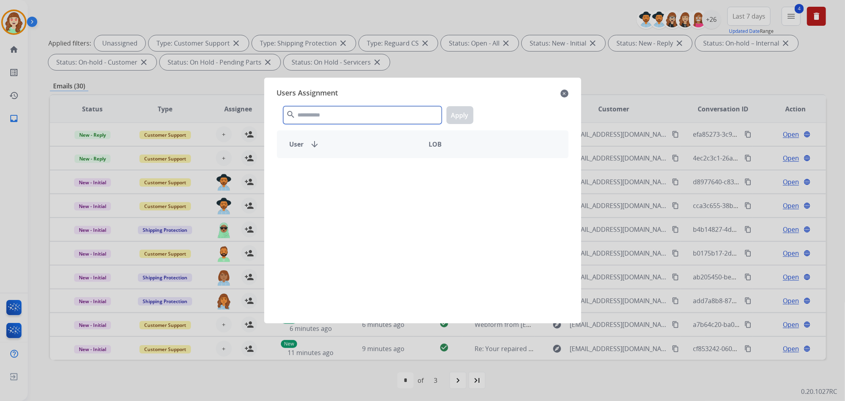
click at [346, 117] on input "text" at bounding box center [362, 115] width 158 height 18
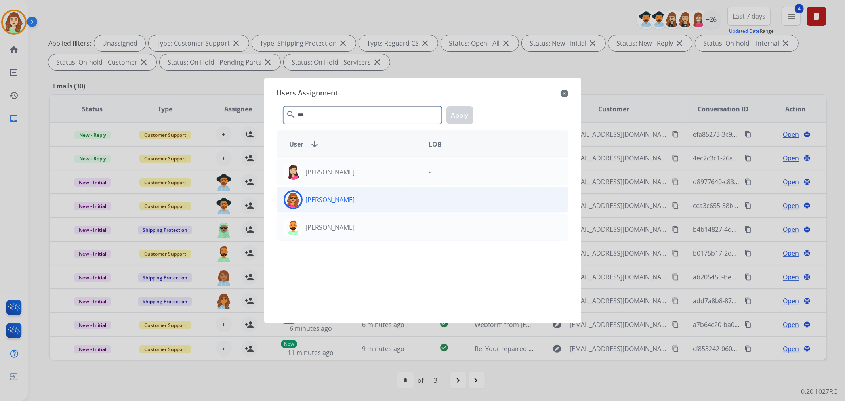
type input "***"
drag, startPoint x: 381, startPoint y: 203, endPoint x: 443, endPoint y: 135, distance: 91.9
click at [388, 194] on div "[PERSON_NAME]" at bounding box center [349, 199] width 145 height 19
click at [456, 116] on button "Apply" at bounding box center [459, 115] width 27 height 18
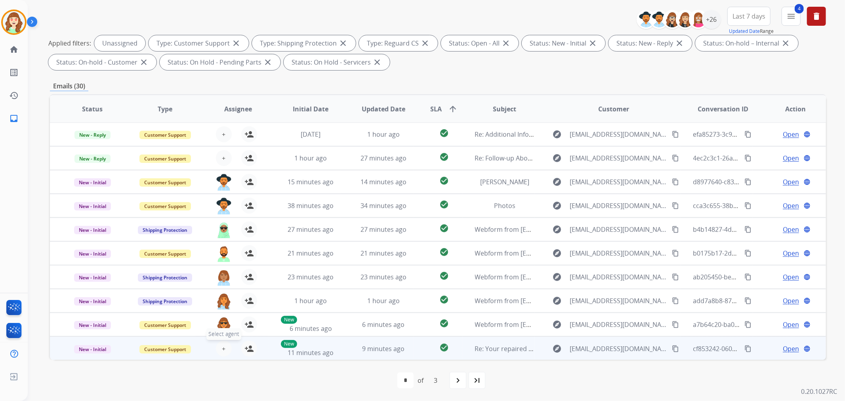
click at [217, 344] on button "+ Select agent" at bounding box center [224, 349] width 16 height 16
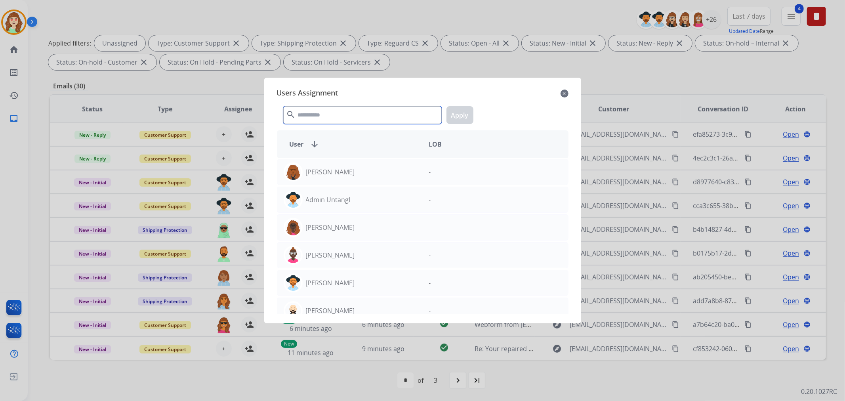
click at [316, 120] on input "text" at bounding box center [362, 115] width 158 height 18
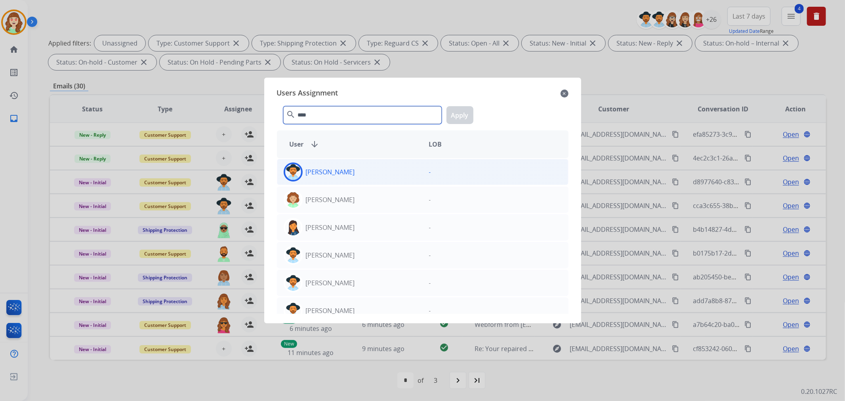
type input "****"
click at [373, 179] on div "[PERSON_NAME]" at bounding box center [349, 171] width 145 height 19
drag, startPoint x: 464, startPoint y: 110, endPoint x: 440, endPoint y: 133, distance: 33.9
click at [464, 112] on button "Apply" at bounding box center [459, 115] width 27 height 18
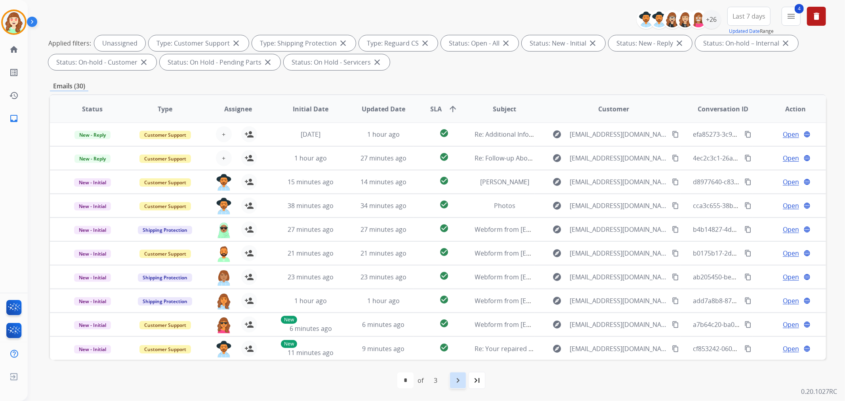
click at [457, 379] on mat-icon "navigate_next" at bounding box center [458, 380] width 10 height 10
select select "*"
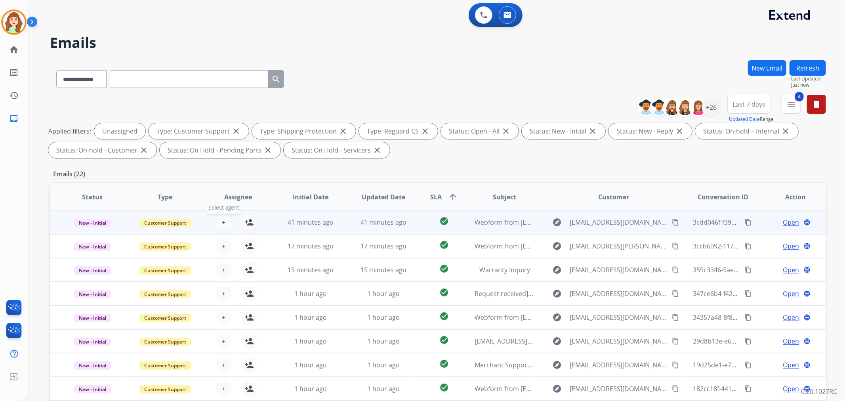
click at [222, 217] on span "+" at bounding box center [224, 222] width 4 height 10
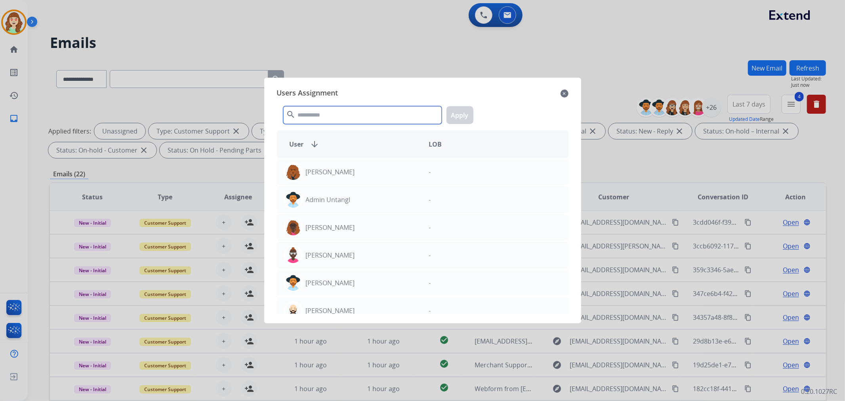
click at [363, 116] on input "text" at bounding box center [362, 115] width 158 height 18
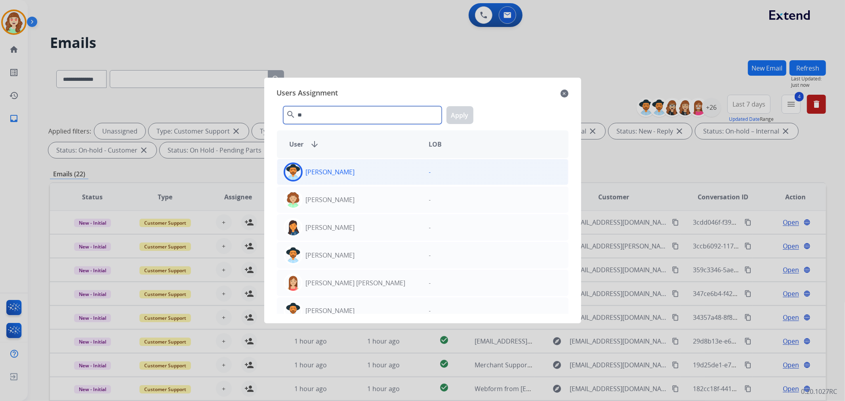
type input "**"
drag, startPoint x: 358, startPoint y: 175, endPoint x: 365, endPoint y: 171, distance: 8.3
click at [360, 173] on div "[PERSON_NAME]" at bounding box center [349, 171] width 145 height 19
click at [458, 113] on button "Apply" at bounding box center [459, 115] width 27 height 18
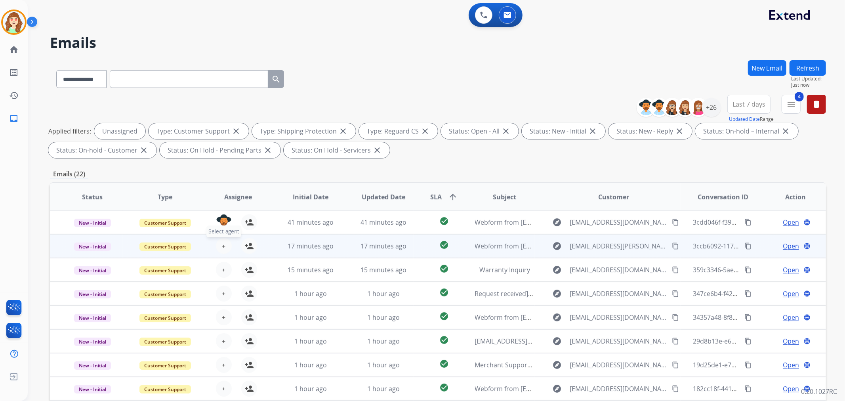
click at [222, 242] on span "+" at bounding box center [224, 246] width 4 height 10
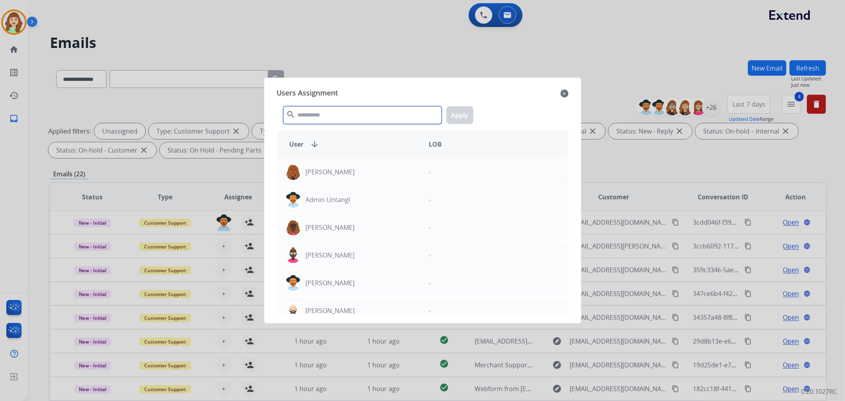
click at [358, 112] on input "text" at bounding box center [362, 115] width 158 height 18
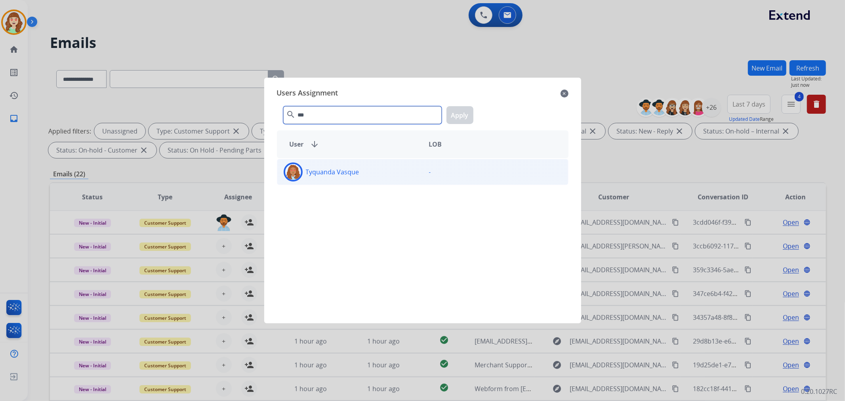
type input "***"
drag, startPoint x: 383, startPoint y: 173, endPoint x: 473, endPoint y: 105, distance: 113.0
click at [384, 173] on div "Tyquanda Vasque" at bounding box center [349, 171] width 145 height 19
click at [461, 112] on button "Apply" at bounding box center [459, 115] width 27 height 18
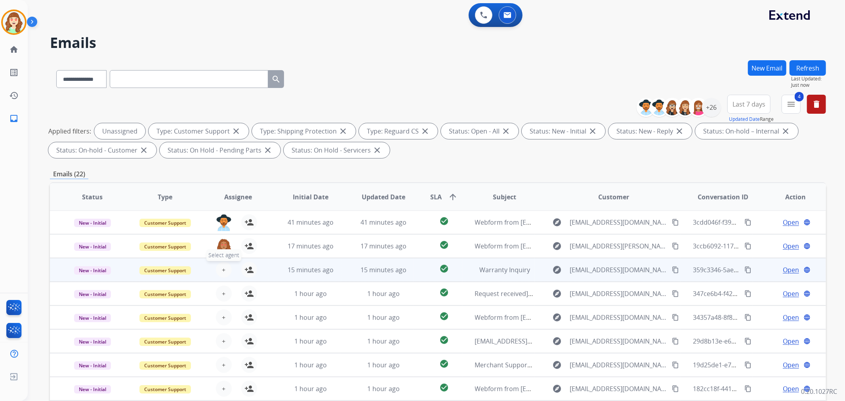
click at [222, 272] on span "+" at bounding box center [224, 270] width 4 height 10
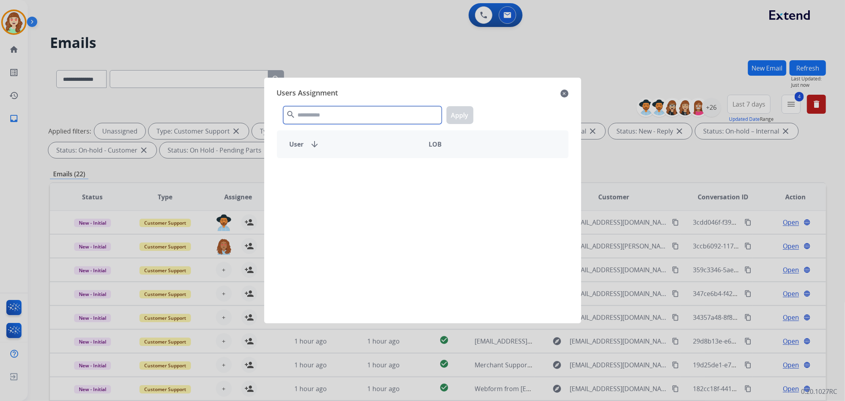
click at [339, 108] on input "text" at bounding box center [362, 115] width 158 height 18
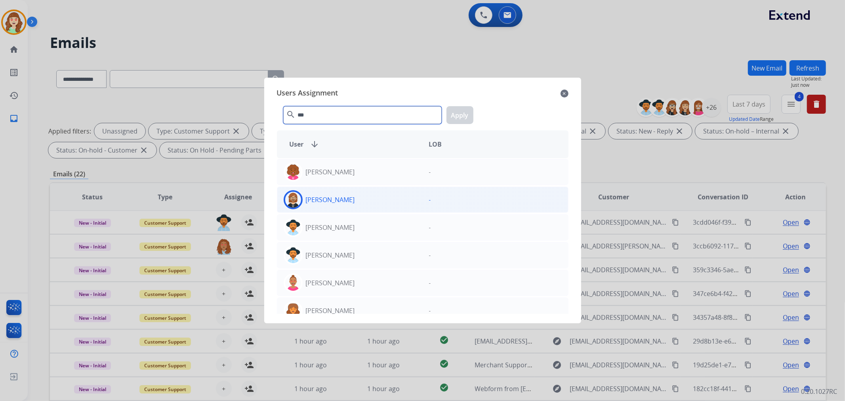
type input "***"
drag, startPoint x: 362, startPoint y: 204, endPoint x: 442, endPoint y: 127, distance: 111.7
click at [363, 202] on div "[PERSON_NAME]" at bounding box center [349, 199] width 145 height 19
drag, startPoint x: 452, startPoint y: 108, endPoint x: 253, endPoint y: 244, distance: 240.7
click at [450, 111] on button "Apply" at bounding box center [459, 115] width 27 height 18
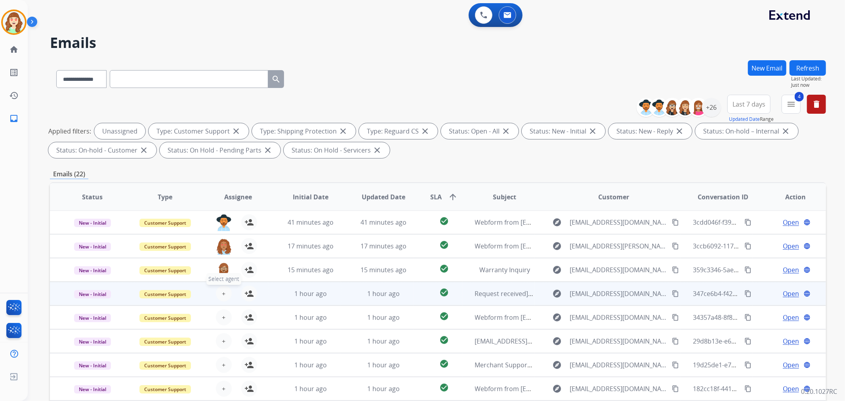
click at [223, 290] on span "+" at bounding box center [224, 294] width 4 height 10
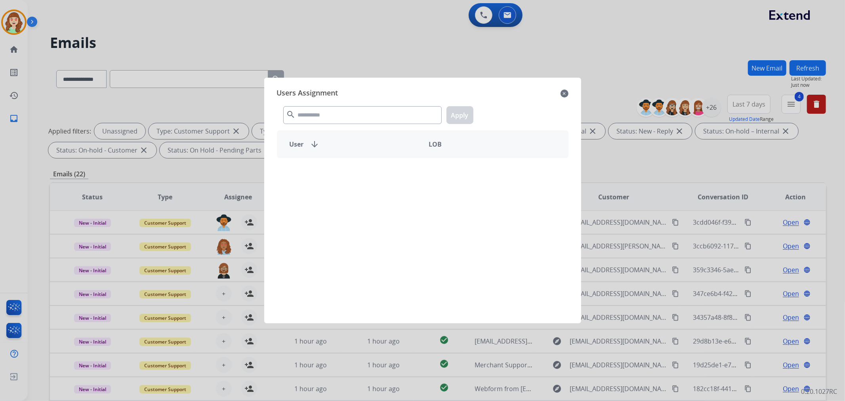
click at [382, 126] on div "search Apply" at bounding box center [422, 113] width 291 height 27
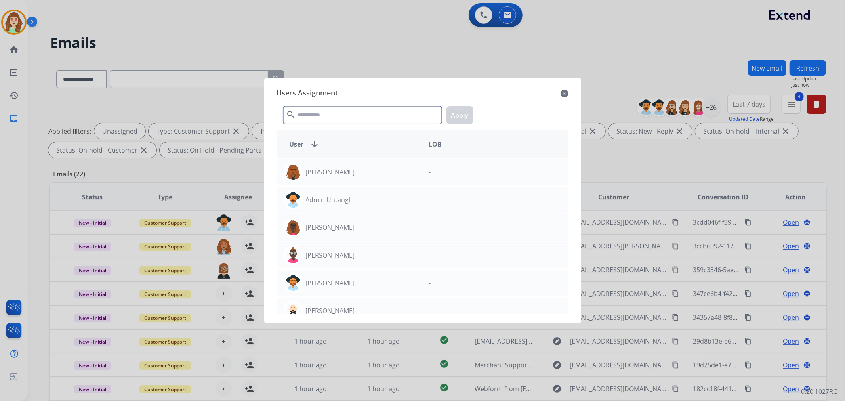
click at [379, 121] on input "text" at bounding box center [362, 115] width 158 height 18
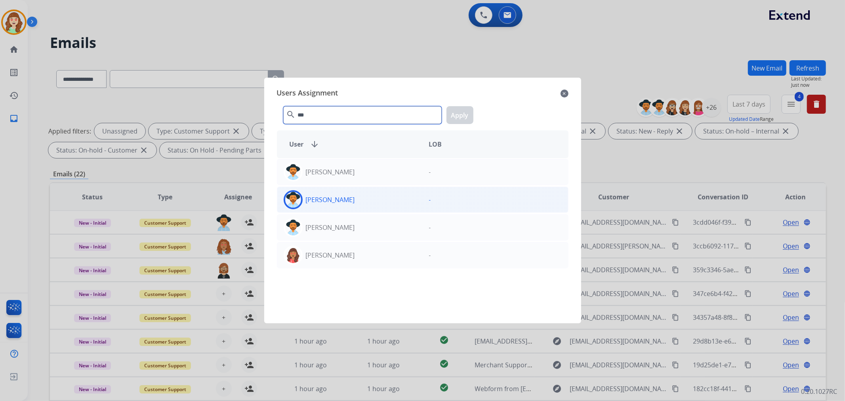
type input "***"
drag, startPoint x: 356, startPoint y: 203, endPoint x: 378, endPoint y: 193, distance: 23.6
click at [357, 203] on div "[PERSON_NAME]" at bounding box center [349, 199] width 145 height 19
click at [460, 116] on button "Apply" at bounding box center [459, 115] width 27 height 18
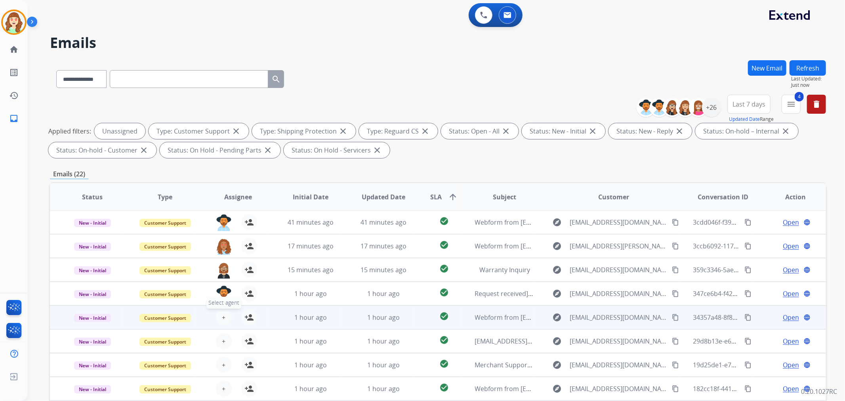
click at [220, 309] on button "+ Select agent" at bounding box center [224, 317] width 16 height 16
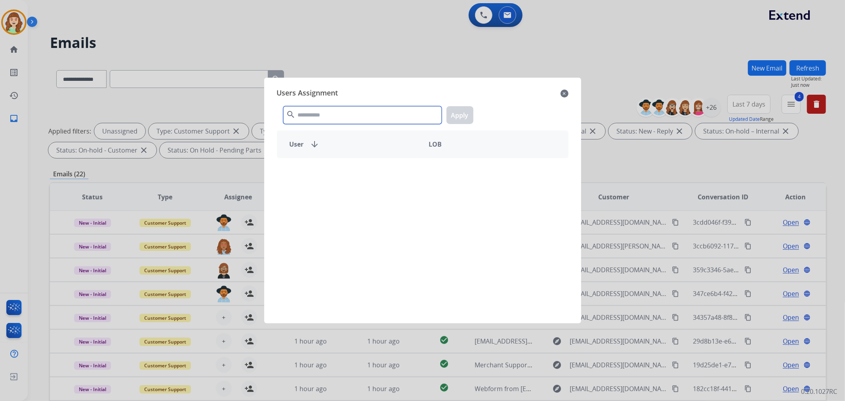
click at [330, 115] on input "text" at bounding box center [362, 115] width 158 height 18
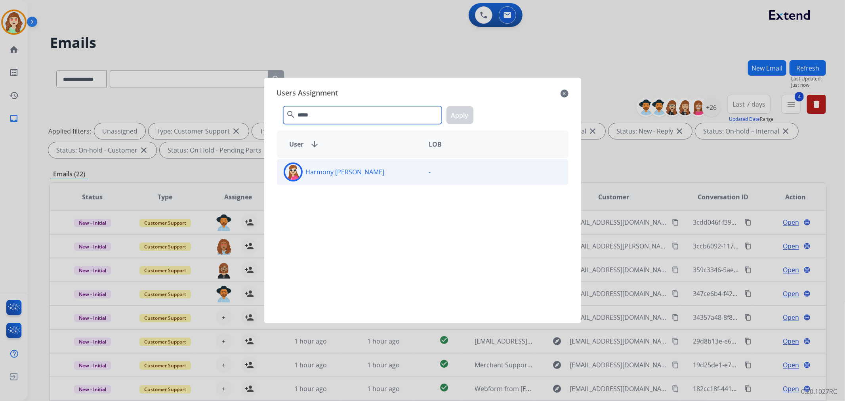
type input "*****"
click at [346, 178] on div "Harmony [PERSON_NAME]" at bounding box center [349, 171] width 145 height 19
click at [457, 114] on button "Apply" at bounding box center [459, 115] width 27 height 18
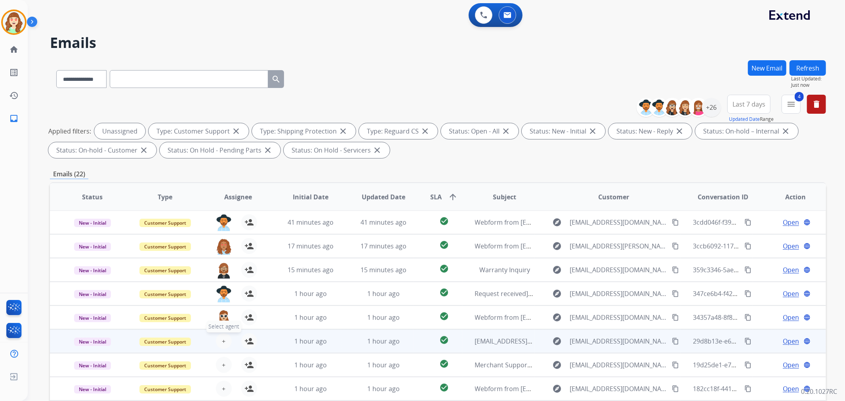
click at [223, 340] on span "+" at bounding box center [224, 341] width 4 height 10
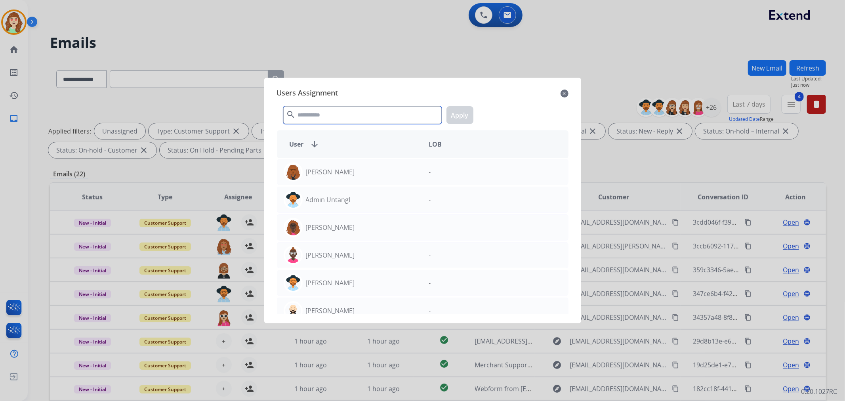
click at [337, 115] on input "text" at bounding box center [362, 115] width 158 height 18
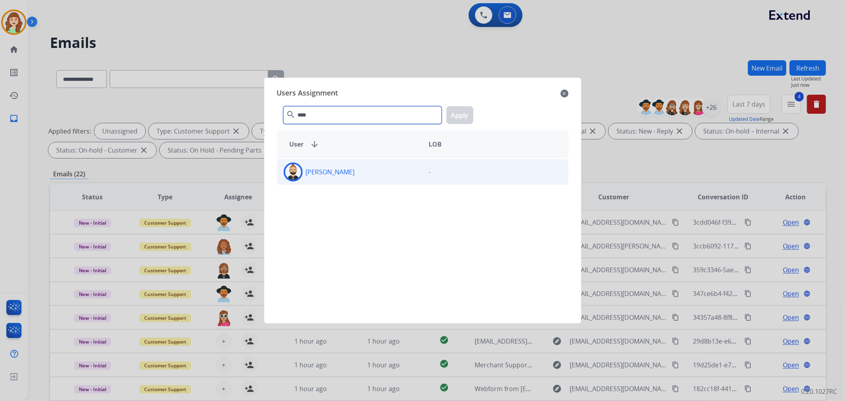
type input "****"
click at [400, 169] on div "[PERSON_NAME]" at bounding box center [349, 171] width 145 height 19
click at [458, 116] on button "Apply" at bounding box center [459, 115] width 27 height 18
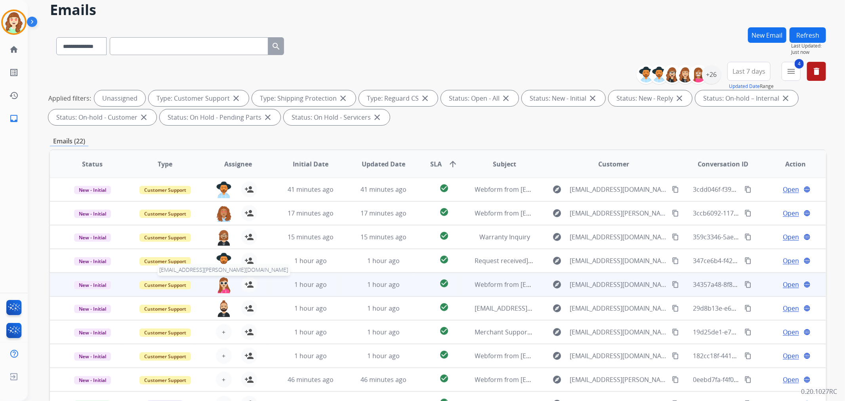
scroll to position [88, 0]
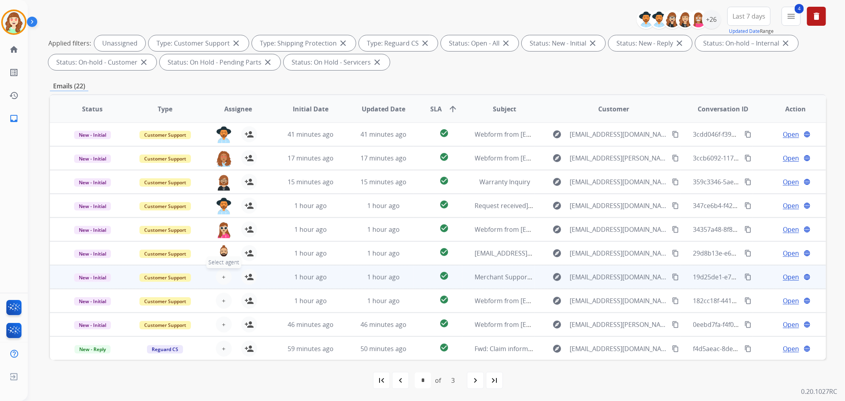
click at [218, 274] on button "+ Select agent" at bounding box center [224, 277] width 16 height 16
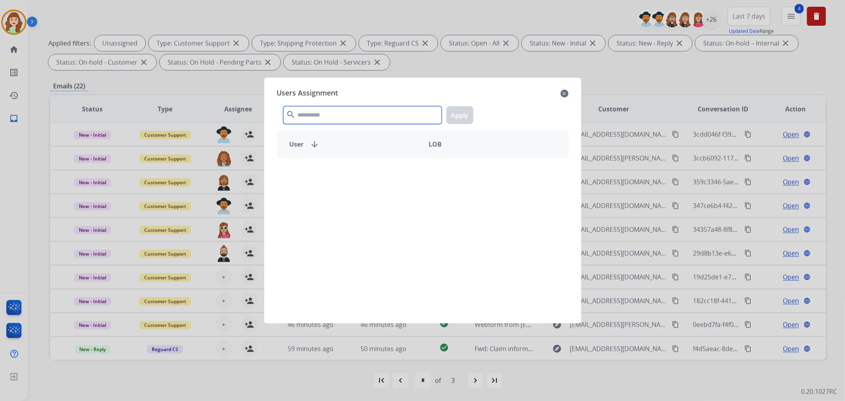
click at [313, 121] on input "text" at bounding box center [362, 115] width 158 height 18
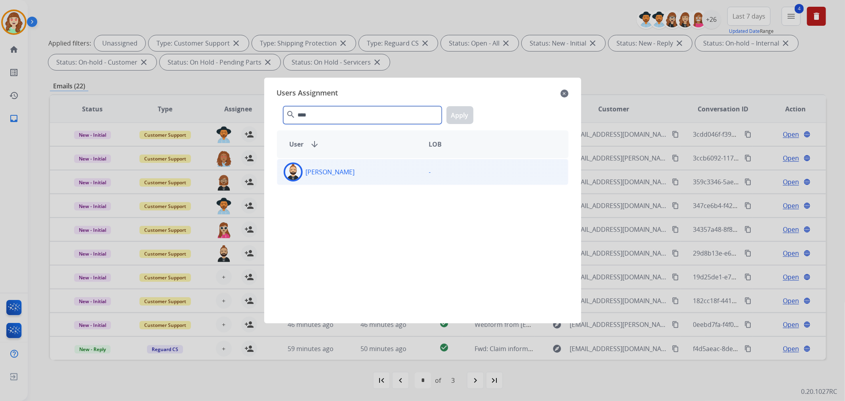
type input "****"
drag, startPoint x: 366, startPoint y: 173, endPoint x: 477, endPoint y: 108, distance: 128.1
click at [368, 173] on div "[PERSON_NAME]" at bounding box center [349, 171] width 145 height 19
click at [462, 117] on button "Apply" at bounding box center [459, 115] width 27 height 18
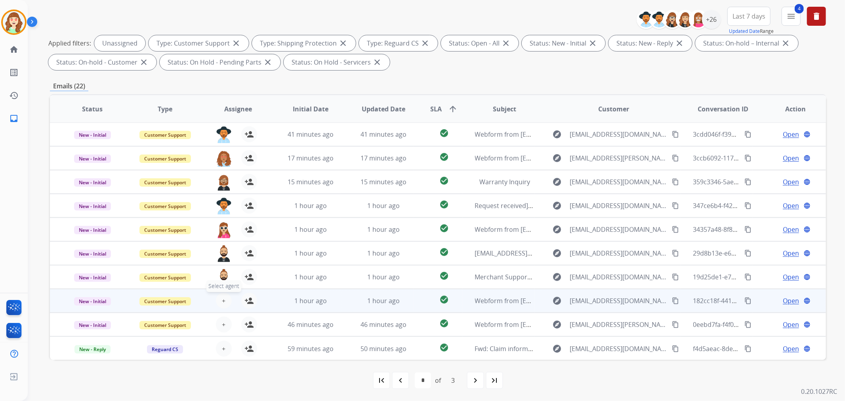
click at [218, 297] on button "+ Select agent" at bounding box center [224, 301] width 16 height 16
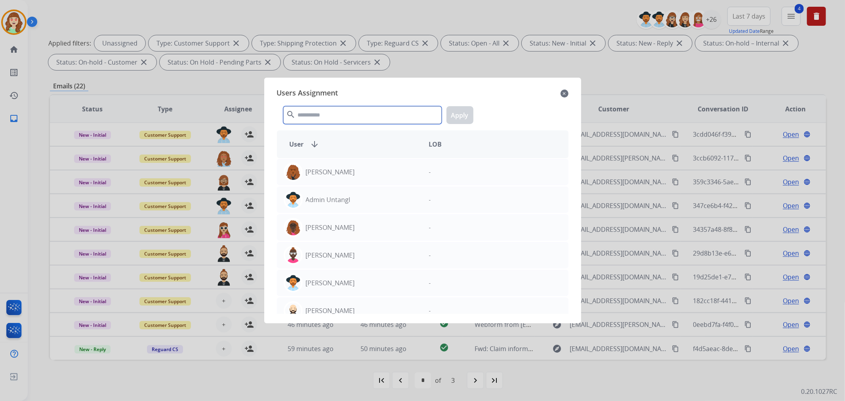
click at [352, 116] on input "text" at bounding box center [362, 115] width 158 height 18
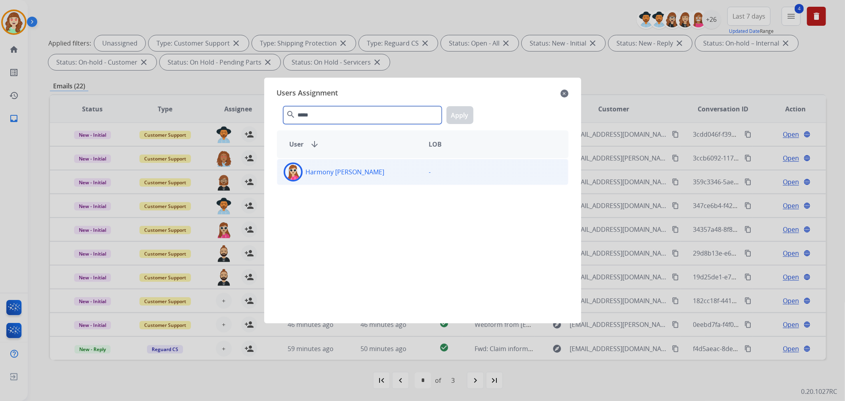
type input "*****"
drag, startPoint x: 391, startPoint y: 177, endPoint x: 461, endPoint y: 122, distance: 89.1
click at [393, 176] on div "Harmony [PERSON_NAME]" at bounding box center [349, 171] width 145 height 19
drag, startPoint x: 456, startPoint y: 114, endPoint x: 413, endPoint y: 141, distance: 51.1
click at [456, 113] on button "Apply" at bounding box center [459, 115] width 27 height 18
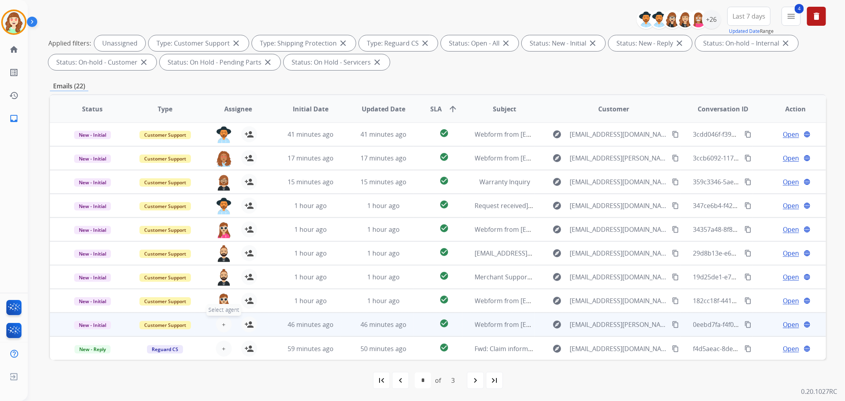
click at [218, 321] on button "+ Select agent" at bounding box center [224, 324] width 16 height 16
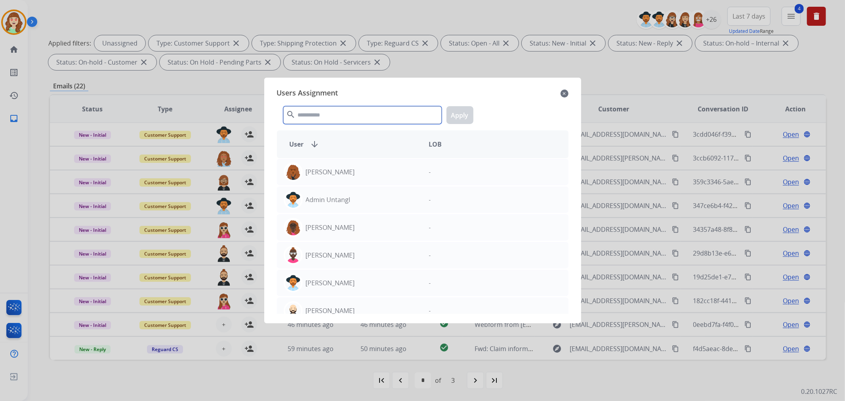
click at [331, 115] on input "text" at bounding box center [362, 115] width 158 height 18
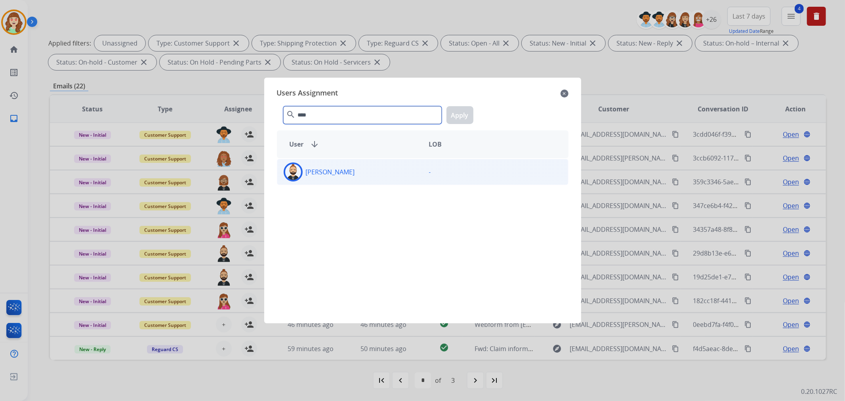
type input "****"
drag, startPoint x: 358, startPoint y: 176, endPoint x: 460, endPoint y: 144, distance: 107.6
click at [358, 175] on div "[PERSON_NAME]" at bounding box center [349, 171] width 145 height 19
click at [462, 116] on button "Apply" at bounding box center [459, 115] width 27 height 18
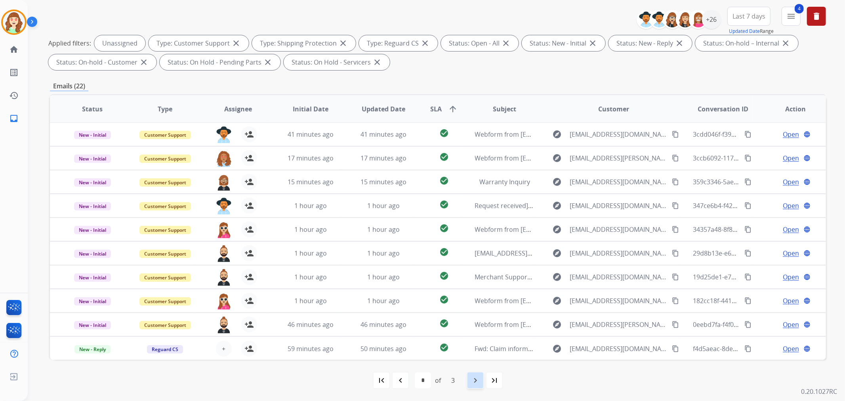
drag, startPoint x: 470, startPoint y: 381, endPoint x: 478, endPoint y: 371, distance: 11.8
click at [470, 381] on div "navigate_next" at bounding box center [474, 379] width 17 height 17
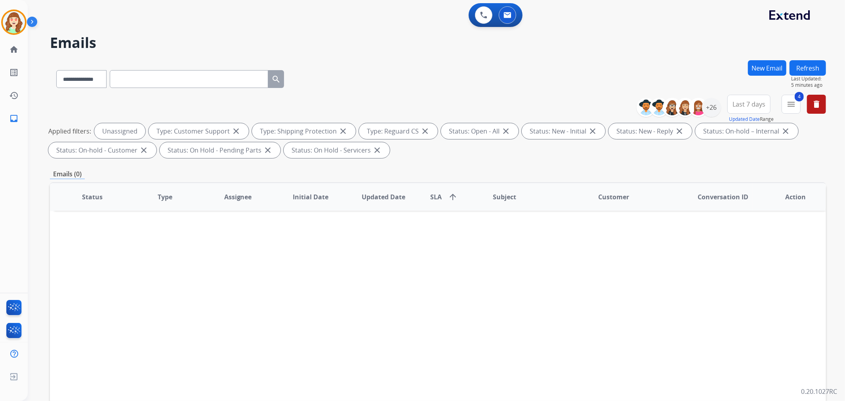
scroll to position [0, 0]
